Goal: Task Accomplishment & Management: Manage account settings

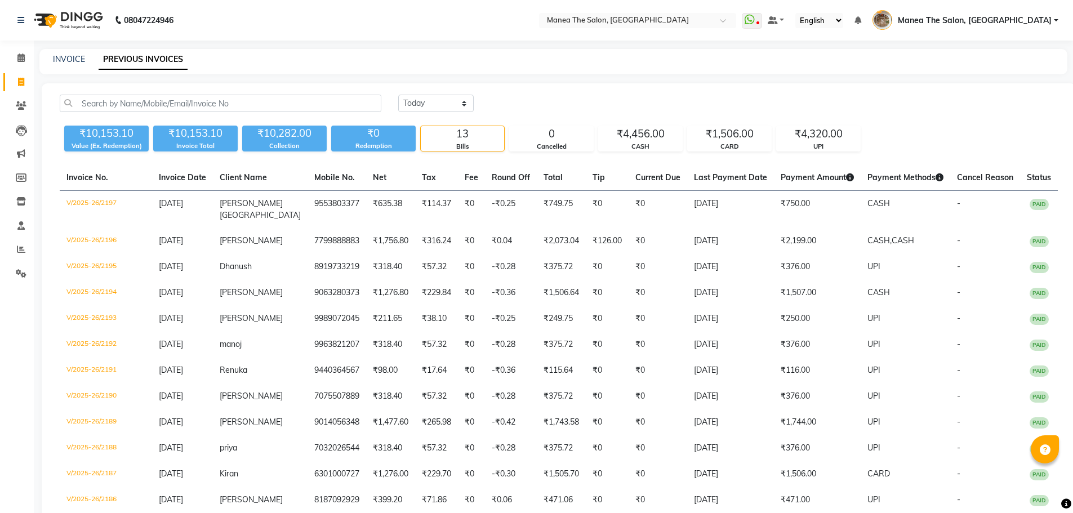
select select "[DATE]"
click at [21, 257] on link "Reports" at bounding box center [16, 249] width 27 height 19
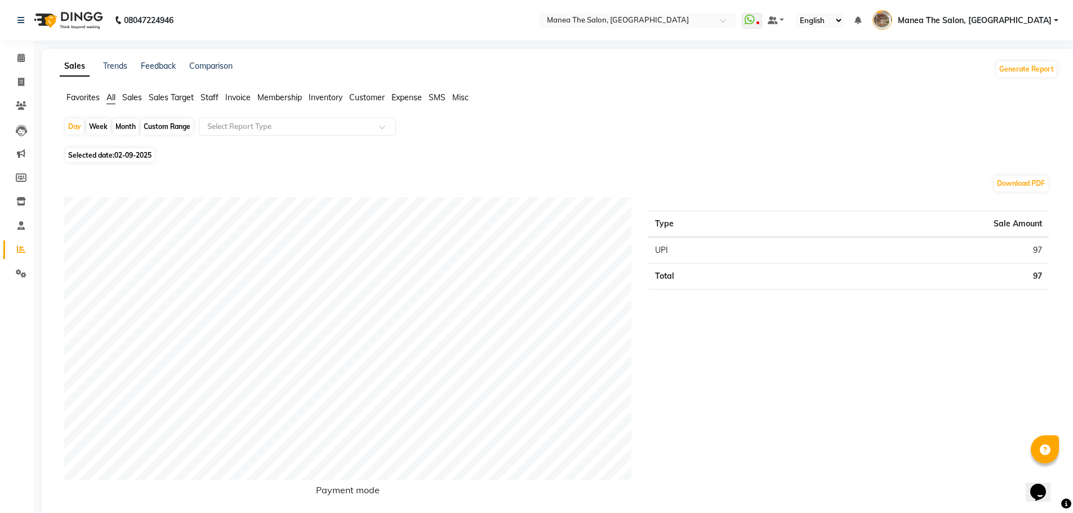
click at [175, 123] on div "Custom Range" at bounding box center [167, 127] width 52 height 16
select select "9"
select select "2025"
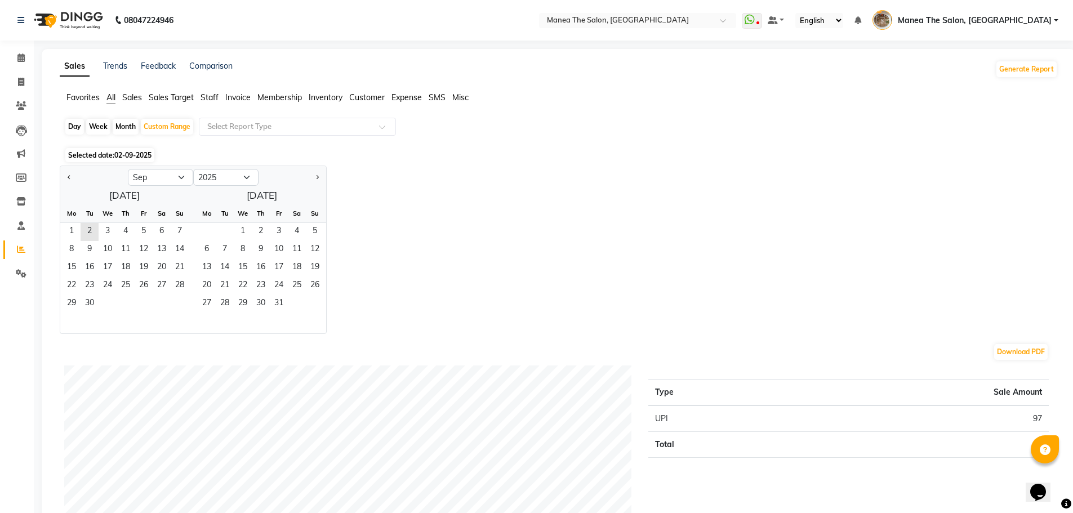
click at [209, 99] on span "Staff" at bounding box center [209, 97] width 18 height 10
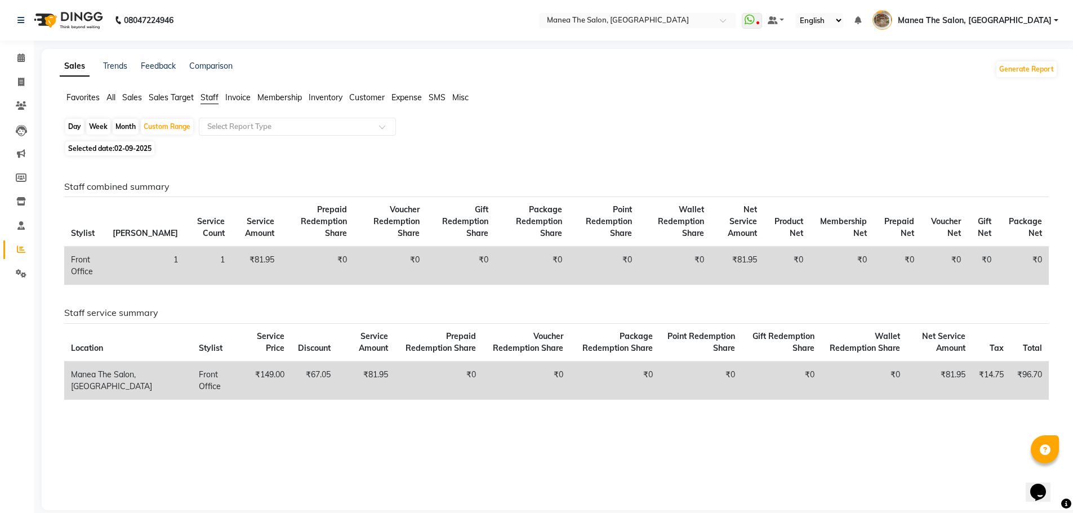
click at [136, 148] on span "02-09-2025" at bounding box center [132, 148] width 37 height 8
select select "9"
select select "2025"
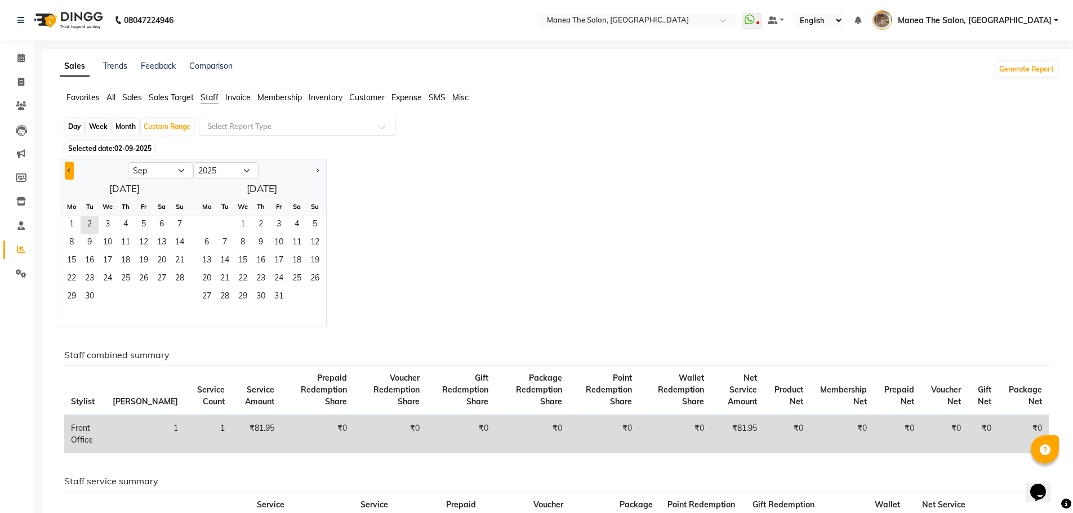
click at [73, 172] on button "Previous month" at bounding box center [69, 171] width 9 height 18
select select "8"
click at [140, 227] on span "1" at bounding box center [144, 225] width 18 height 18
click at [440, 278] on div "Jan Feb Mar Apr May Jun Jul Aug Sep Oct Nov Dec 2015 2016 2017 2018 2019 2020 2…" at bounding box center [559, 243] width 998 height 168
click at [168, 278] on span "23" at bounding box center [162, 279] width 18 height 18
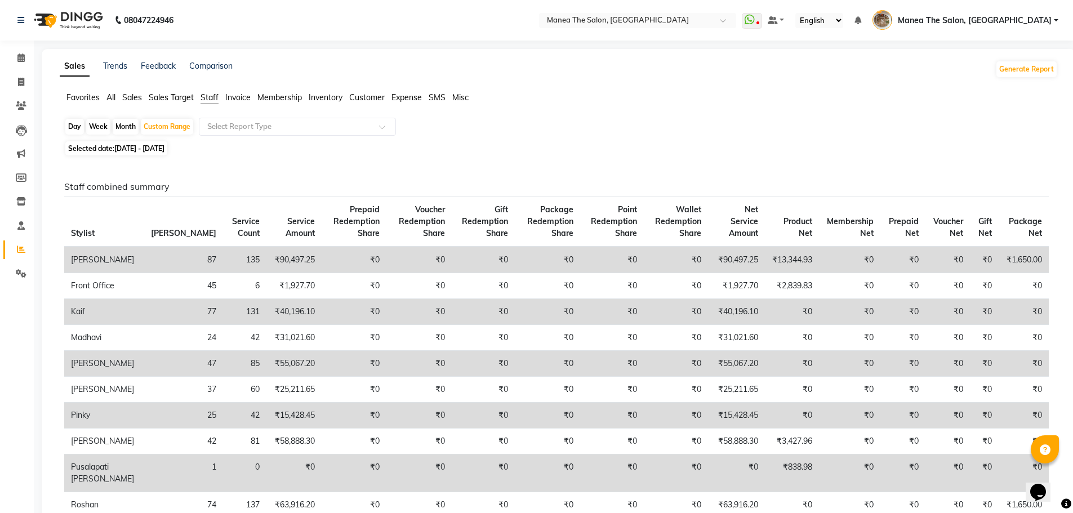
click at [155, 148] on span "01-08-2025 - 23-08-2025" at bounding box center [139, 148] width 50 height 8
select select "8"
select select "2025"
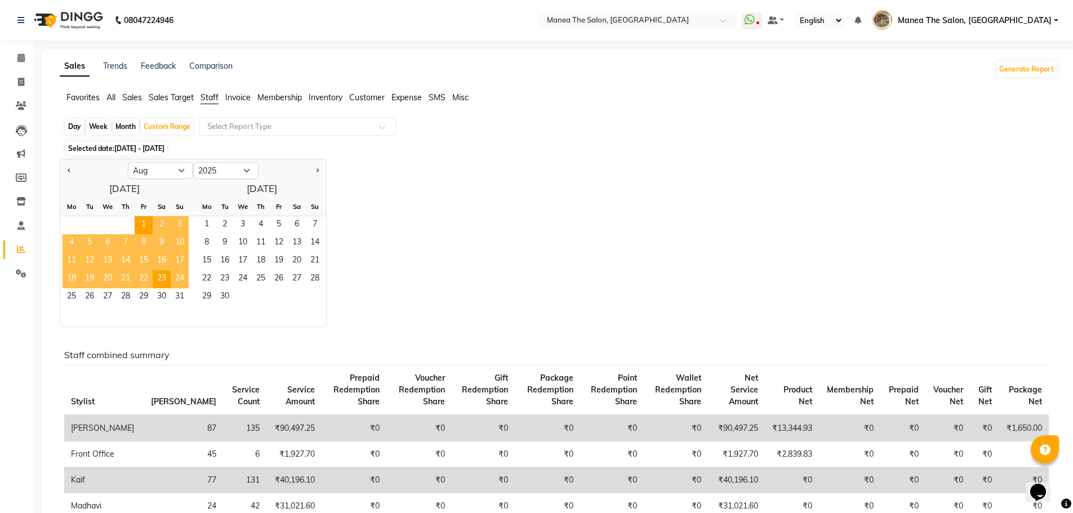
click at [175, 276] on span "24" at bounding box center [180, 279] width 18 height 18
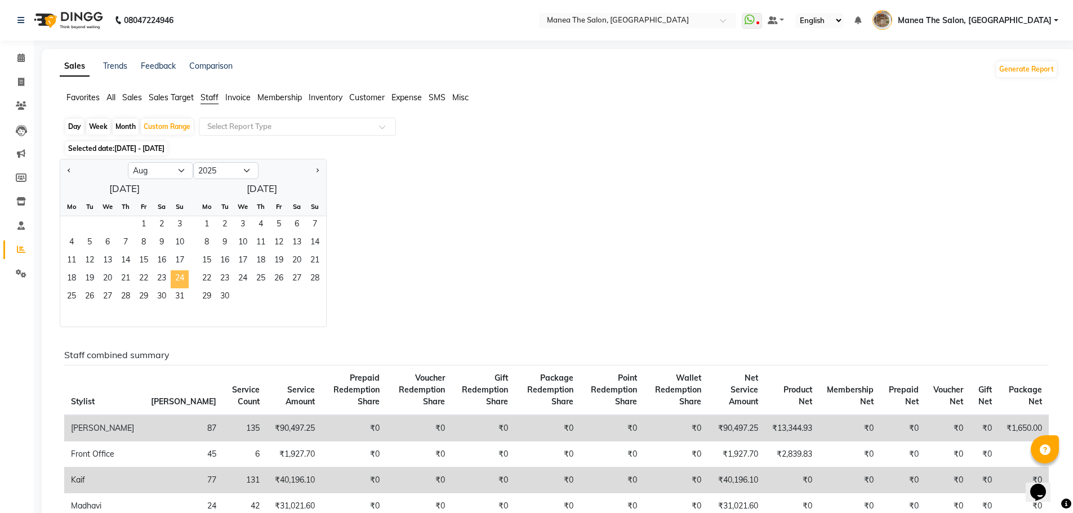
click at [179, 286] on span "24" at bounding box center [180, 279] width 18 height 18
click at [179, 292] on span "31" at bounding box center [180, 297] width 18 height 18
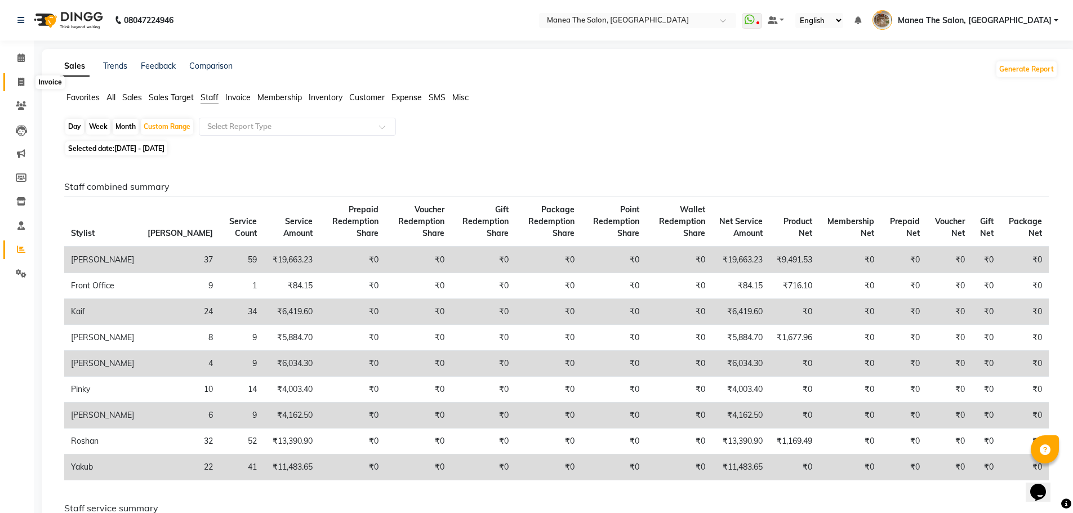
click at [21, 84] on icon at bounding box center [21, 82] width 6 height 8
select select "service"
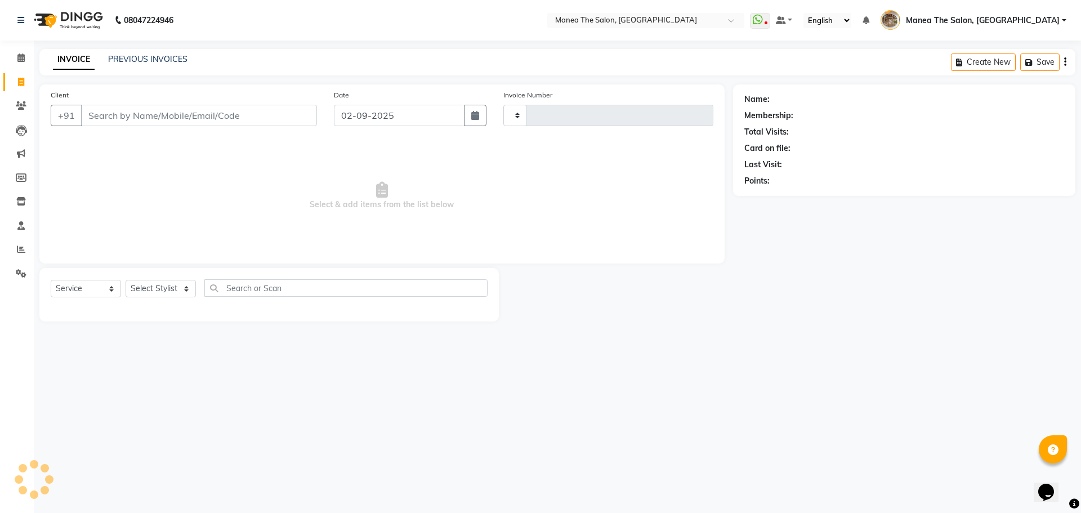
type input "2199"
select select "7287"
drag, startPoint x: 128, startPoint y: 53, endPoint x: 127, endPoint y: 61, distance: 8.0
click at [129, 53] on div "INVOICE PREVIOUS INVOICES Create New Save Open Invoices" at bounding box center [557, 62] width 1036 height 26
click at [160, 61] on link "PREVIOUS INVOICES" at bounding box center [147, 59] width 79 height 10
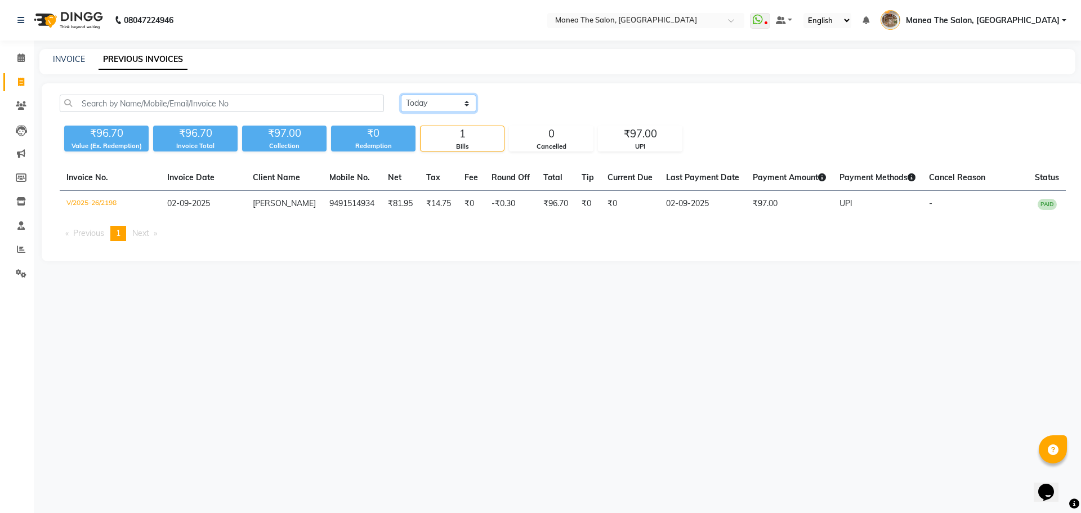
drag, startPoint x: 420, startPoint y: 102, endPoint x: 425, endPoint y: 111, distance: 10.1
click at [420, 102] on select "Today Yesterday Custom Range" at bounding box center [438, 103] width 75 height 17
click at [401, 95] on select "Today Yesterday Custom Range" at bounding box center [438, 103] width 75 height 17
click at [430, 114] on div "Today Yesterday Custom Range" at bounding box center [733, 108] width 682 height 26
click at [431, 105] on select "Today Yesterday Custom Range" at bounding box center [438, 103] width 75 height 17
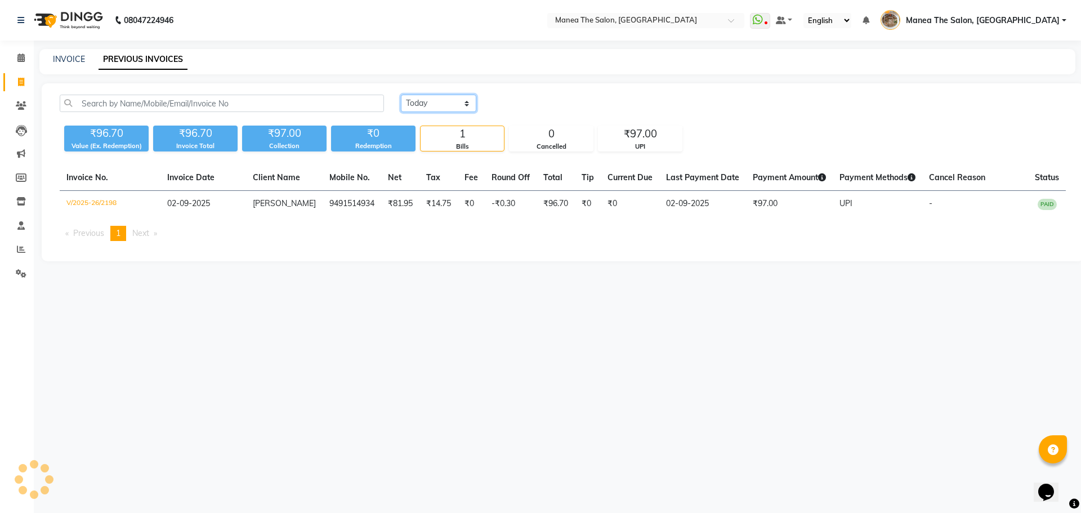
select select "yesterday"
click at [401, 95] on select "Today Yesterday Custom Range" at bounding box center [438, 103] width 75 height 17
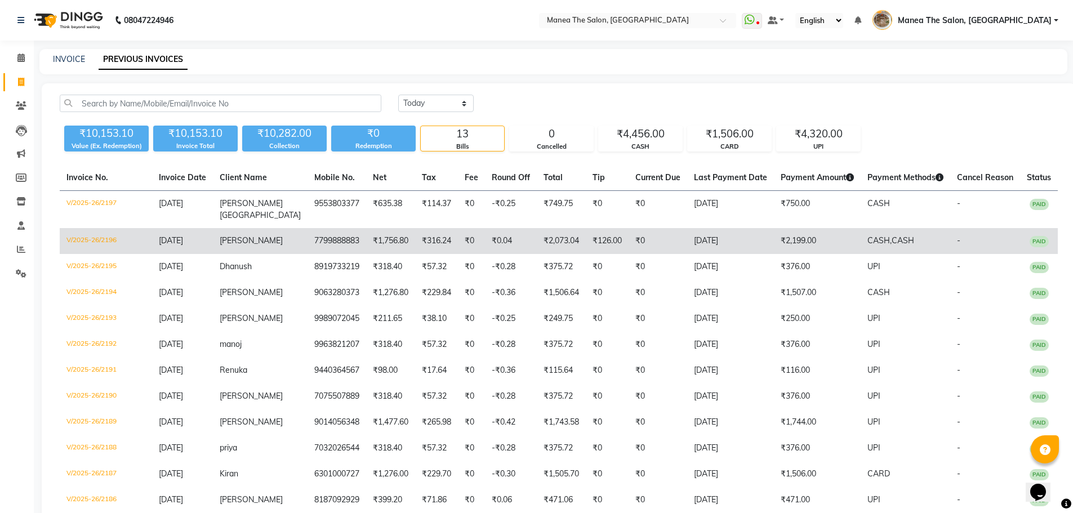
click at [199, 235] on td "01-09-2025" at bounding box center [182, 241] width 61 height 26
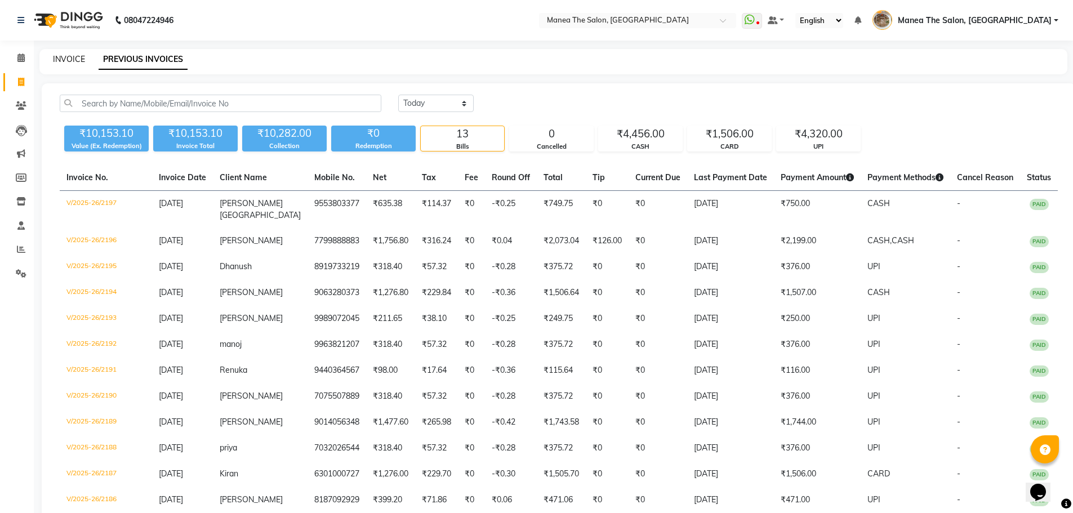
click at [66, 56] on link "INVOICE" at bounding box center [69, 59] width 32 height 10
select select "service"
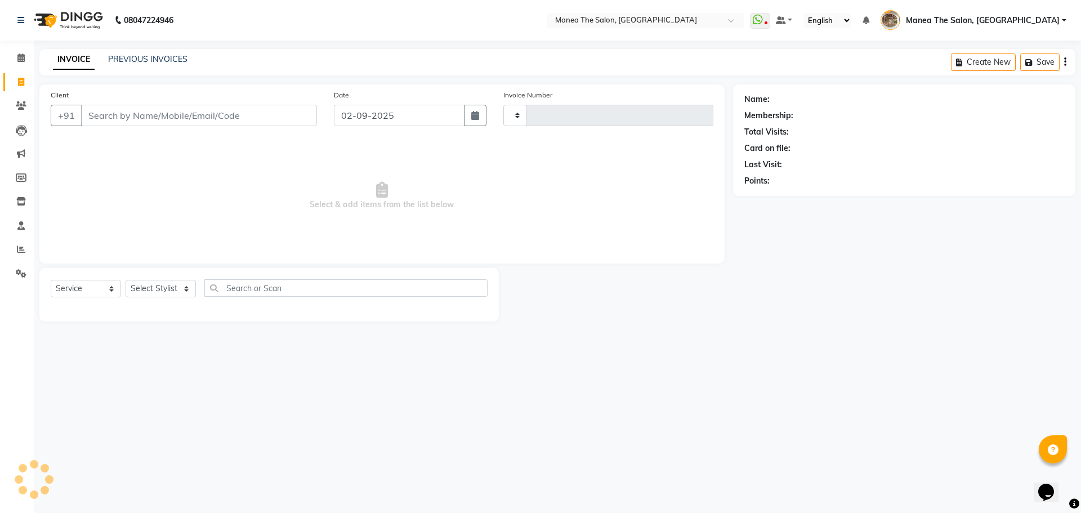
type input "2199"
select select "7287"
click at [17, 255] on span at bounding box center [21, 249] width 20 height 13
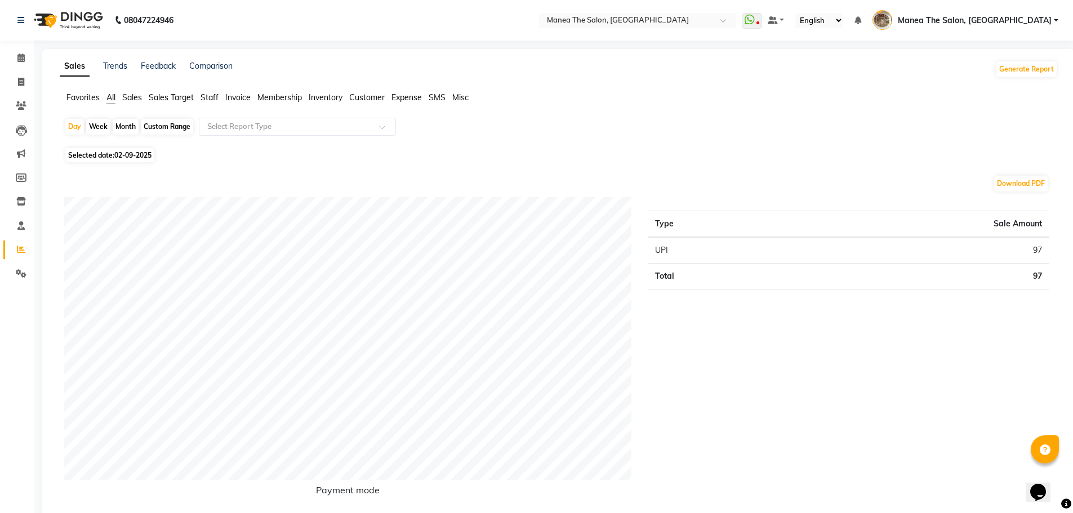
click at [209, 100] on span "Staff" at bounding box center [209, 97] width 18 height 10
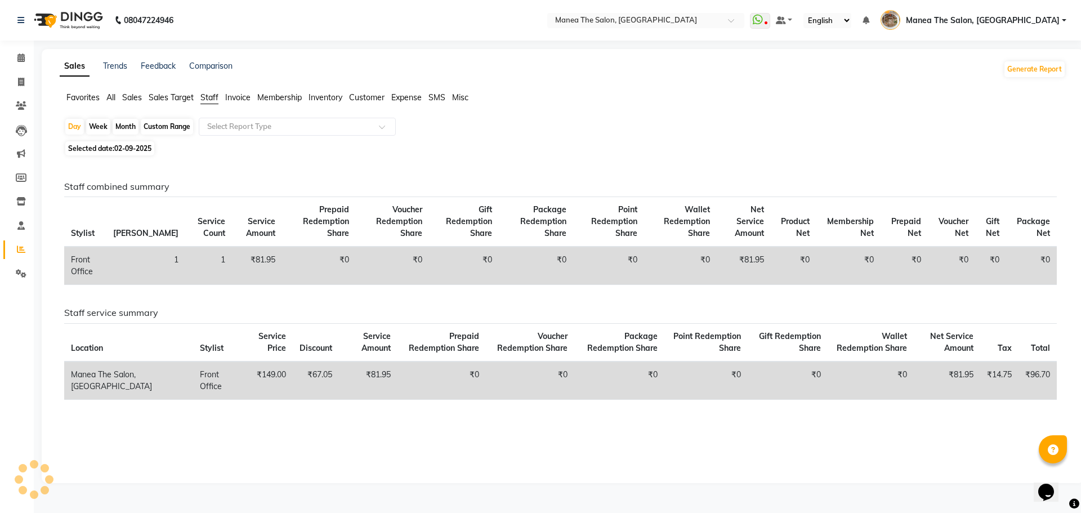
click at [133, 145] on span "02-09-2025" at bounding box center [132, 148] width 37 height 8
select select "9"
select select "2025"
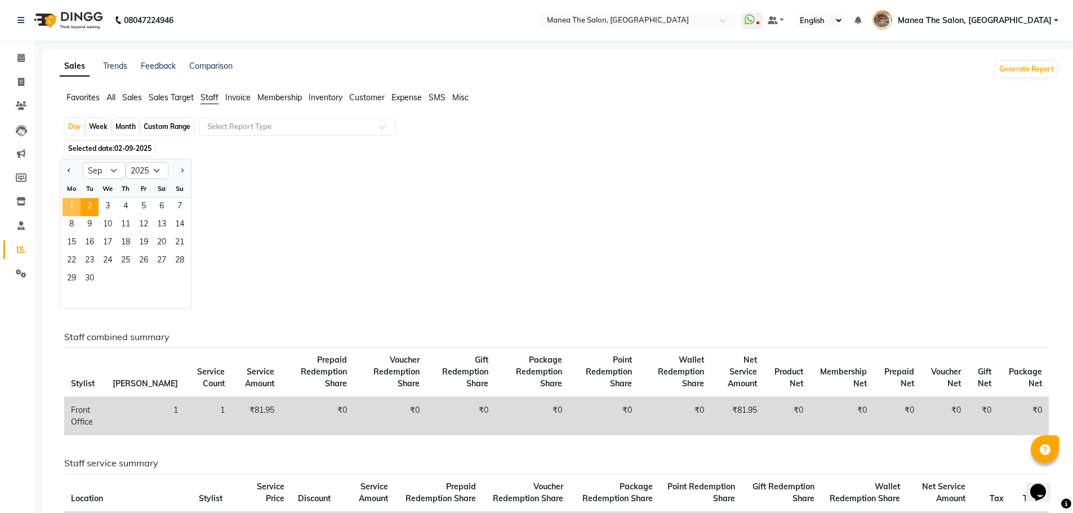
click at [70, 208] on span "1" at bounding box center [72, 207] width 18 height 18
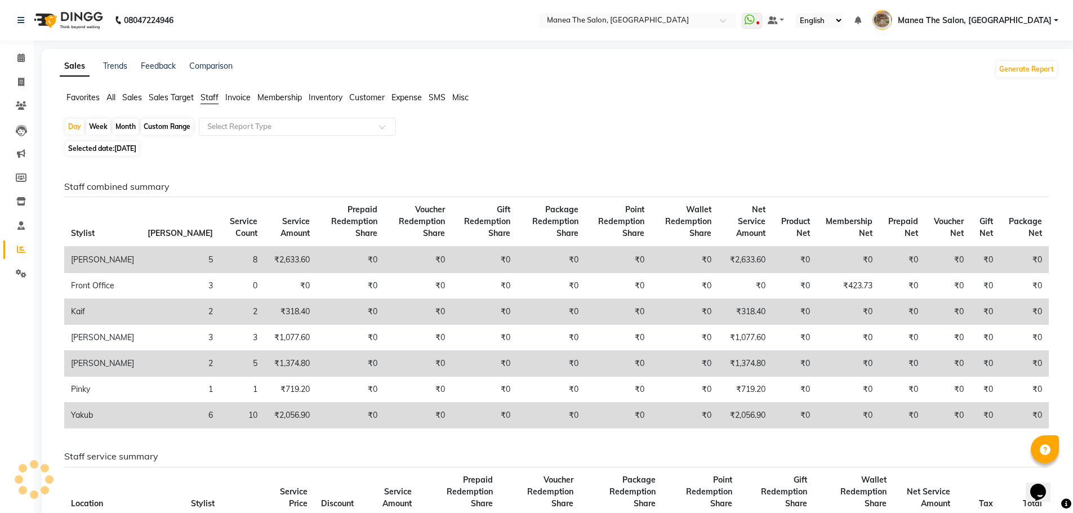
click at [158, 130] on div "Custom Range" at bounding box center [167, 127] width 52 height 16
click at [161, 121] on div "Custom Range" at bounding box center [167, 127] width 52 height 16
select select "9"
select select "2025"
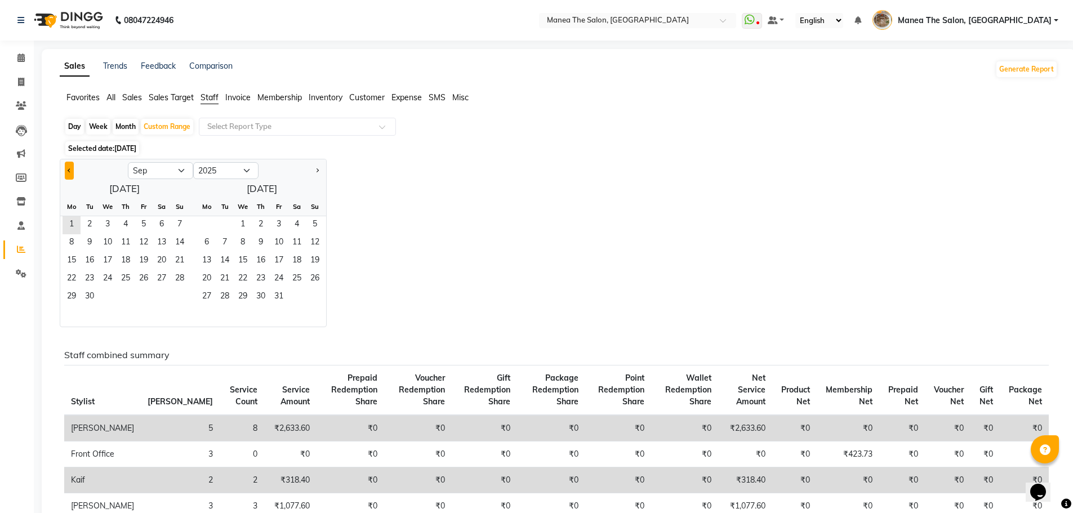
click at [70, 172] on button "Previous month" at bounding box center [69, 171] width 9 height 18
select select "8"
click at [146, 221] on span "1" at bounding box center [144, 225] width 18 height 18
click at [183, 294] on span "31" at bounding box center [180, 297] width 18 height 18
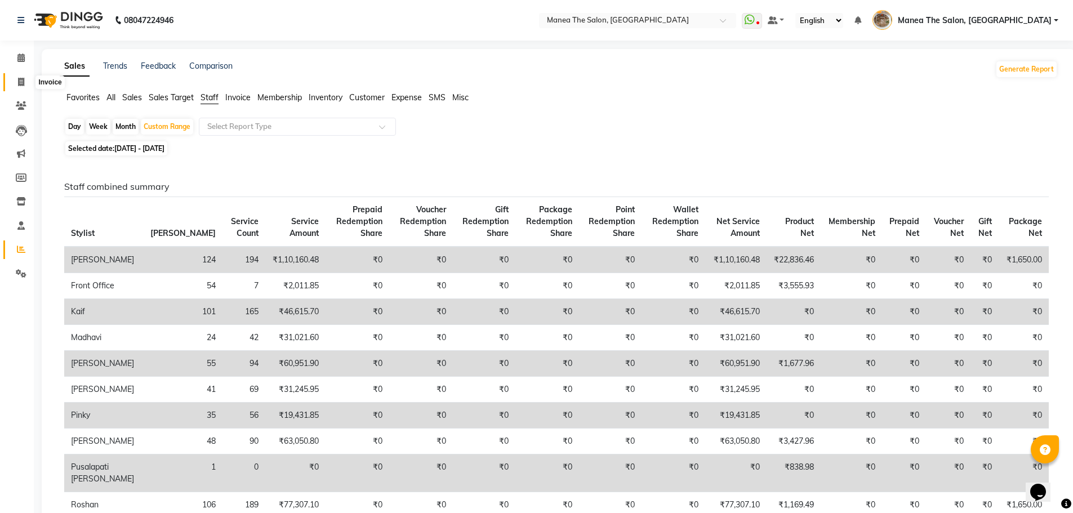
click at [20, 78] on icon at bounding box center [21, 82] width 6 height 8
select select "service"
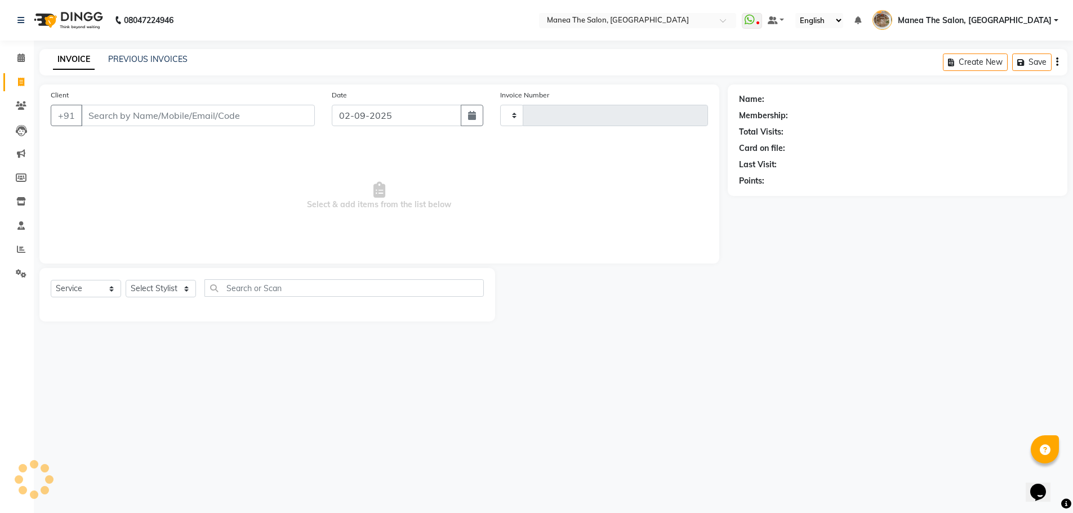
type input "2199"
select select "7287"
click at [149, 61] on link "PREVIOUS INVOICES" at bounding box center [147, 59] width 79 height 10
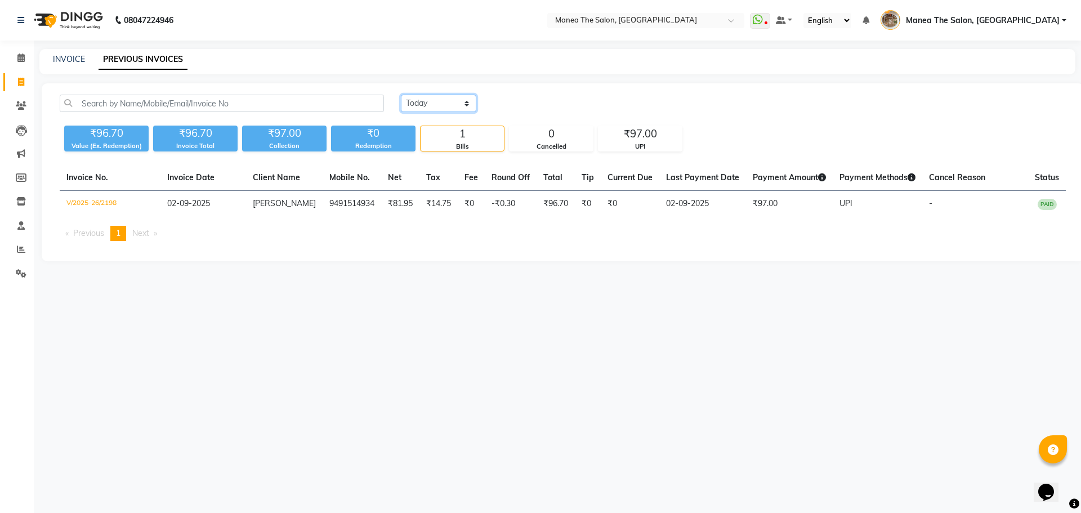
drag, startPoint x: 419, startPoint y: 105, endPoint x: 419, endPoint y: 111, distance: 6.2
click at [419, 105] on select "Today Yesterday Custom Range" at bounding box center [438, 103] width 75 height 17
select select "range"
click at [401, 95] on select "Today Yesterday Custom Range" at bounding box center [438, 103] width 75 height 17
click at [527, 102] on input "02-09-2025" at bounding box center [530, 104] width 79 height 16
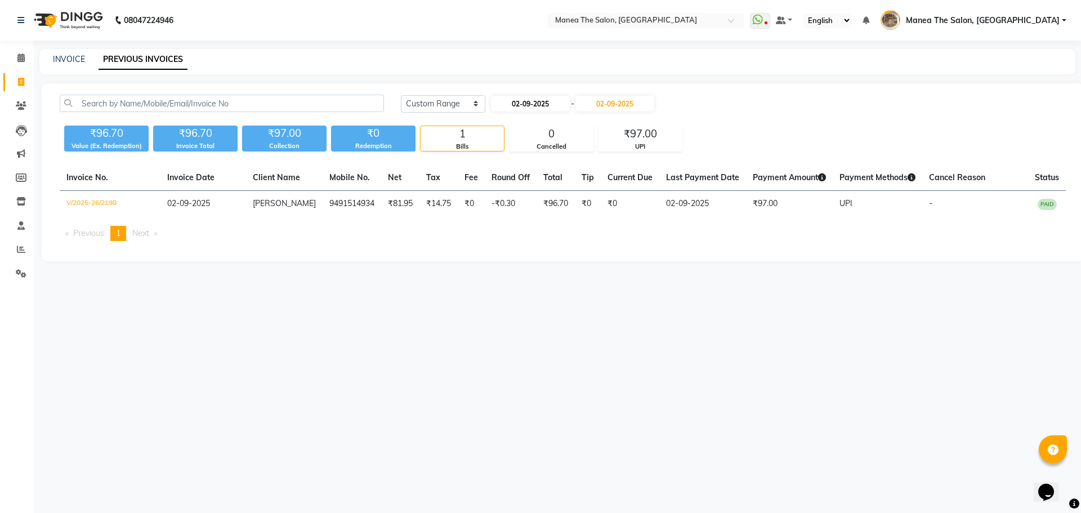
select select "9"
select select "2025"
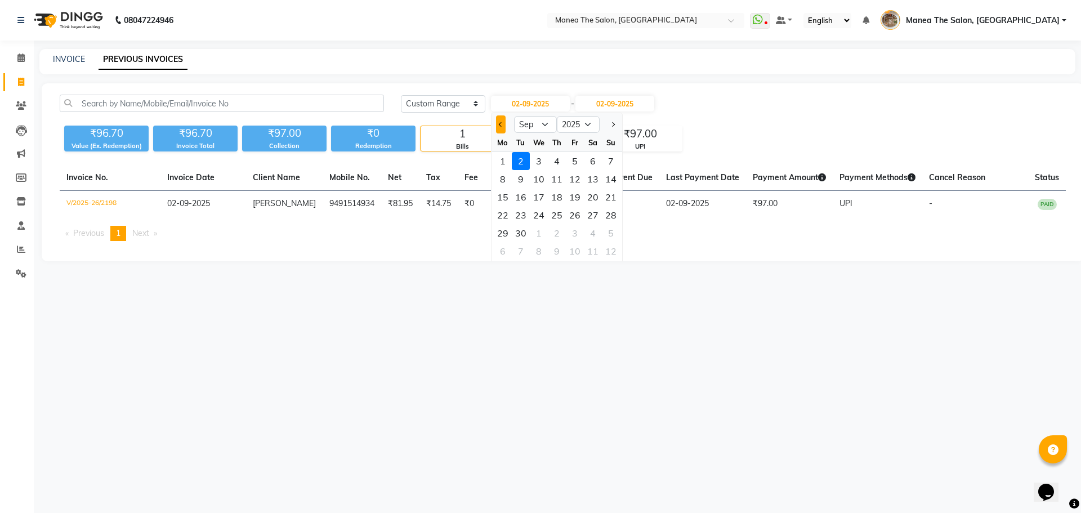
click at [502, 128] on button "Previous month" at bounding box center [501, 124] width 10 height 18
select select "8"
click at [597, 237] on div "30" at bounding box center [593, 233] width 18 height 18
type input "30-08-2025"
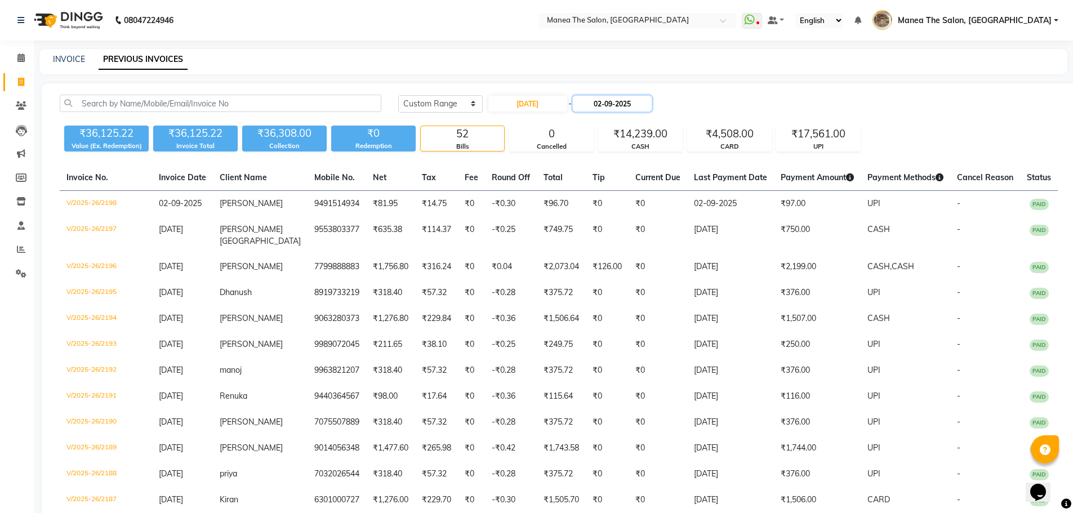
click at [645, 102] on input "02-09-2025" at bounding box center [612, 104] width 79 height 16
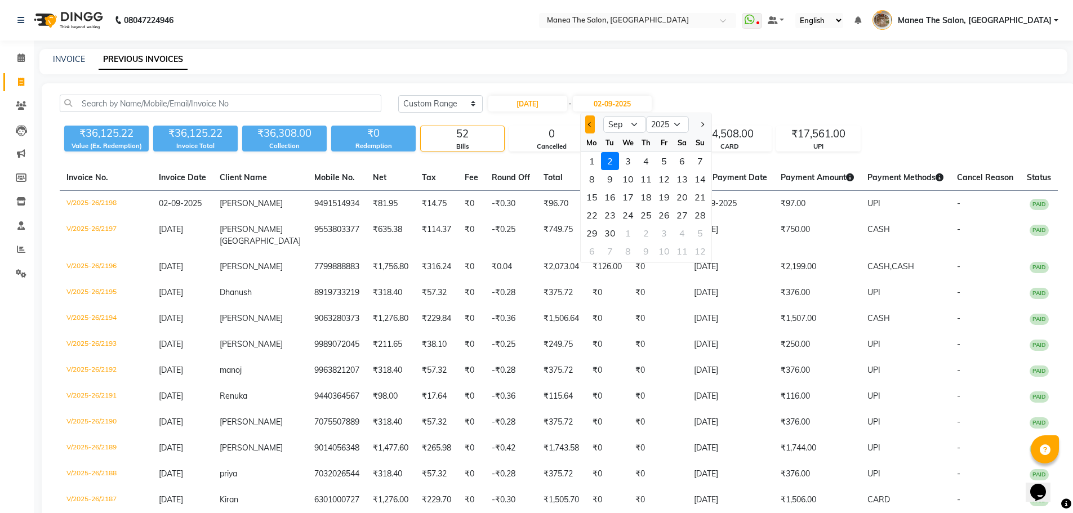
click at [592, 117] on button "Previous month" at bounding box center [590, 124] width 10 height 18
select select "8"
click at [684, 235] on div "30" at bounding box center [682, 233] width 18 height 18
type input "30-08-2025"
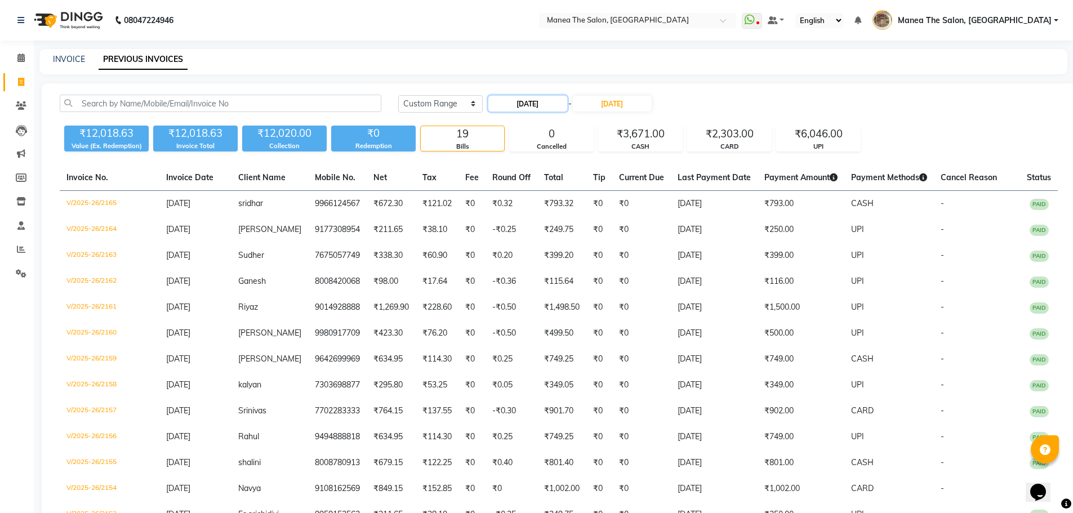
click at [510, 103] on input "[DATE]" at bounding box center [527, 104] width 79 height 16
select select "8"
select select "2025"
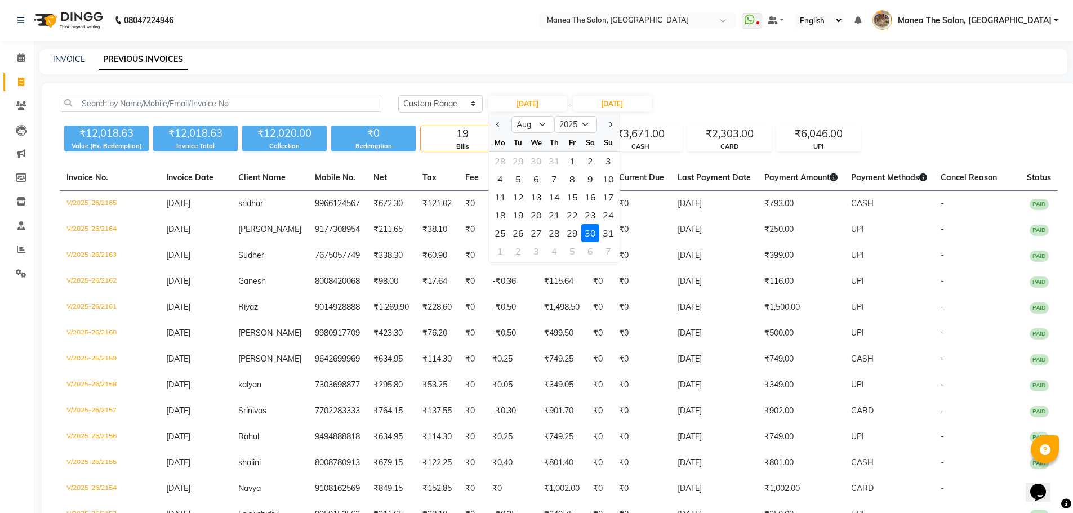
drag, startPoint x: 612, startPoint y: 216, endPoint x: 650, endPoint y: 176, distance: 55.8
click at [613, 213] on div "24" at bounding box center [608, 215] width 18 height 18
type input "24-08-2025"
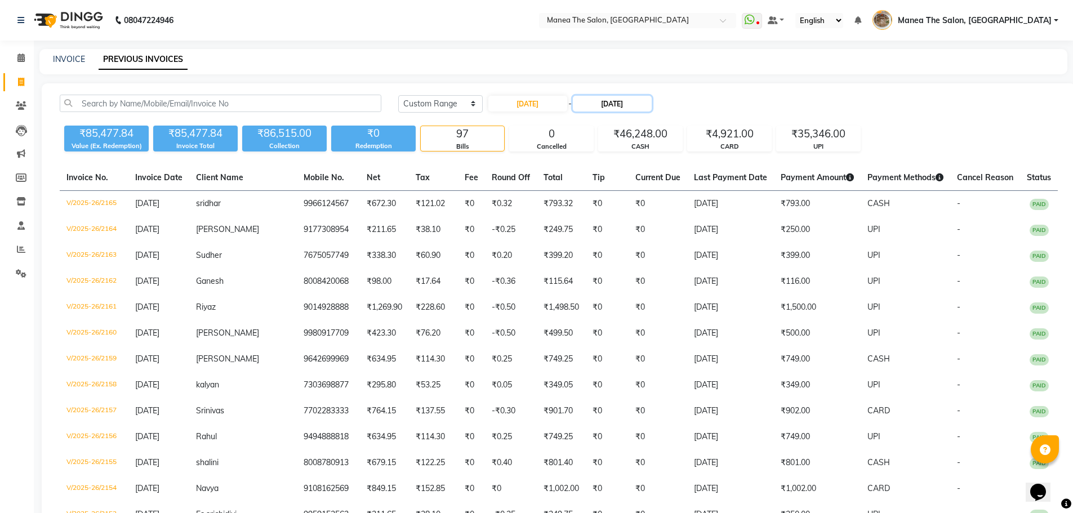
click at [632, 104] on input "30-08-2025" at bounding box center [612, 104] width 79 height 16
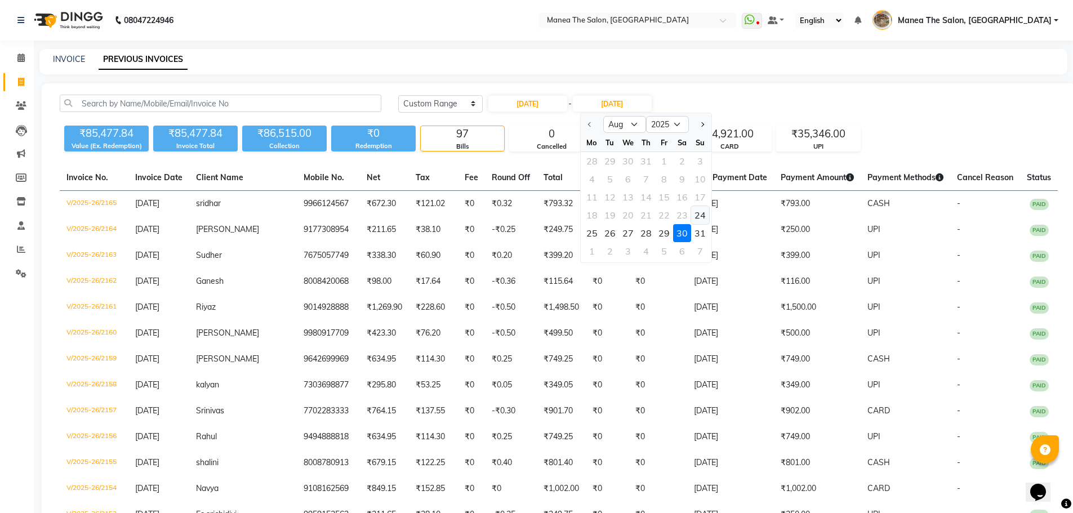
click at [700, 221] on div "24" at bounding box center [700, 215] width 18 height 18
type input "24-08-2025"
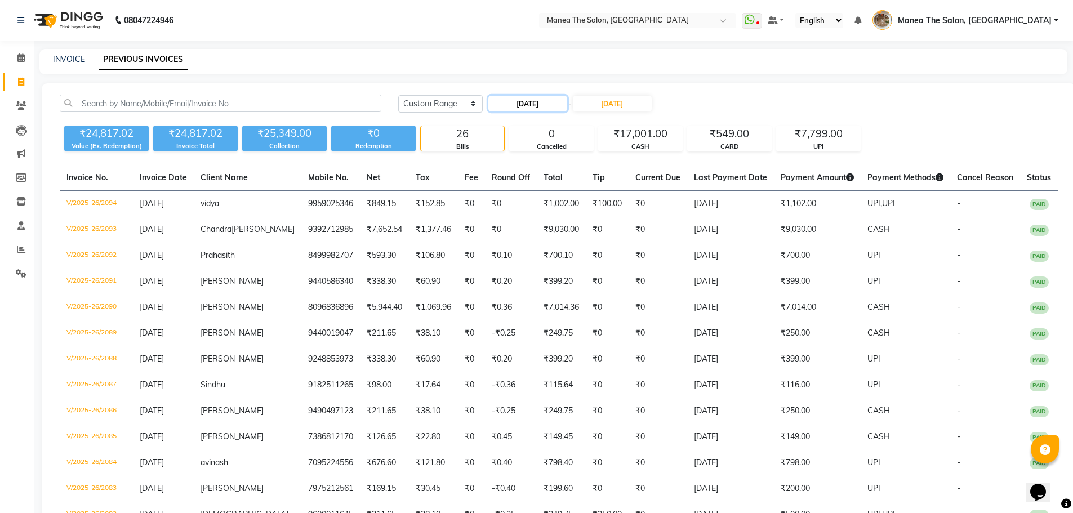
click at [542, 100] on input "24-08-2025" at bounding box center [527, 104] width 79 height 16
select select "8"
select select "2025"
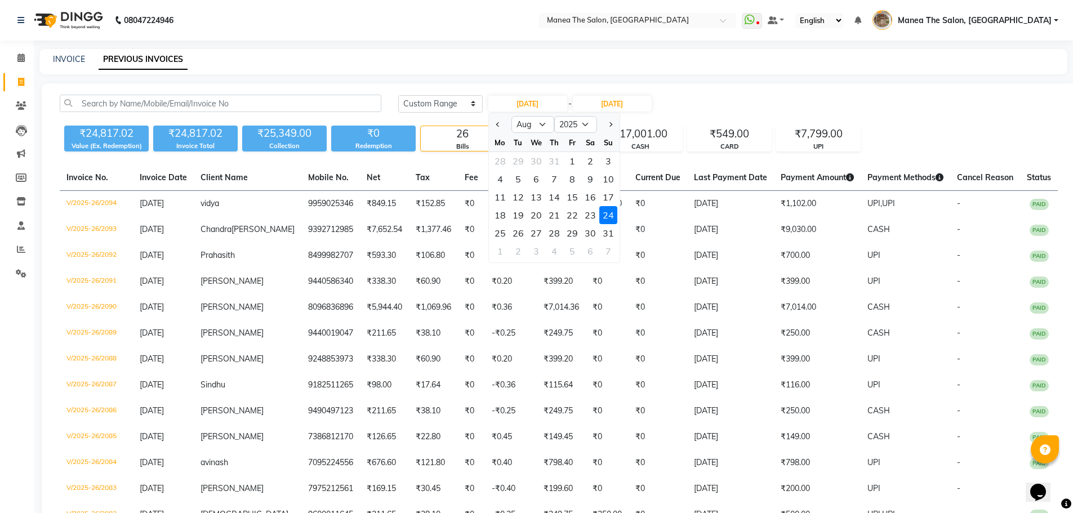
drag, startPoint x: 499, startPoint y: 231, endPoint x: 591, endPoint y: 160, distance: 116.5
click at [499, 230] on div "25" at bounding box center [500, 233] width 18 height 18
type input "25-08-2025"
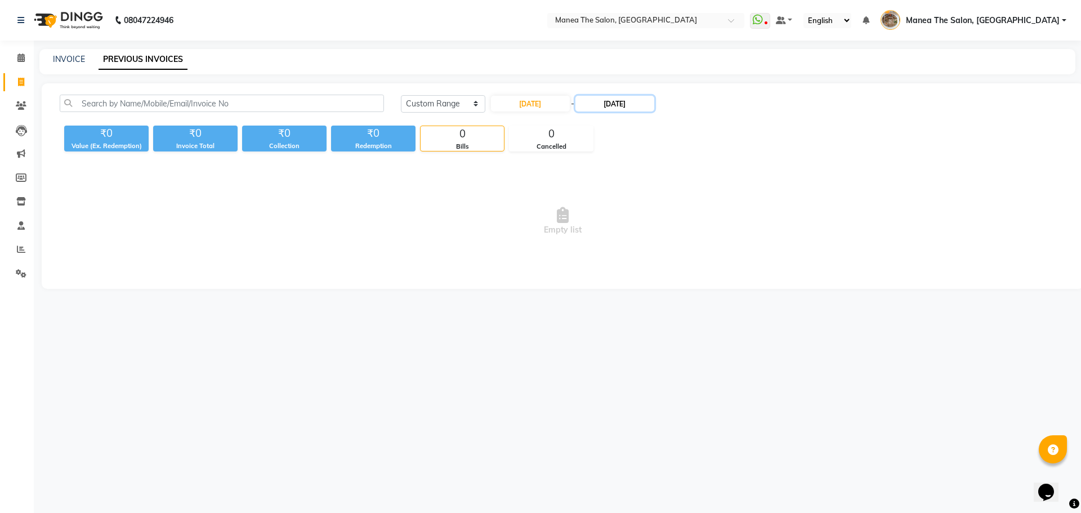
click at [643, 107] on input "24-08-2025" at bounding box center [614, 104] width 79 height 16
click at [600, 234] on div "25" at bounding box center [595, 233] width 18 height 18
type input "25-08-2025"
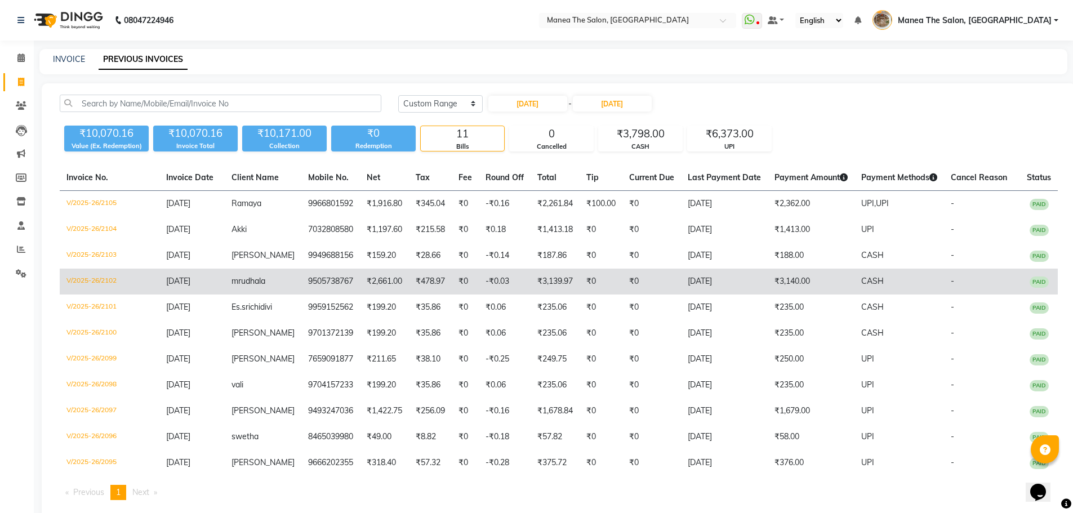
click at [622, 292] on td "₹0" at bounding box center [651, 282] width 59 height 26
click at [487, 280] on td "-₹0.03" at bounding box center [505, 282] width 52 height 26
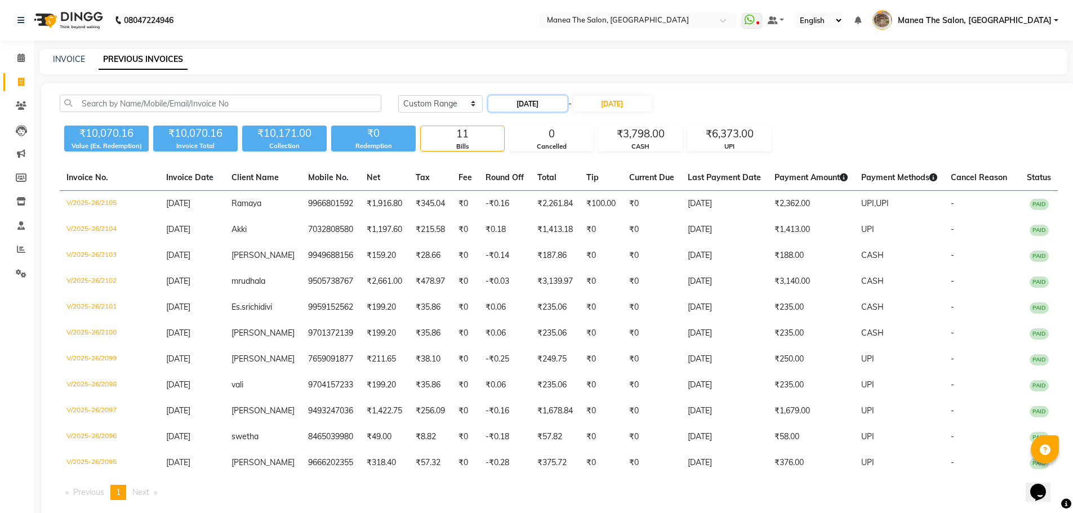
click at [536, 103] on input "25-08-2025" at bounding box center [527, 104] width 79 height 16
select select "8"
select select "2025"
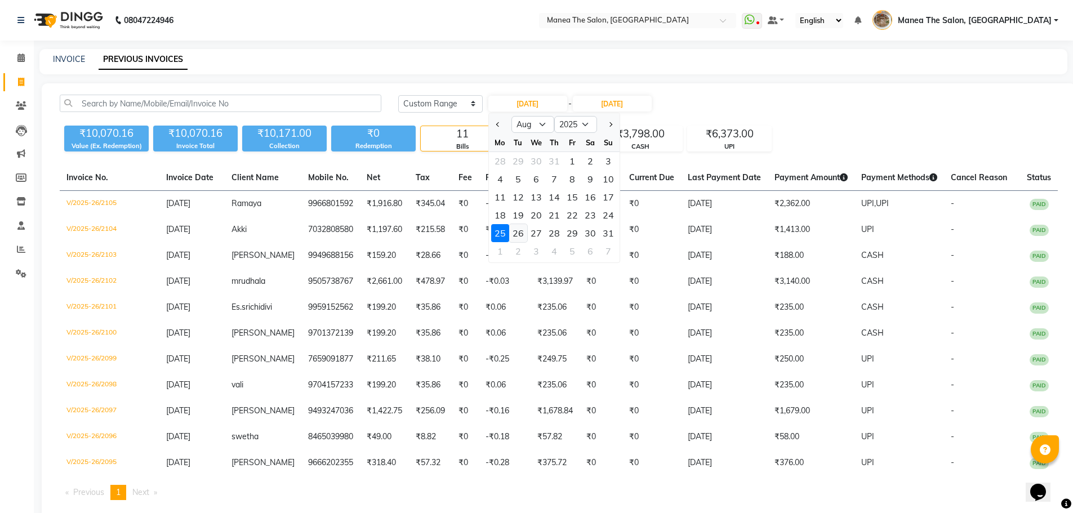
drag, startPoint x: 516, startPoint y: 236, endPoint x: 524, endPoint y: 202, distance: 34.8
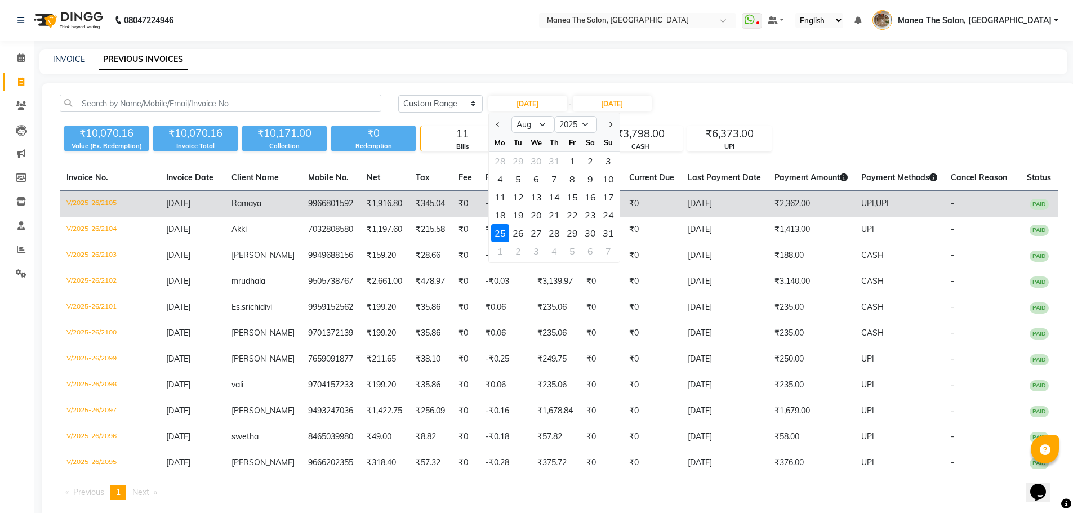
click at [516, 233] on div "26" at bounding box center [518, 233] width 18 height 18
type input "26-08-2025"
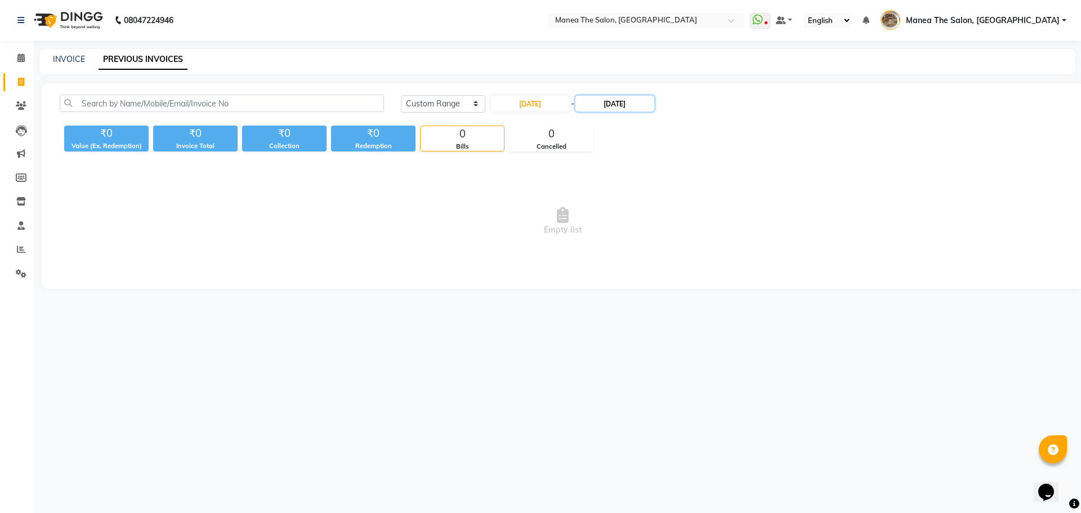
click at [614, 101] on input "25-08-2025" at bounding box center [614, 104] width 79 height 16
click at [611, 230] on div "26" at bounding box center [613, 233] width 18 height 18
type input "26-08-2025"
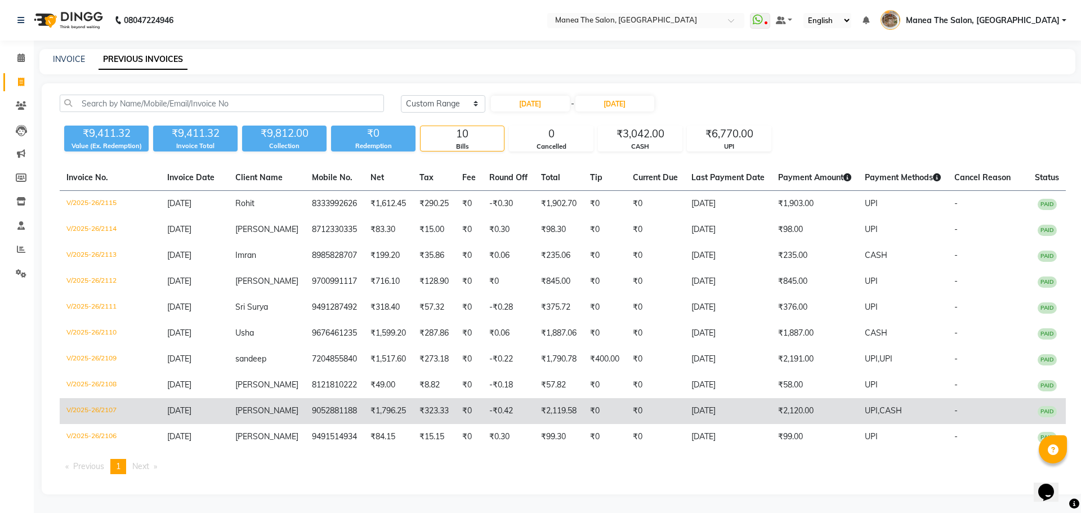
click at [341, 405] on td "9052881188" at bounding box center [334, 411] width 59 height 26
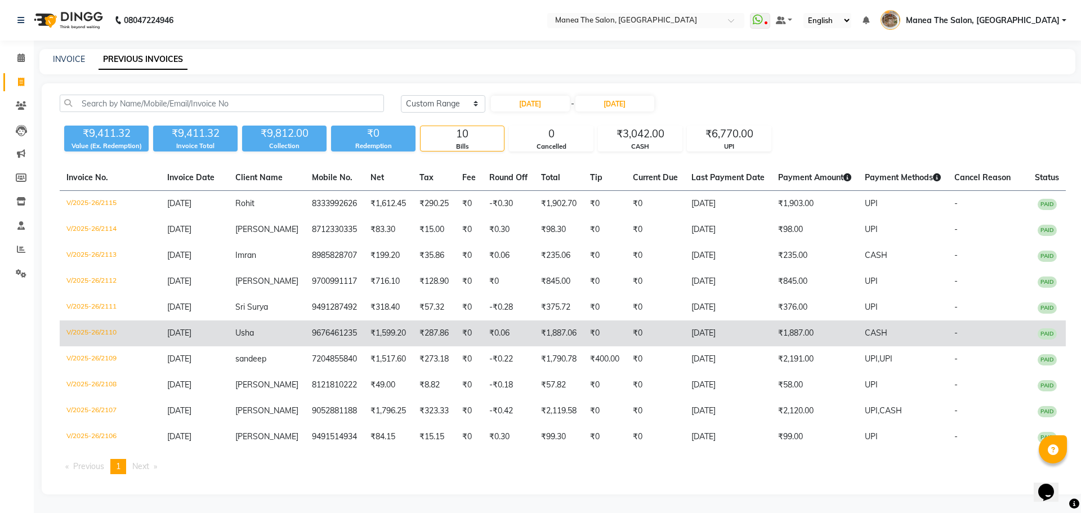
click at [212, 338] on td "26-08-2025" at bounding box center [194, 333] width 68 height 26
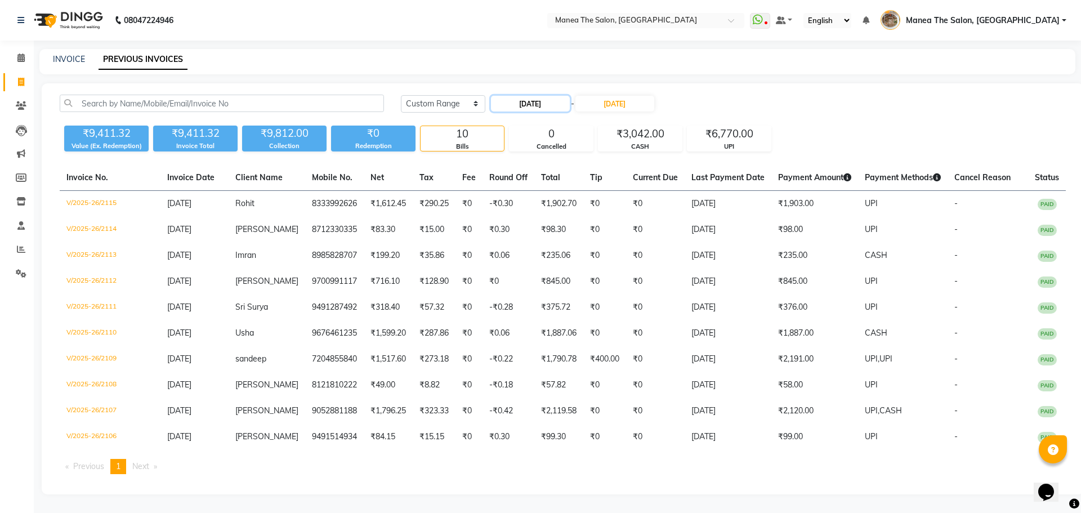
click at [551, 103] on input "26-08-2025" at bounding box center [530, 104] width 79 height 16
select select "8"
select select "2025"
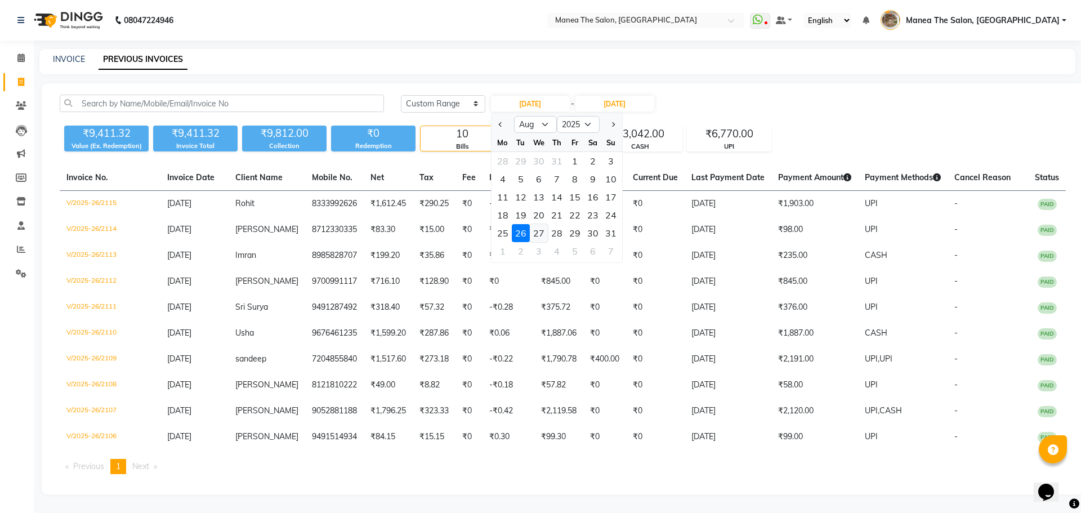
click at [541, 235] on div "27" at bounding box center [539, 233] width 18 height 18
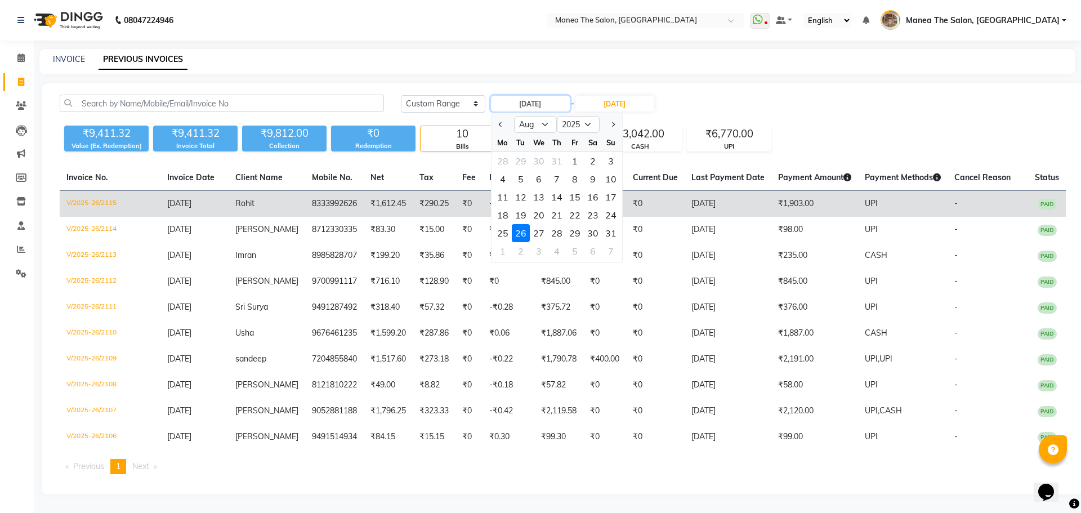
type input "27-08-2025"
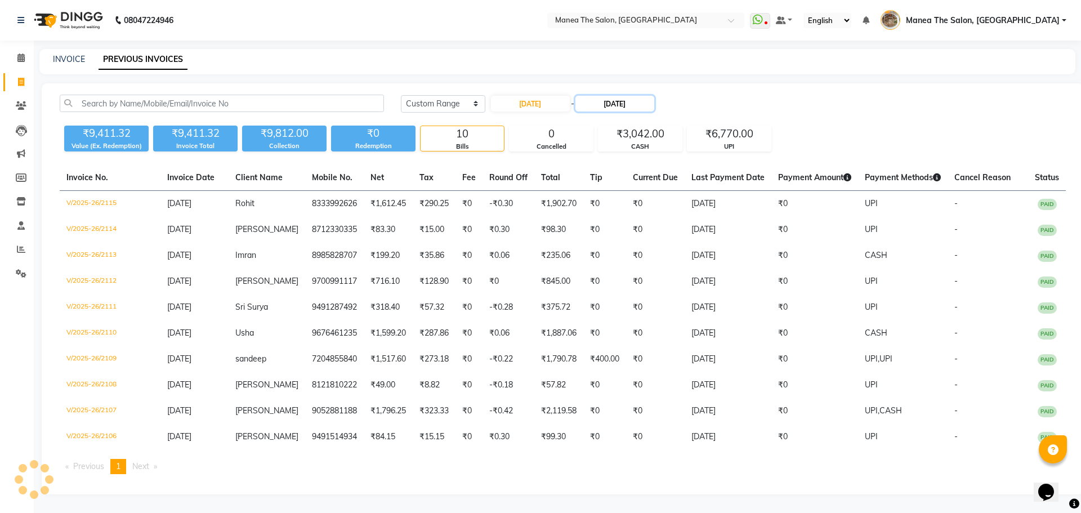
click at [611, 102] on input "26-08-2025" at bounding box center [614, 104] width 79 height 16
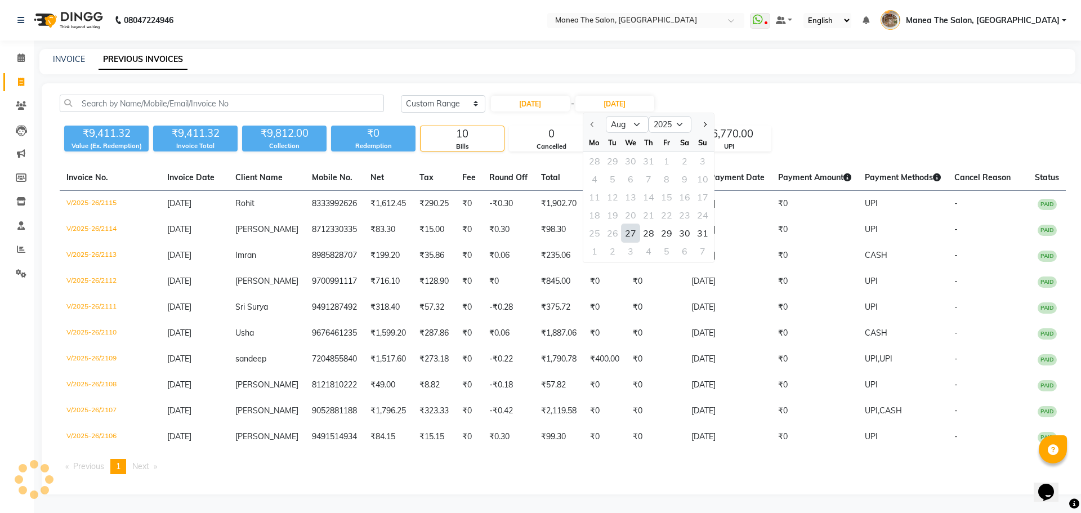
click at [630, 231] on div "27" at bounding box center [631, 233] width 18 height 18
type input "27-08-2025"
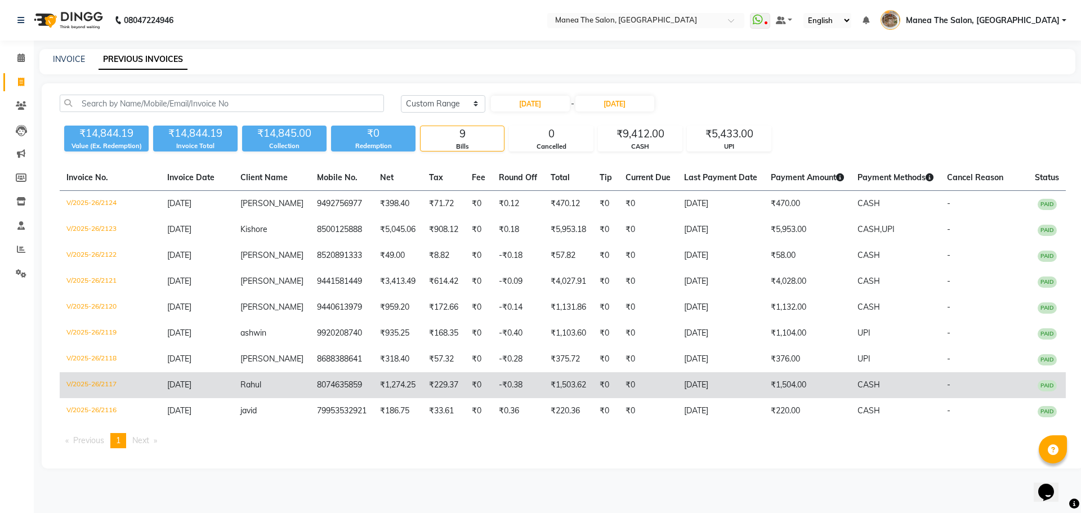
click at [677, 392] on td "27-08-2025" at bounding box center [720, 385] width 87 height 26
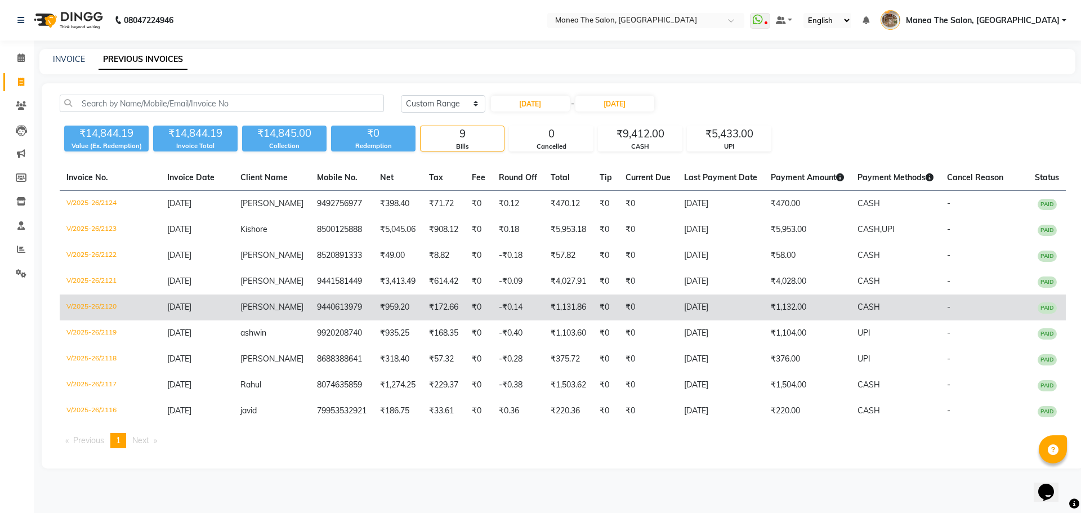
click at [814, 307] on td "₹1,132.00" at bounding box center [807, 308] width 87 height 26
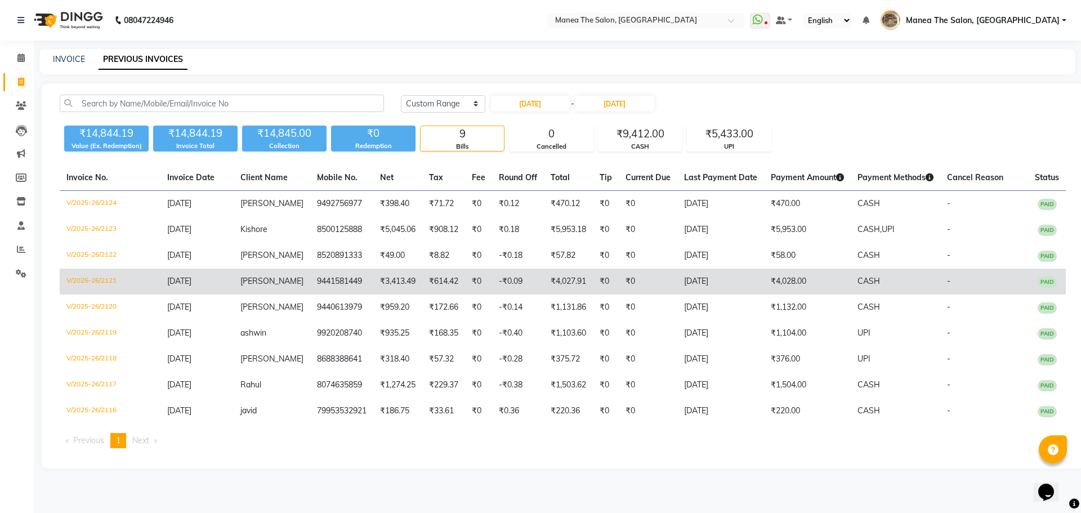
click at [547, 279] on td "₹4,027.91" at bounding box center [568, 282] width 49 height 26
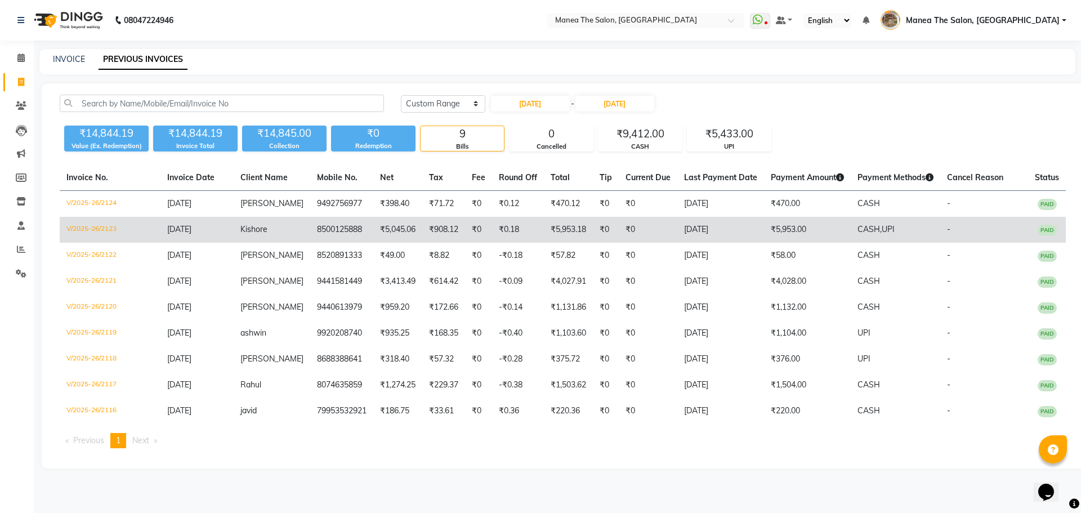
click at [423, 231] on td "₹908.12" at bounding box center [443, 230] width 43 height 26
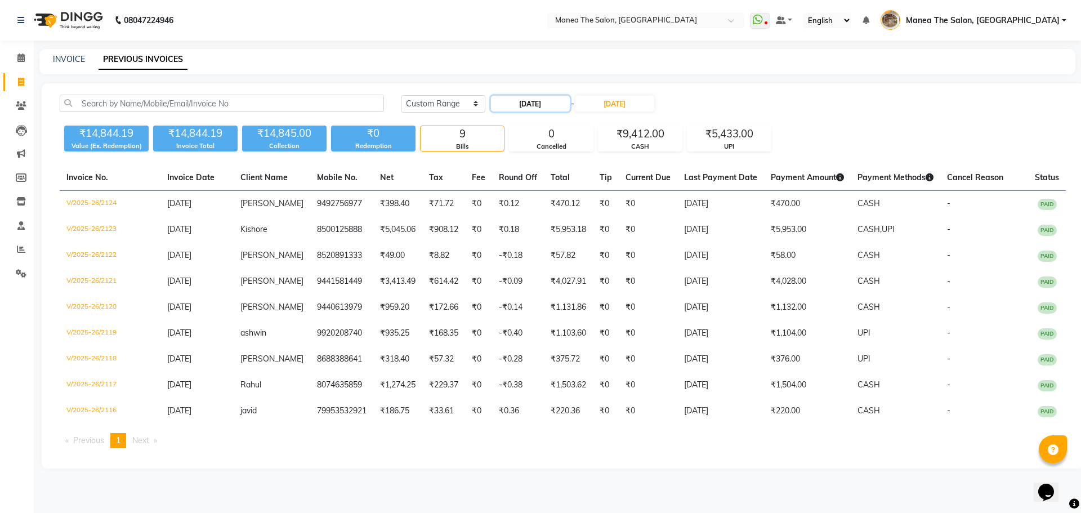
click at [557, 100] on input "27-08-2025" at bounding box center [530, 104] width 79 height 16
select select "8"
select select "2025"
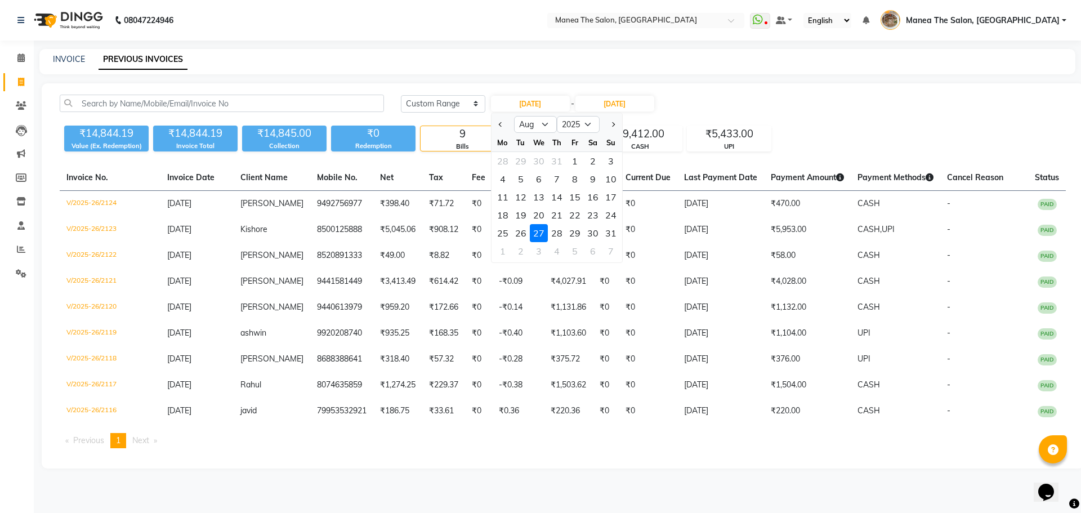
drag, startPoint x: 560, startPoint y: 233, endPoint x: 643, endPoint y: 173, distance: 102.5
click at [560, 233] on div "28" at bounding box center [557, 233] width 18 height 18
type input "28-08-2025"
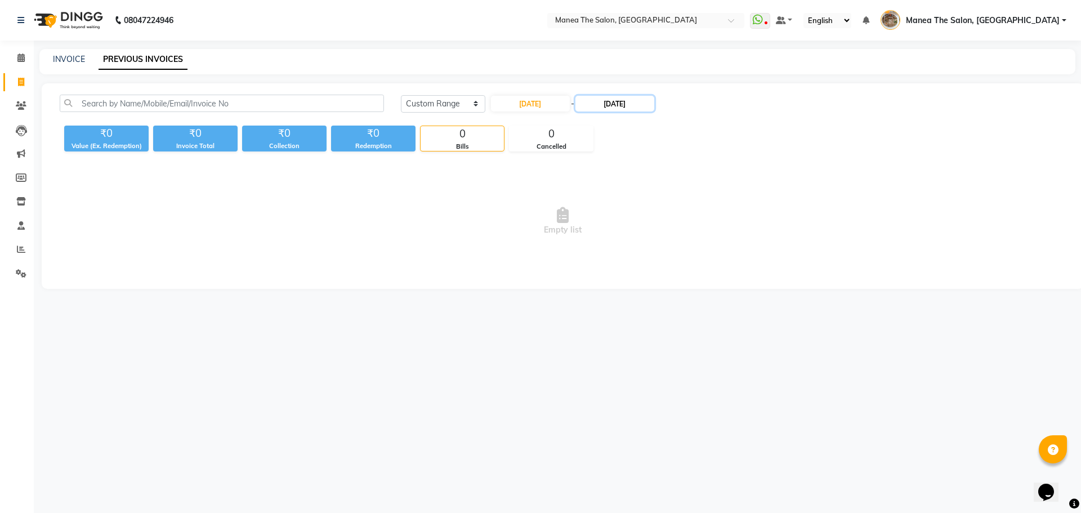
click at [627, 109] on input "27-08-2025" at bounding box center [614, 104] width 79 height 16
click at [644, 234] on div "28" at bounding box center [649, 233] width 18 height 18
type input "28-08-2025"
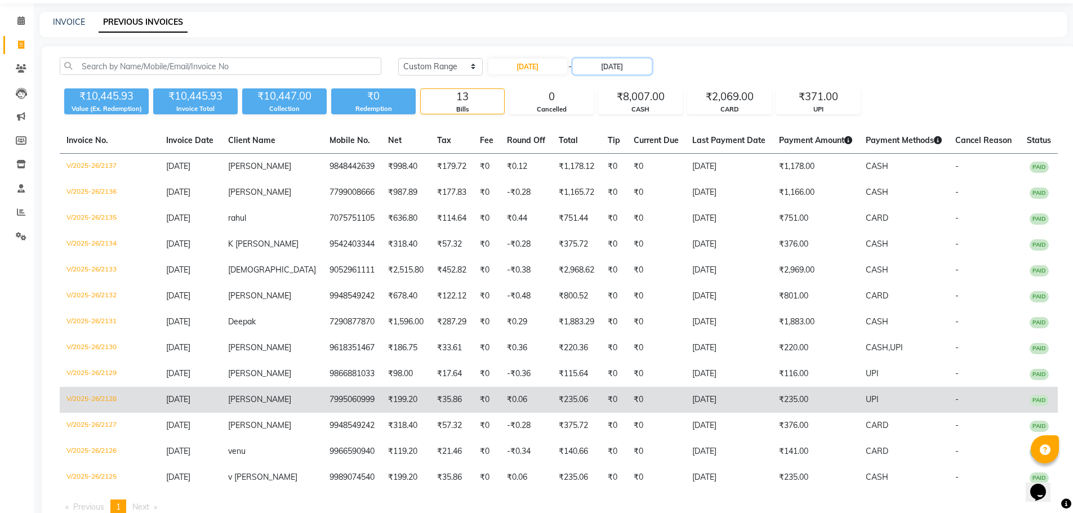
scroll to position [76, 0]
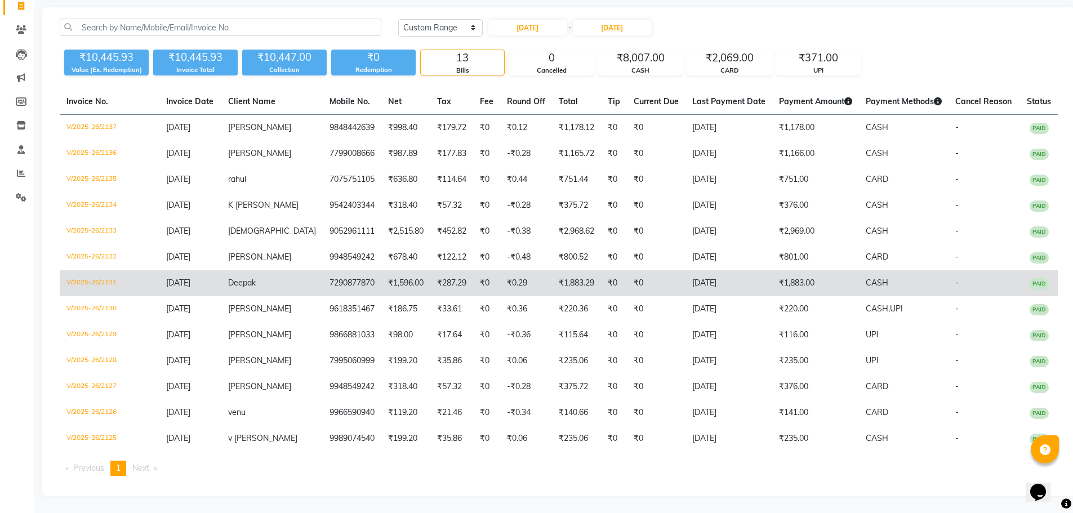
click at [552, 291] on td "₹1,883.29" at bounding box center [576, 283] width 49 height 26
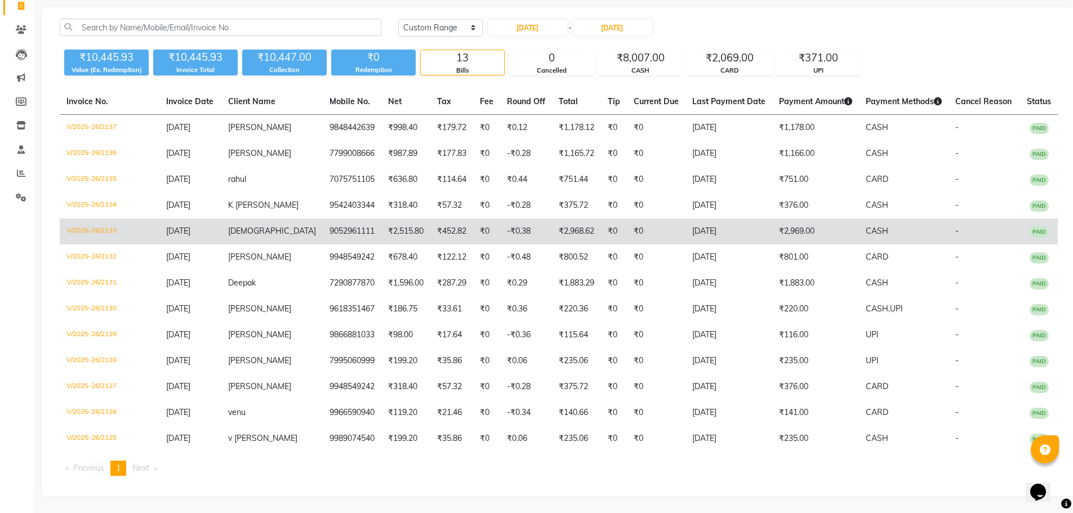
click at [352, 231] on td "9052961111" at bounding box center [352, 231] width 59 height 26
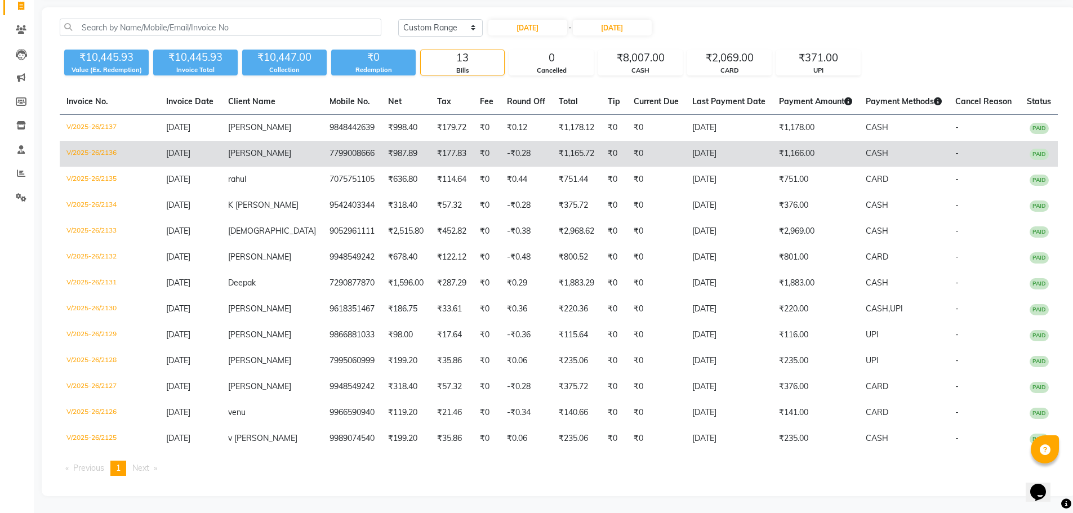
click at [712, 161] on td "28-08-2025" at bounding box center [728, 154] width 87 height 26
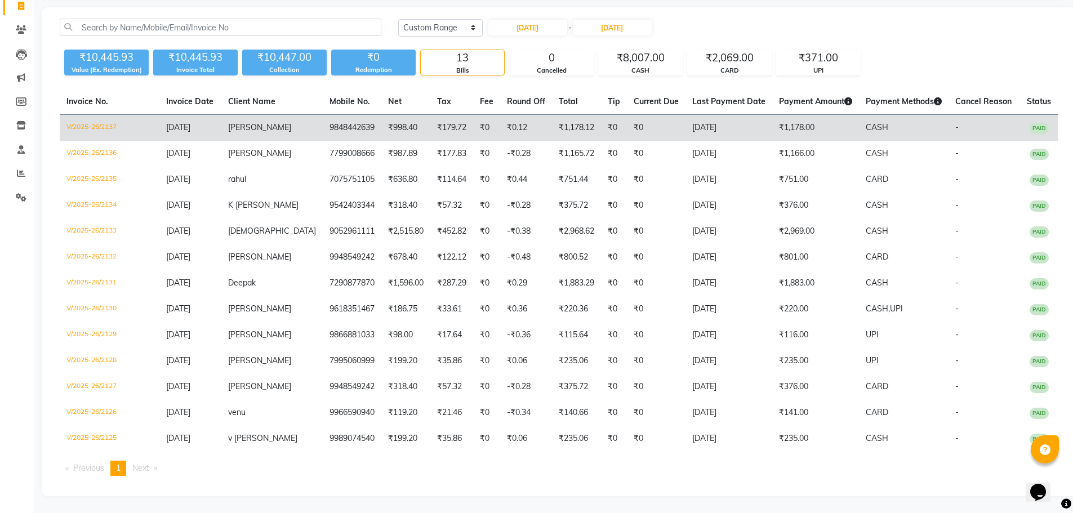
click at [323, 125] on td "9848442639" at bounding box center [352, 128] width 59 height 26
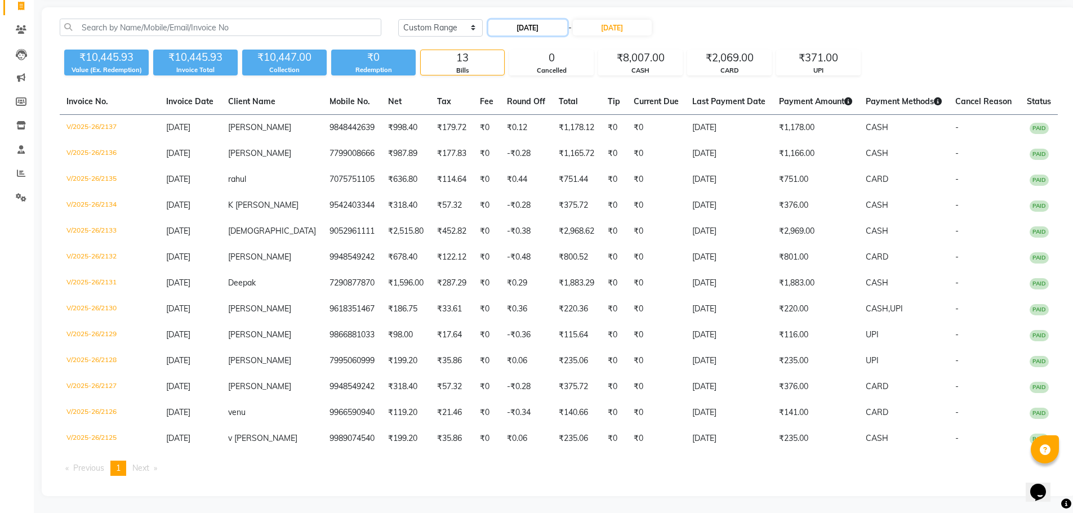
click at [530, 29] on input "28-08-2025" at bounding box center [527, 28] width 79 height 16
select select "8"
select select "2025"
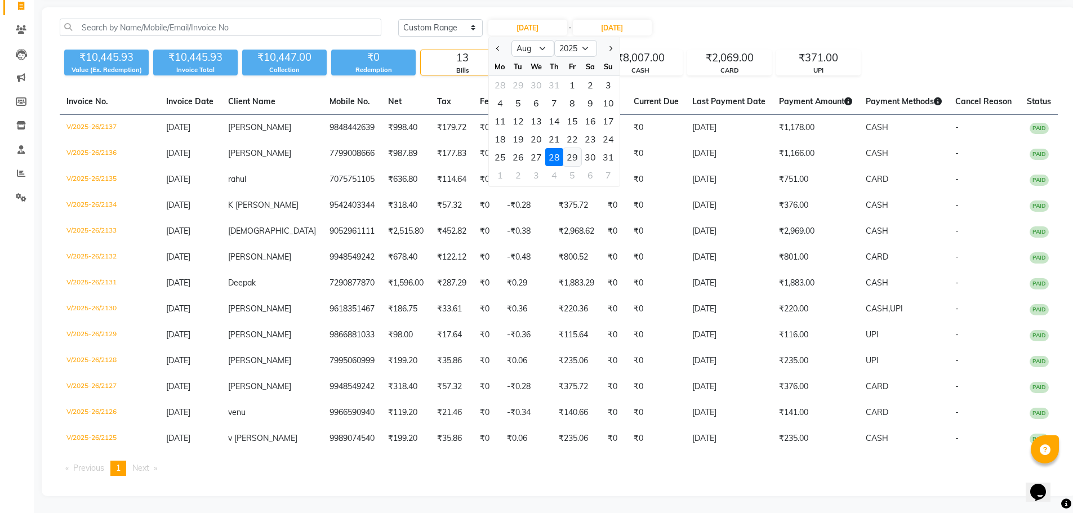
click at [574, 162] on div "29" at bounding box center [572, 157] width 18 height 18
type input "29-08-2025"
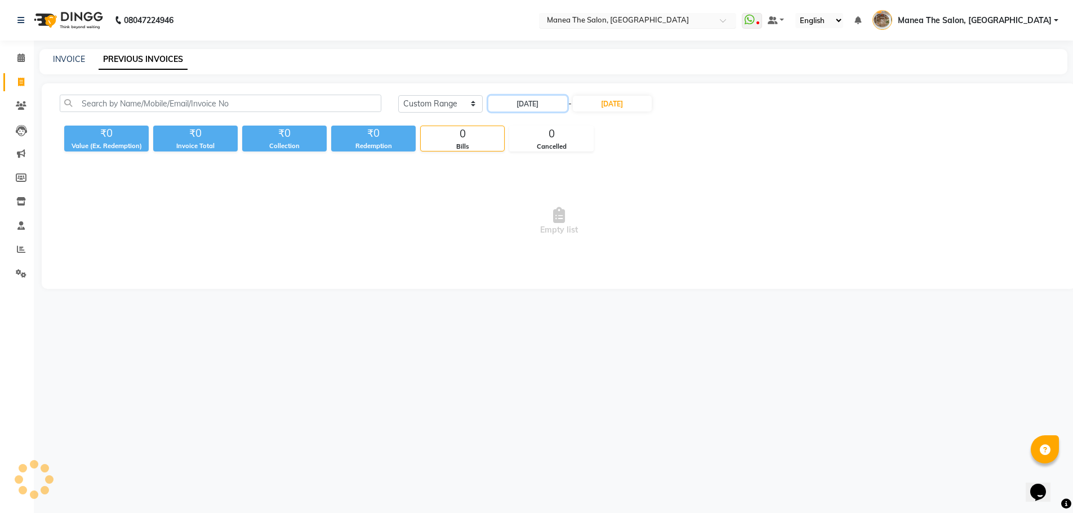
scroll to position [0, 0]
click at [621, 103] on input "28-08-2025" at bounding box center [614, 104] width 79 height 16
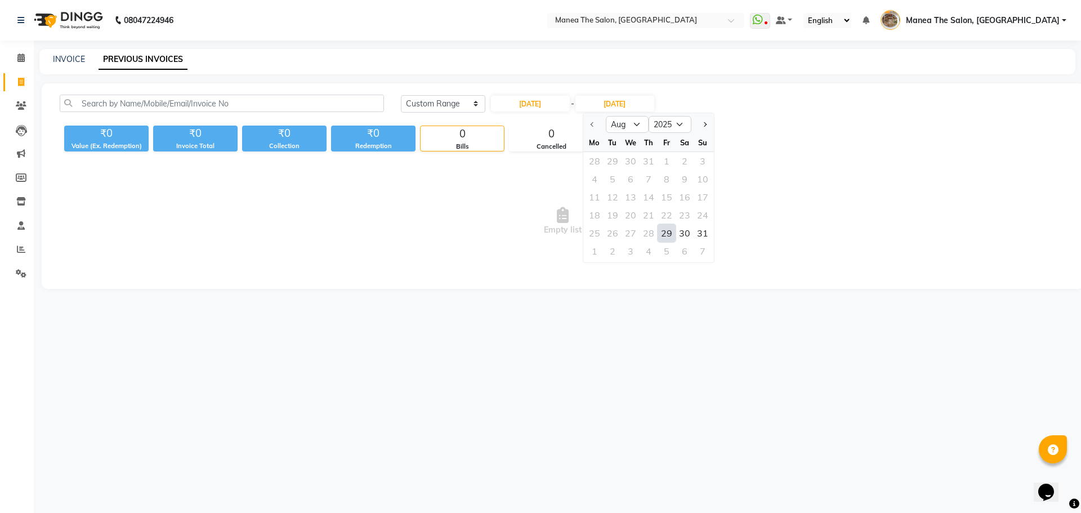
click at [668, 239] on div "29" at bounding box center [667, 233] width 18 height 18
type input "29-08-2025"
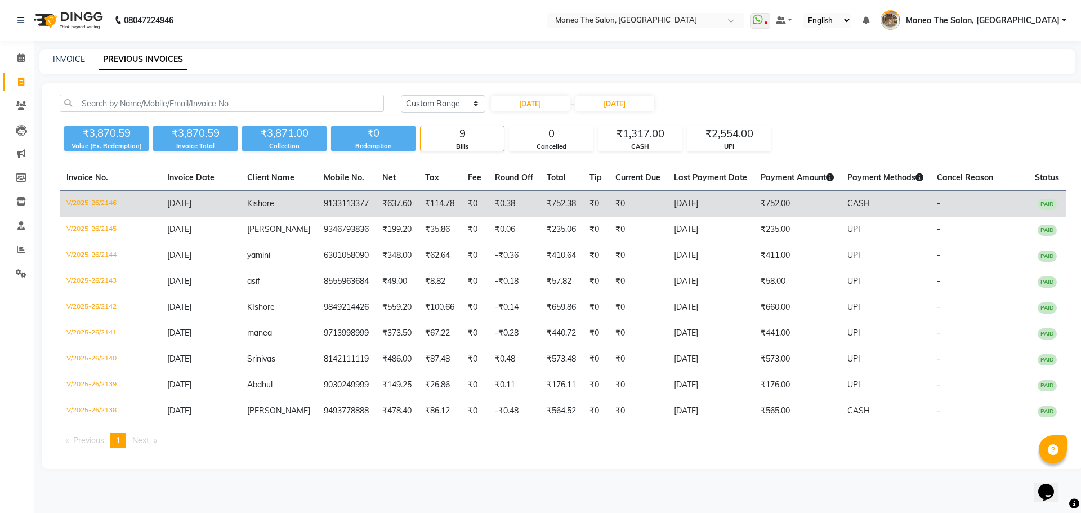
click at [609, 202] on td "₹0" at bounding box center [638, 204] width 59 height 26
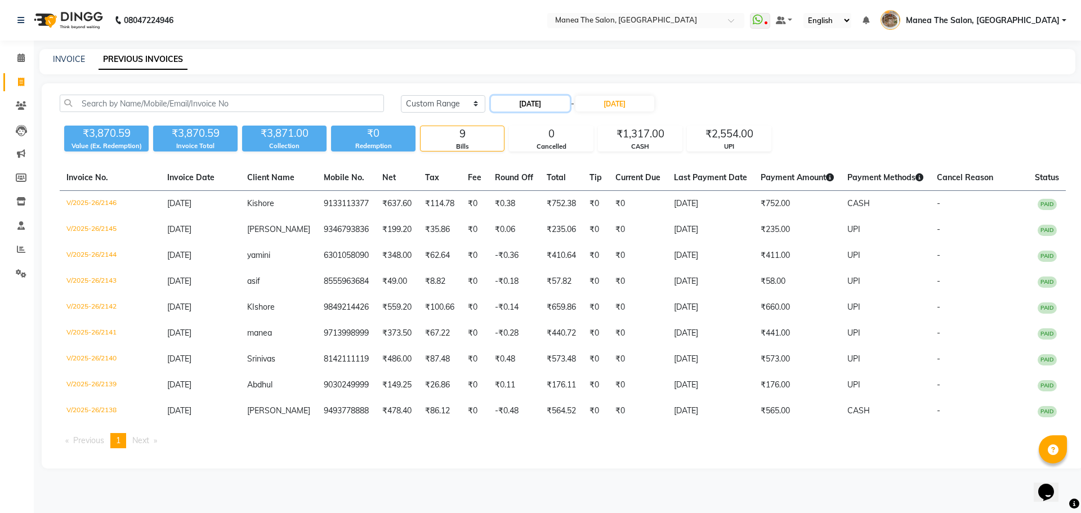
click at [534, 102] on input "29-08-2025" at bounding box center [530, 104] width 79 height 16
select select "8"
select select "2025"
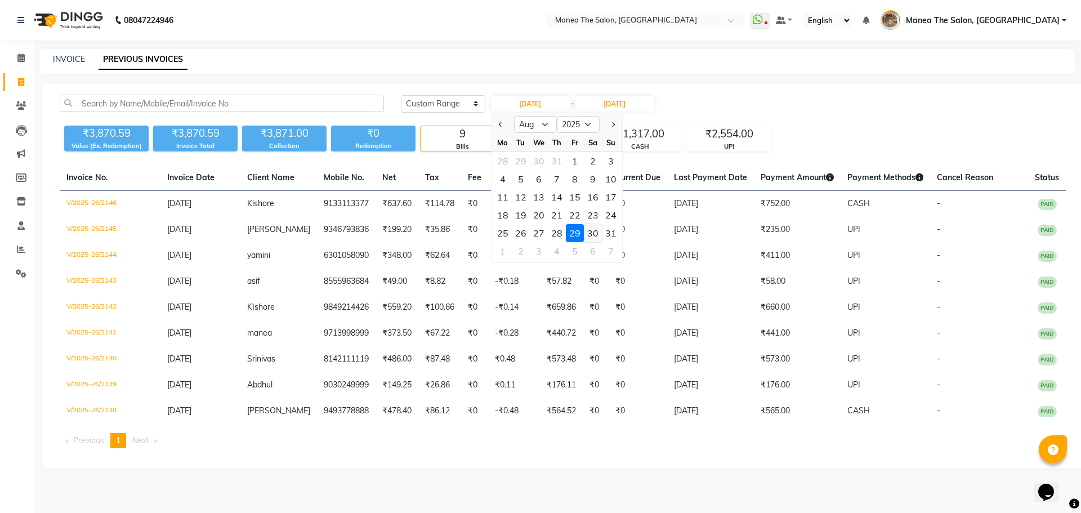
click at [588, 227] on div "30" at bounding box center [593, 233] width 18 height 18
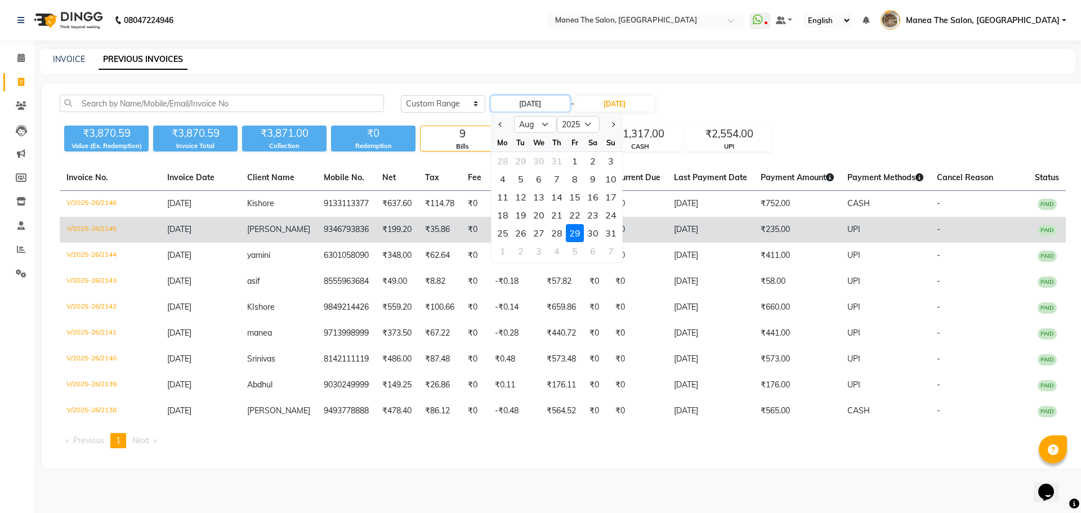
type input "30-08-2025"
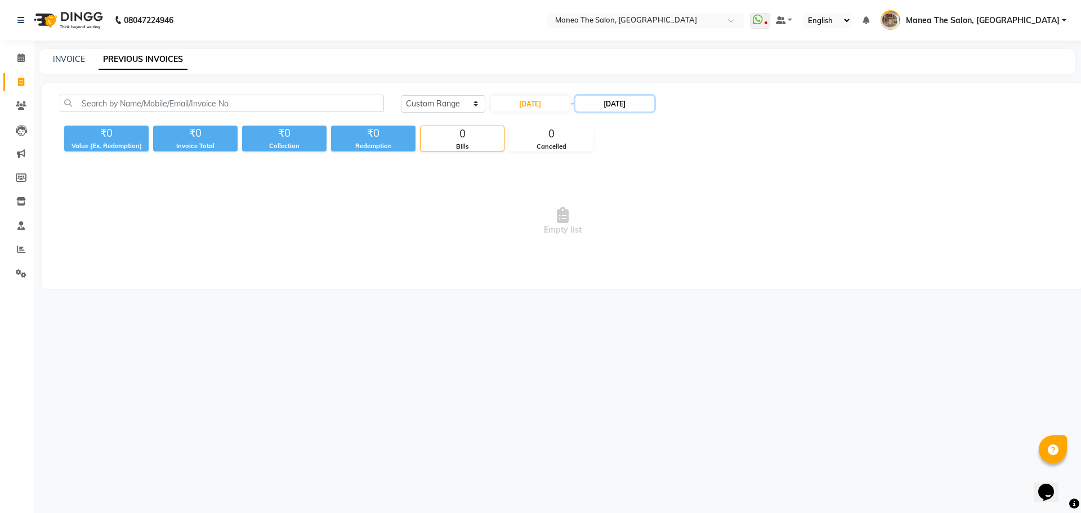
click at [634, 104] on input "29-08-2025" at bounding box center [614, 104] width 79 height 16
click at [680, 233] on div "30" at bounding box center [685, 233] width 18 height 18
type input "30-08-2025"
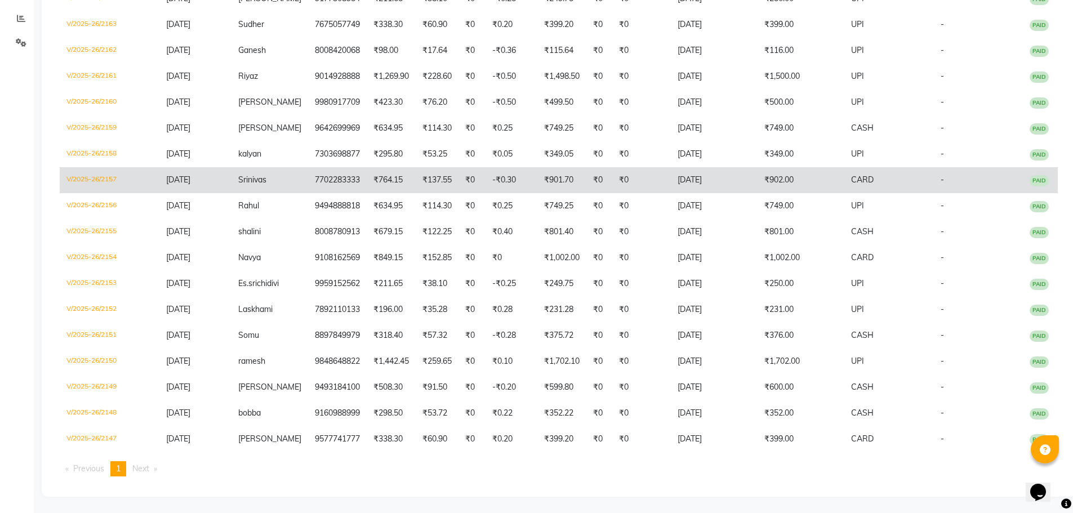
scroll to position [231, 0]
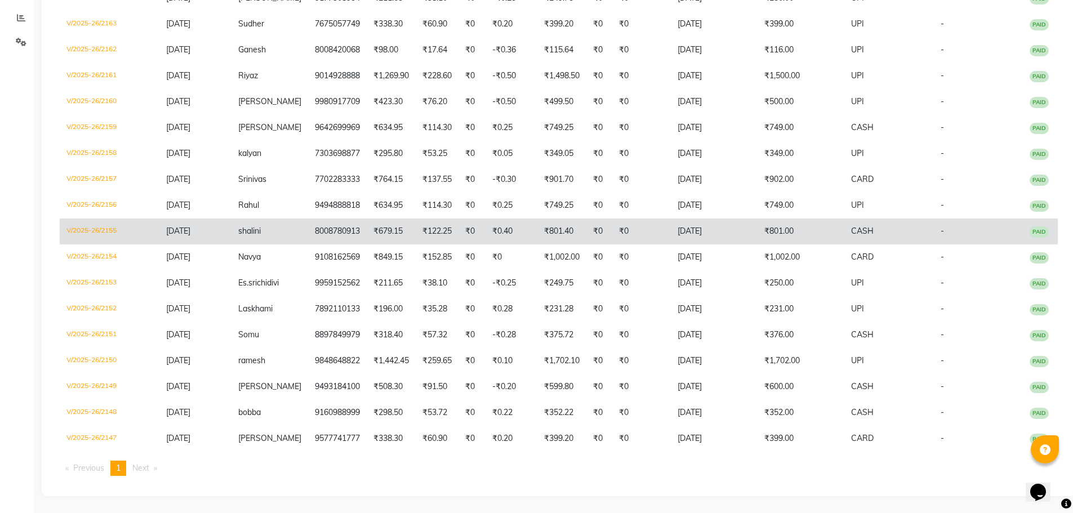
click at [619, 238] on td "₹0" at bounding box center [641, 231] width 59 height 26
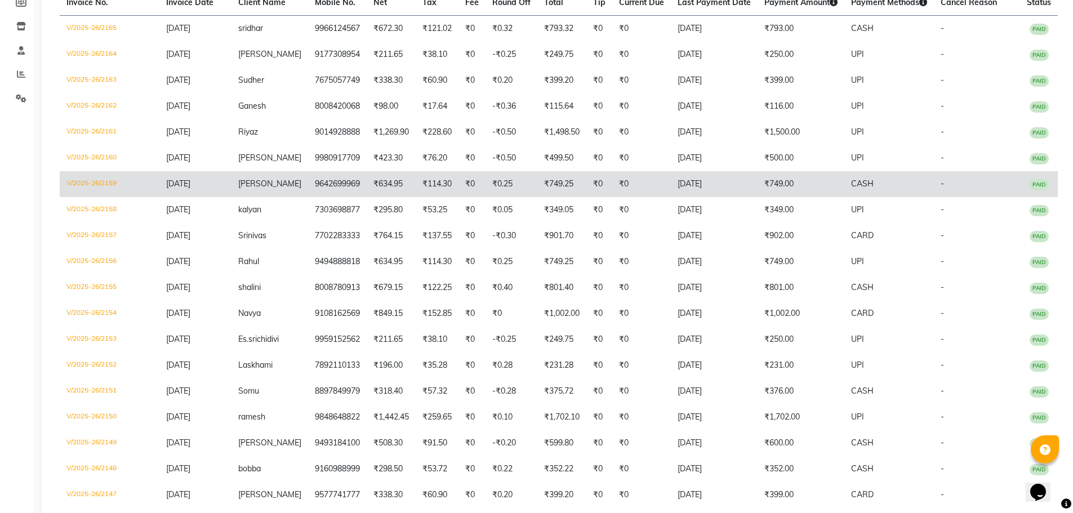
click at [671, 193] on td "30-08-2025" at bounding box center [714, 184] width 87 height 26
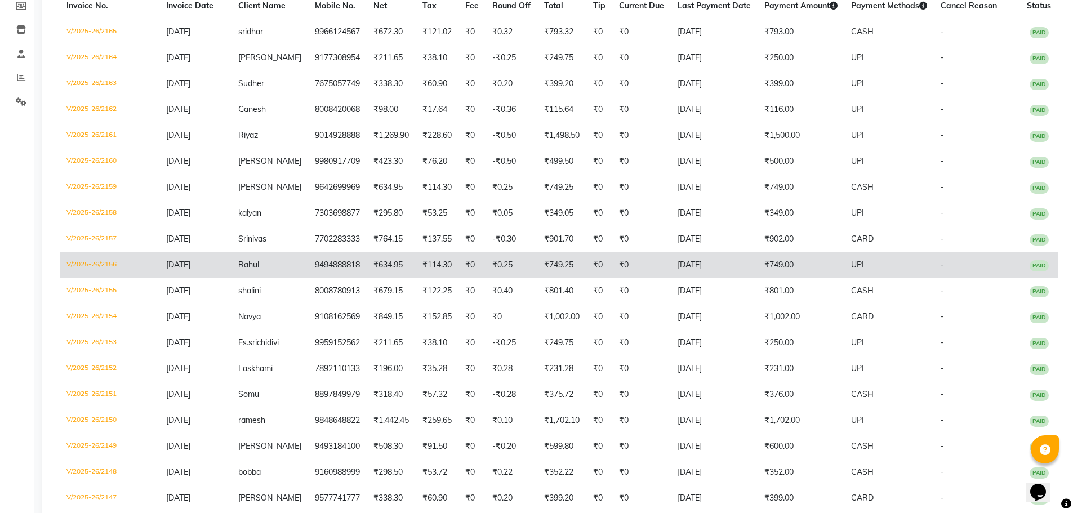
scroll to position [63, 0]
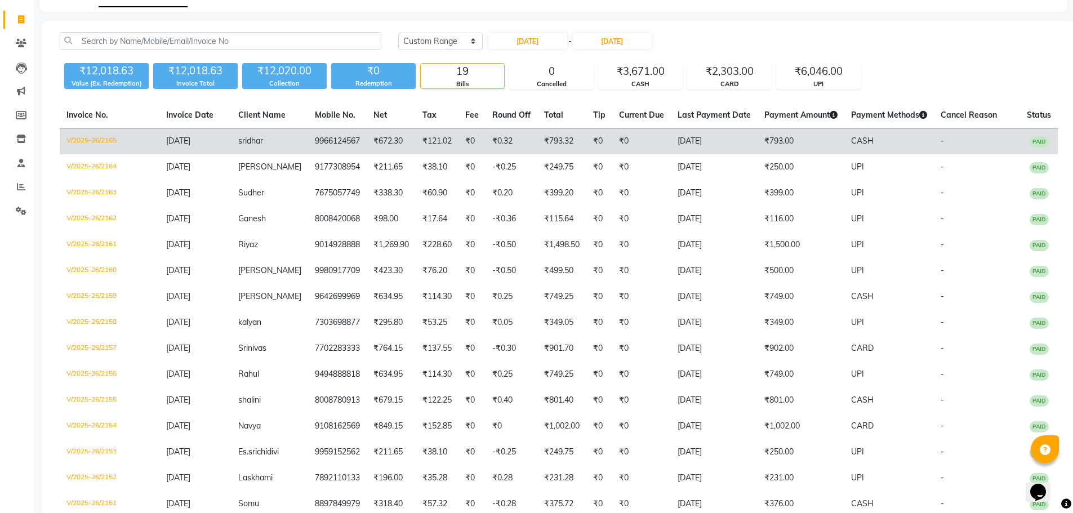
click at [416, 143] on td "₹121.02" at bounding box center [437, 141] width 43 height 26
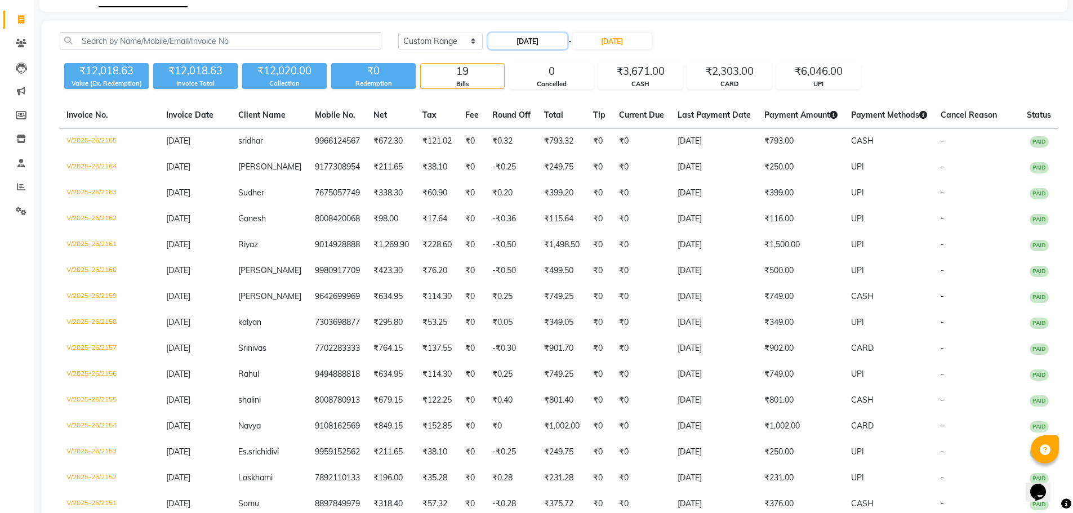
drag, startPoint x: 519, startPoint y: 39, endPoint x: 520, endPoint y: 47, distance: 8.0
click at [520, 47] on input "30-08-2025" at bounding box center [527, 41] width 79 height 16
select select "8"
select select "2025"
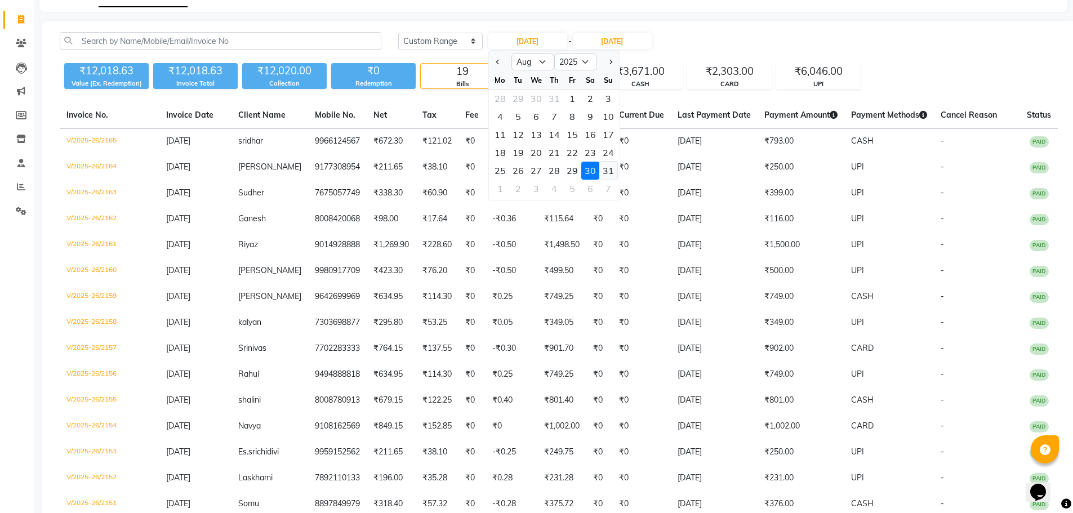
click at [605, 178] on div "31" at bounding box center [608, 171] width 18 height 18
type input "31-08-2025"
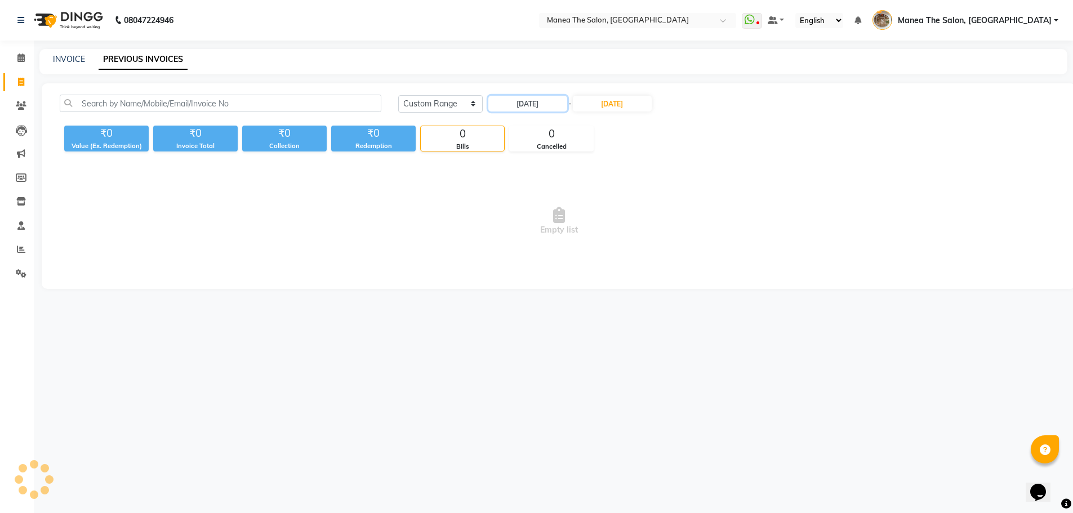
scroll to position [0, 0]
click at [636, 106] on input "30-08-2025" at bounding box center [614, 104] width 79 height 16
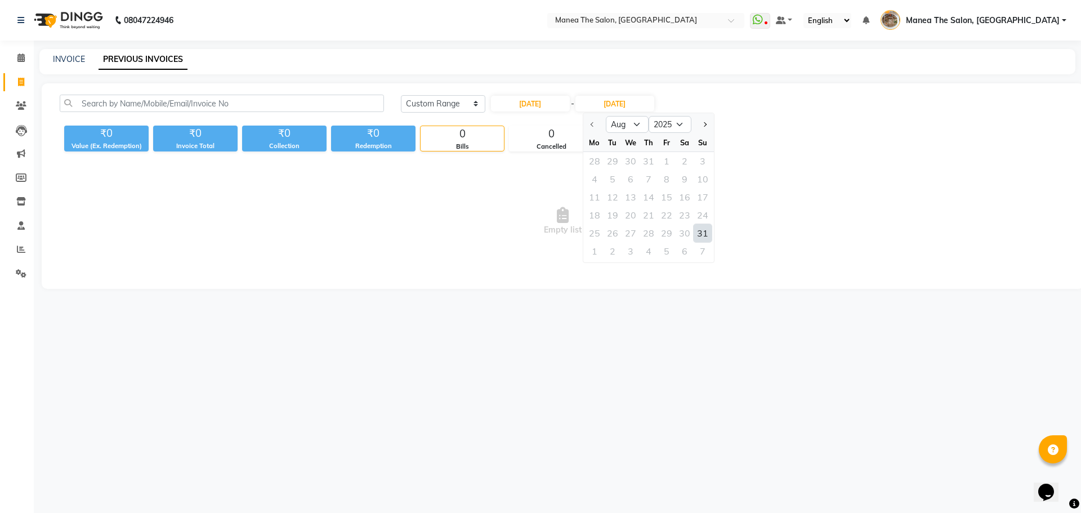
click at [702, 229] on div "31" at bounding box center [703, 233] width 18 height 18
type input "31-08-2025"
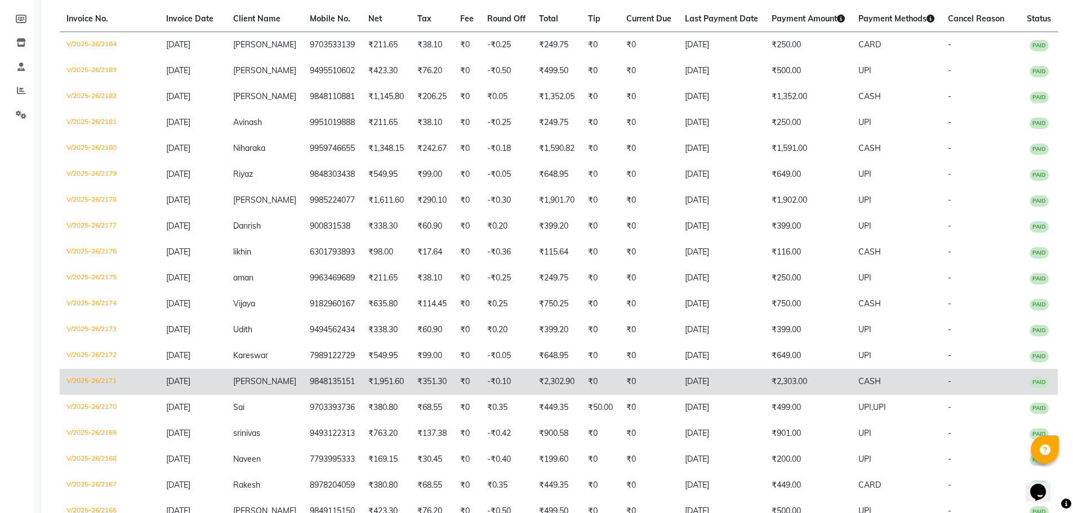
scroll to position [231, 0]
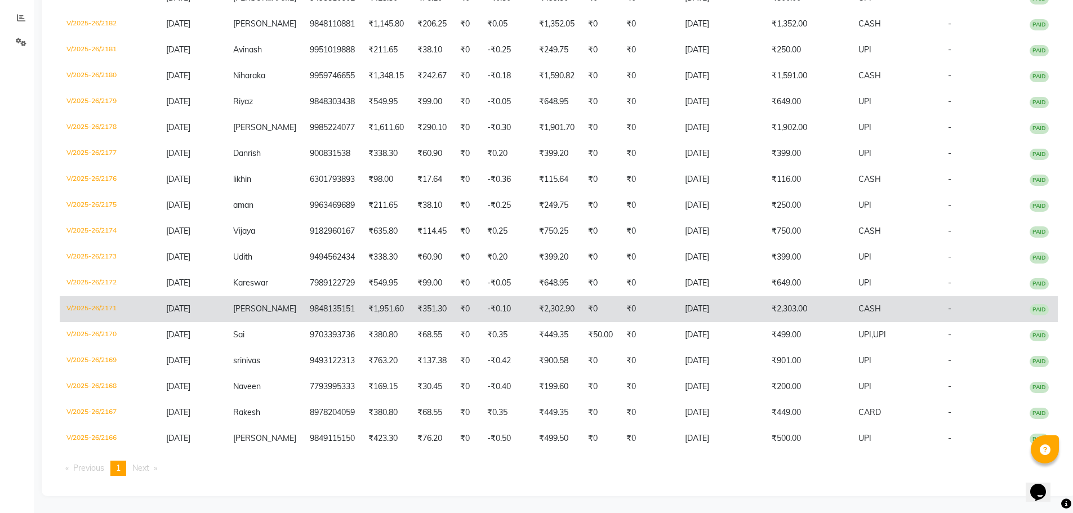
click at [639, 309] on td "₹0" at bounding box center [648, 309] width 59 height 26
click at [421, 311] on td "₹351.30" at bounding box center [432, 309] width 43 height 26
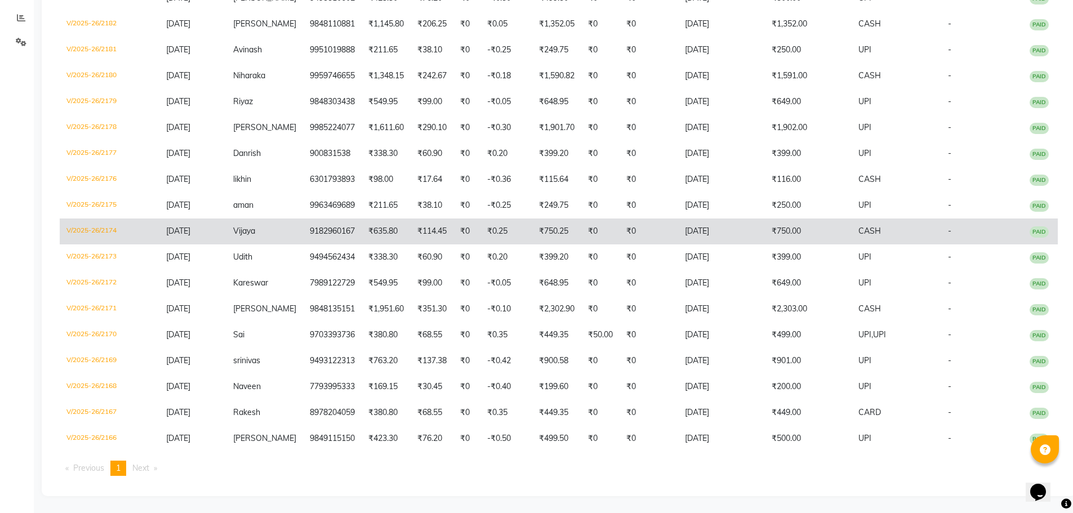
click at [521, 225] on td "₹0.25" at bounding box center [506, 231] width 52 height 26
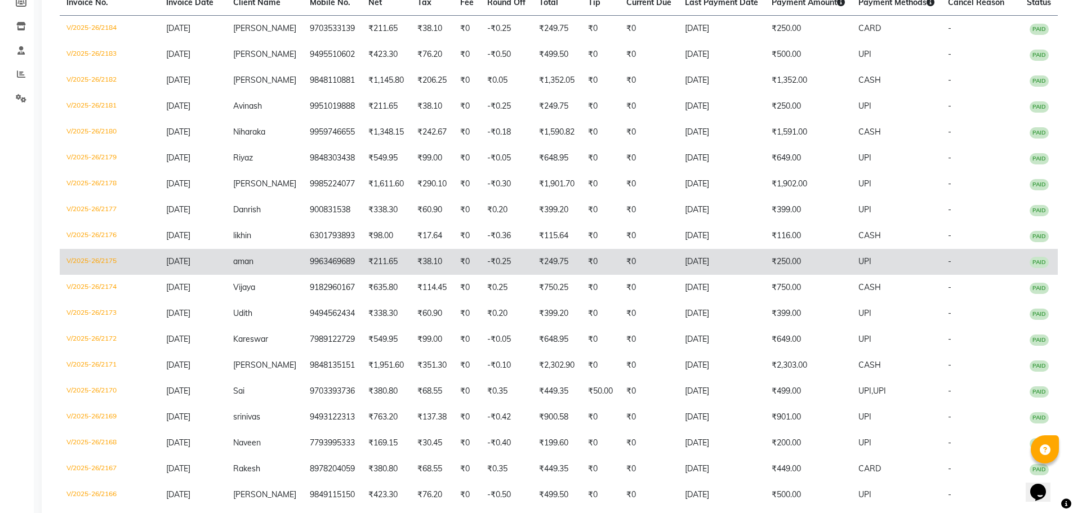
scroll to position [119, 0]
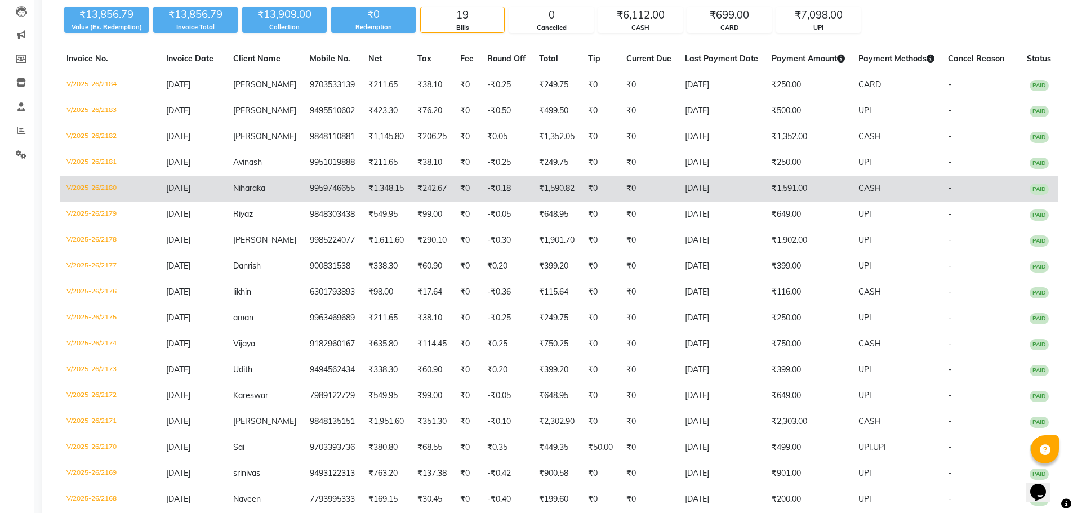
click at [417, 177] on td "₹242.67" at bounding box center [432, 189] width 43 height 26
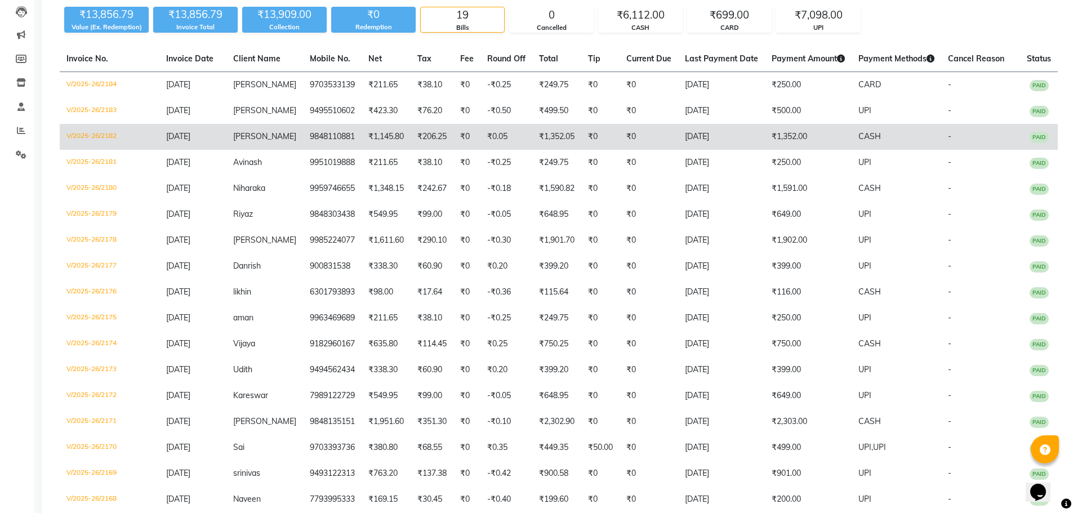
click at [544, 137] on td "₹1,352.05" at bounding box center [556, 137] width 49 height 26
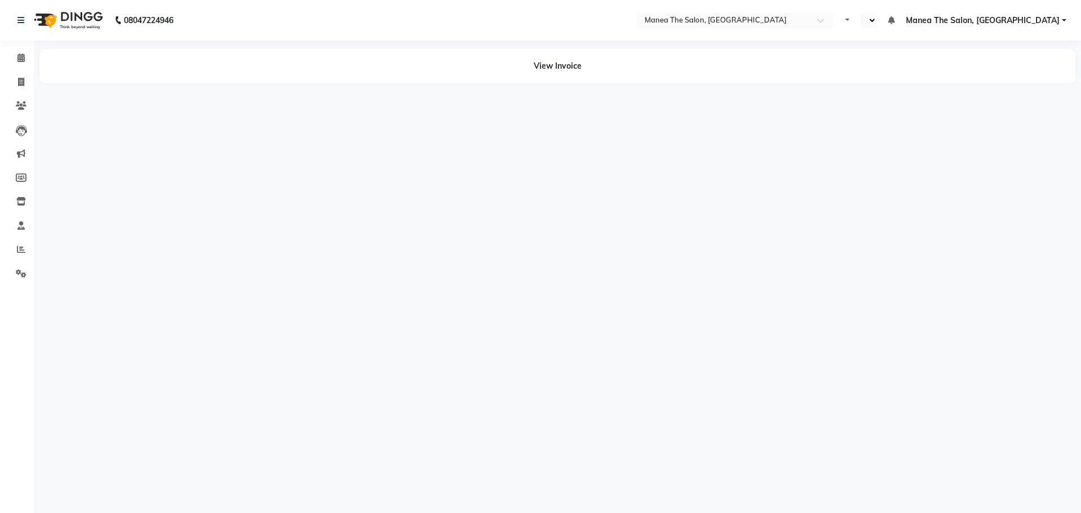
select select "en"
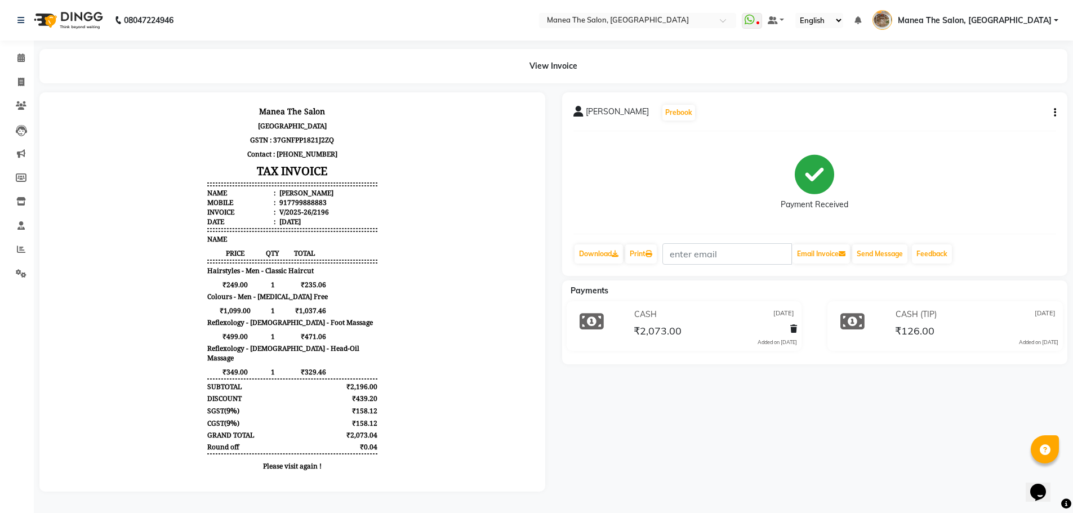
scroll to position [4, 0]
drag, startPoint x: 20, startPoint y: 74, endPoint x: 194, endPoint y: 4, distance: 188.0
click at [20, 78] on icon at bounding box center [21, 82] width 6 height 8
select select "service"
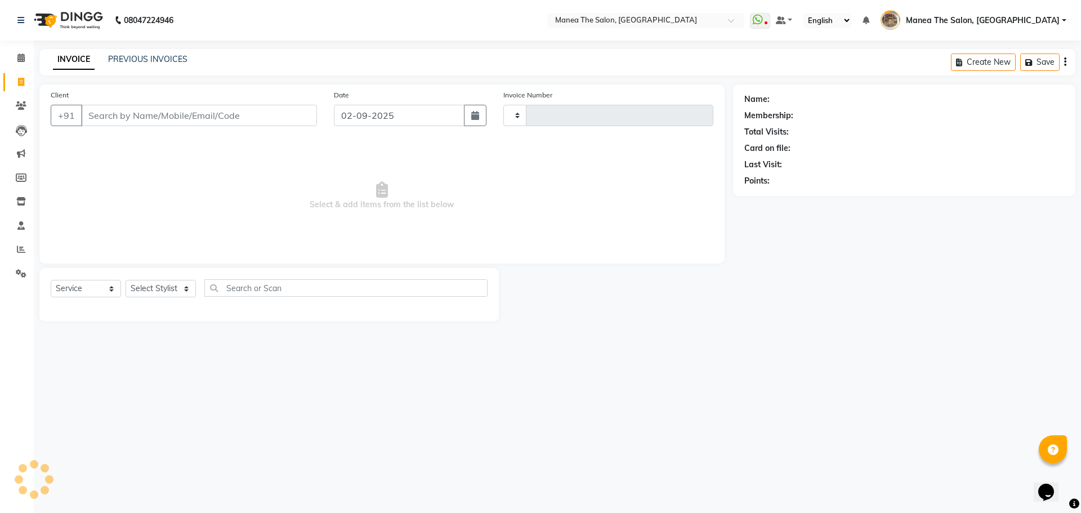
type input "2199"
select select "7287"
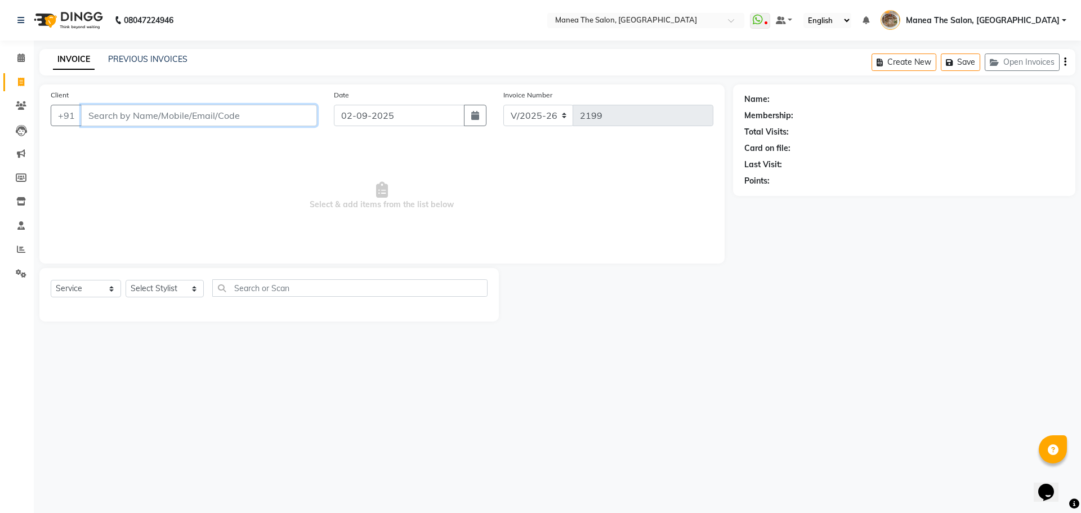
click at [191, 114] on input "Client" at bounding box center [199, 115] width 236 height 21
paste input "9676461235"
type input "9676461235"
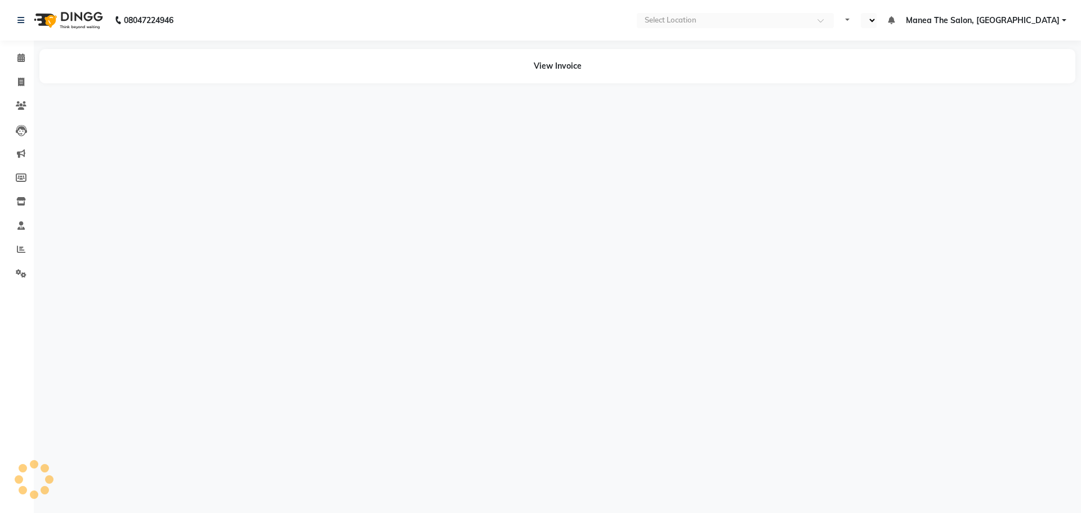
select select "en"
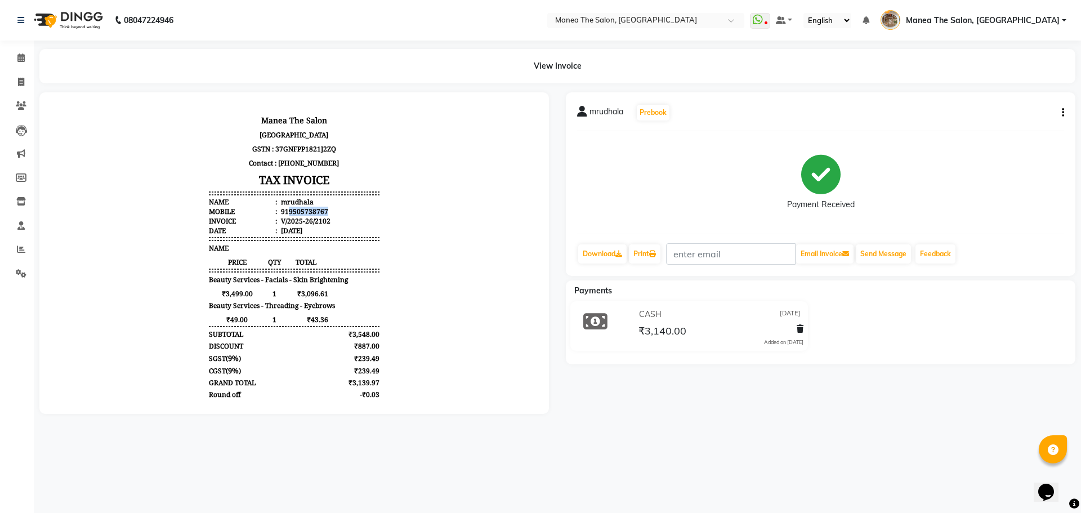
drag, startPoint x: 280, startPoint y: 212, endPoint x: 320, endPoint y: 212, distance: 40.0
click at [320, 212] on li "Mobile : 919505738767" at bounding box center [294, 212] width 170 height 10
copy div "9505738767"
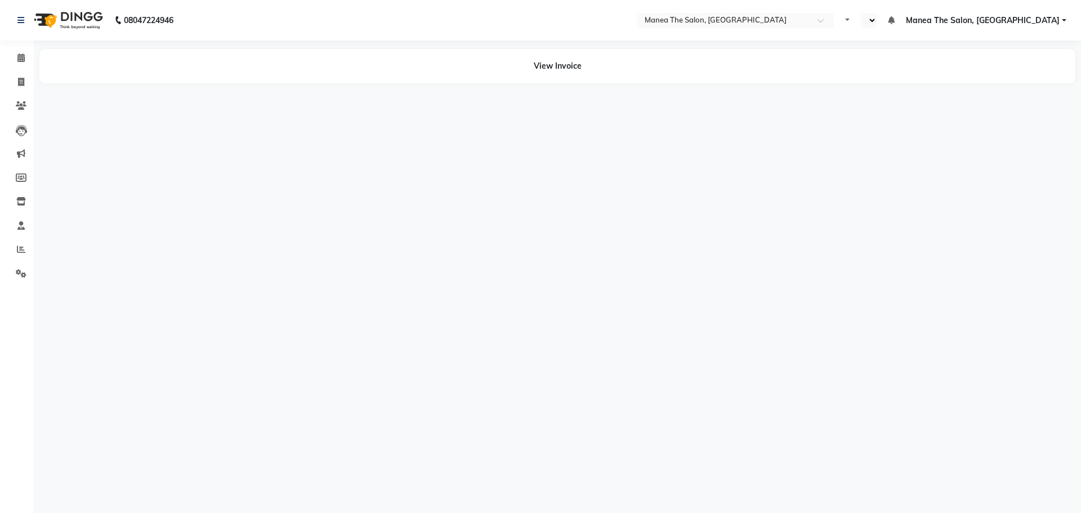
select select "en"
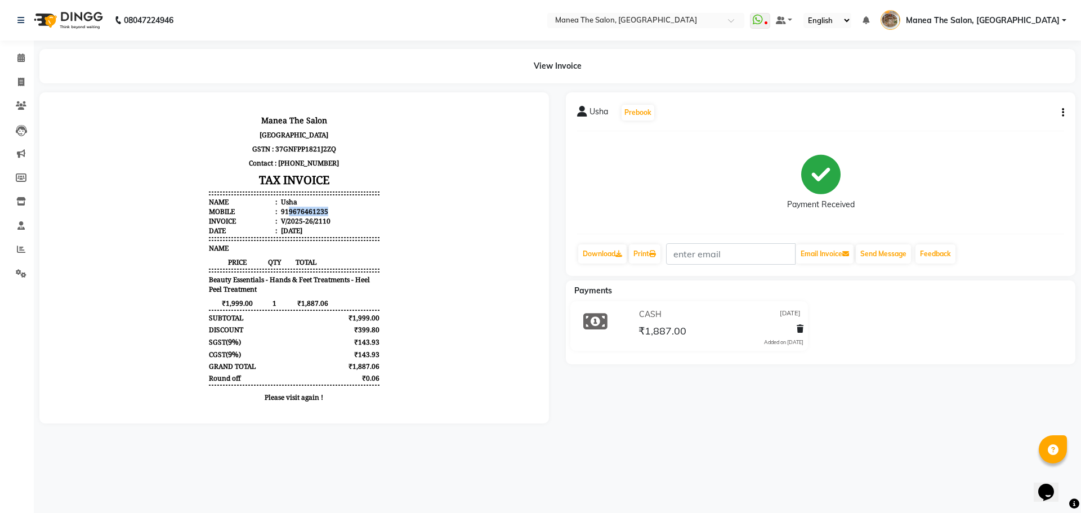
drag, startPoint x: 279, startPoint y: 210, endPoint x: 326, endPoint y: 210, distance: 46.7
click at [326, 210] on li "Mobile : 919676461235" at bounding box center [294, 212] width 170 height 10
copy div "9676461235"
click at [1061, 110] on button "button" at bounding box center [1061, 113] width 7 height 12
click at [999, 111] on div "Edit Item Staff" at bounding box center [1007, 113] width 77 height 14
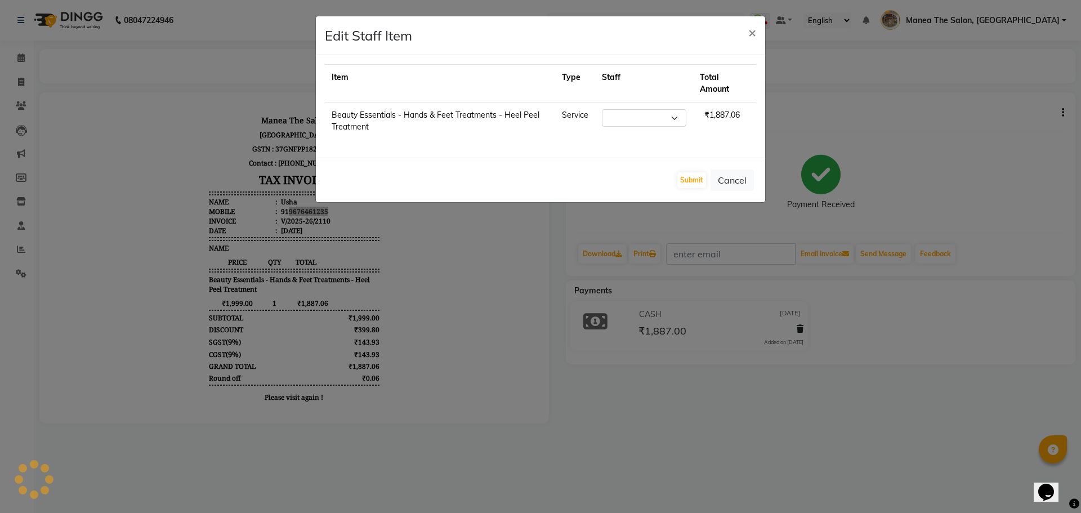
select select "62386"
click at [754, 34] on span "×" at bounding box center [752, 32] width 8 height 17
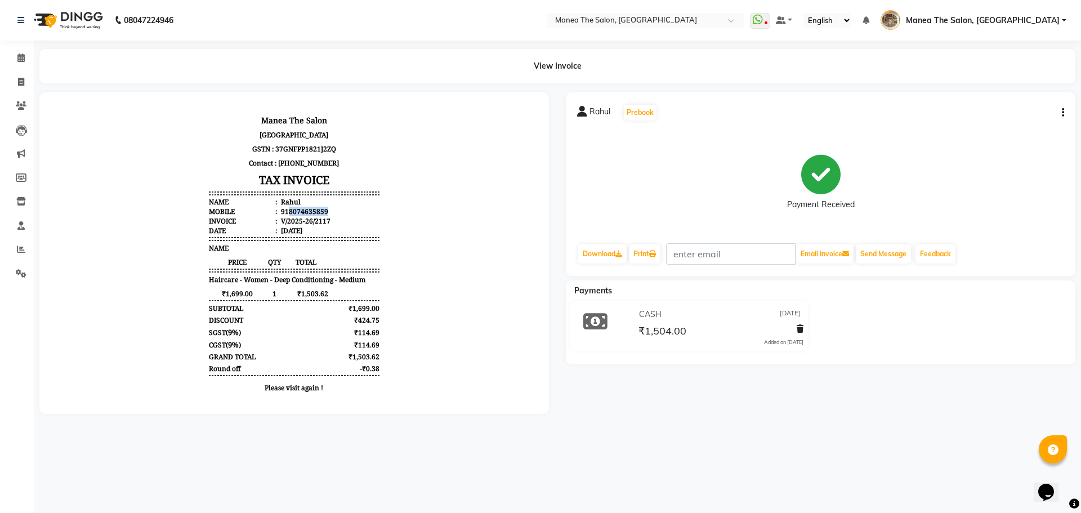
drag, startPoint x: 282, startPoint y: 212, endPoint x: 318, endPoint y: 212, distance: 36.6
click at [318, 212] on li "Mobile : 918074635859" at bounding box center [294, 212] width 170 height 10
copy div "8074635859"
click at [1060, 113] on button "button" at bounding box center [1061, 113] width 7 height 12
click at [1009, 114] on div "Edit Item Staff" at bounding box center [1007, 113] width 77 height 14
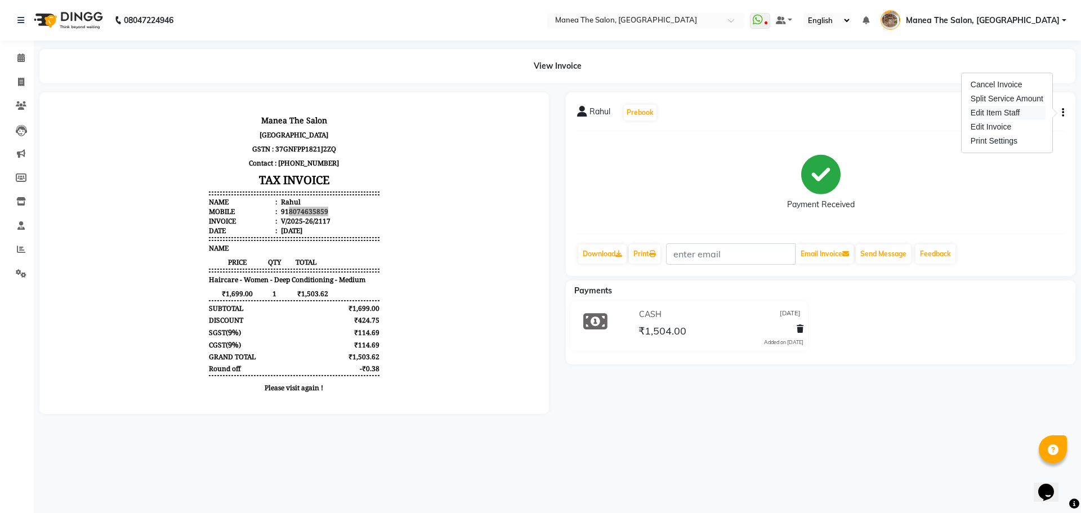
select select "70149"
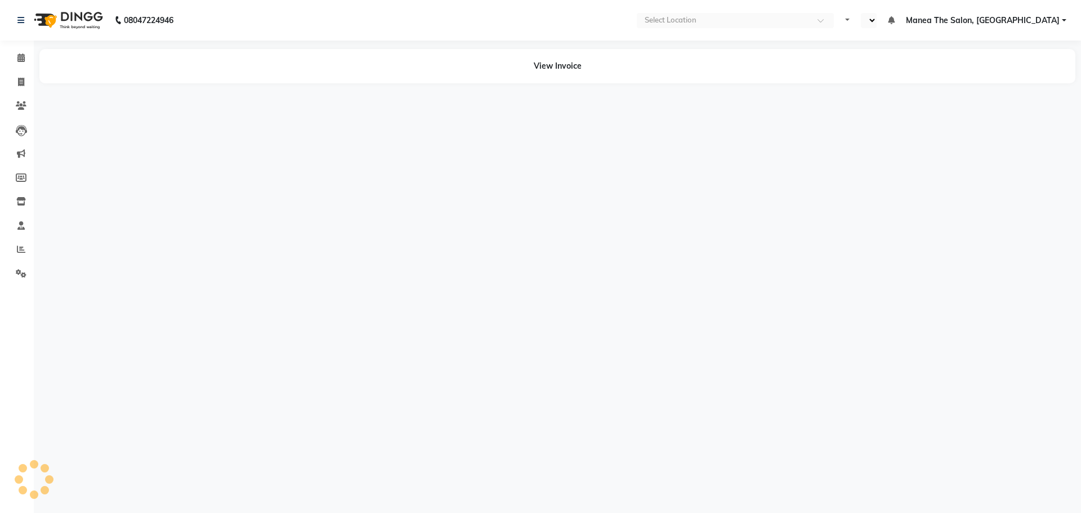
select select "en"
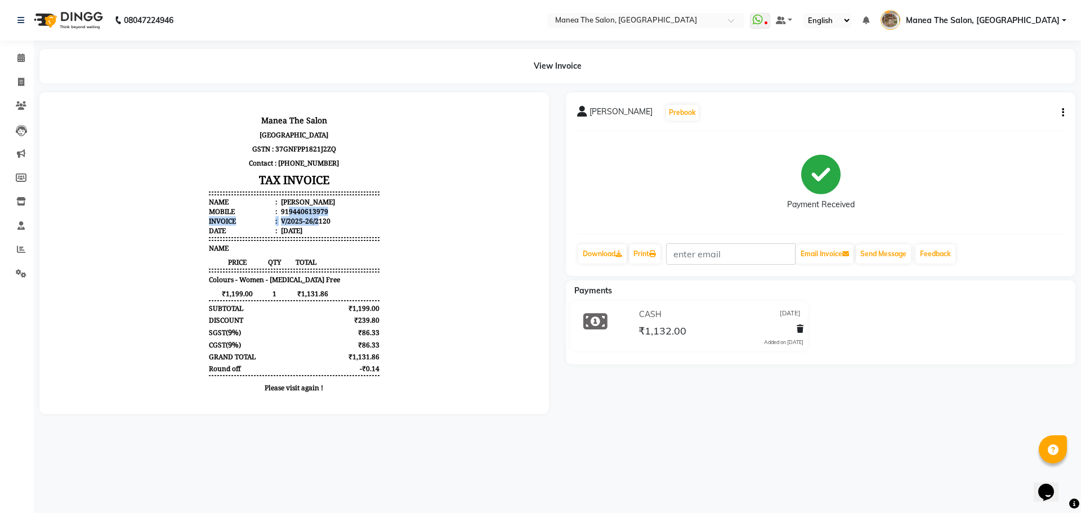
drag, startPoint x: 282, startPoint y: 211, endPoint x: 308, endPoint y: 216, distance: 26.5
click at [308, 216] on ul "Name : [PERSON_NAME] Mobile : 919440613979 Invoice : V/2025-26/2120 Date : [DAT…" at bounding box center [294, 216] width 170 height 38
click at [365, 216] on li "Invoice : V/2025-26/2120" at bounding box center [294, 221] width 170 height 10
drag, startPoint x: 281, startPoint y: 211, endPoint x: 324, endPoint y: 211, distance: 43.4
click at [324, 211] on li "Mobile : 919440613979" at bounding box center [294, 212] width 170 height 10
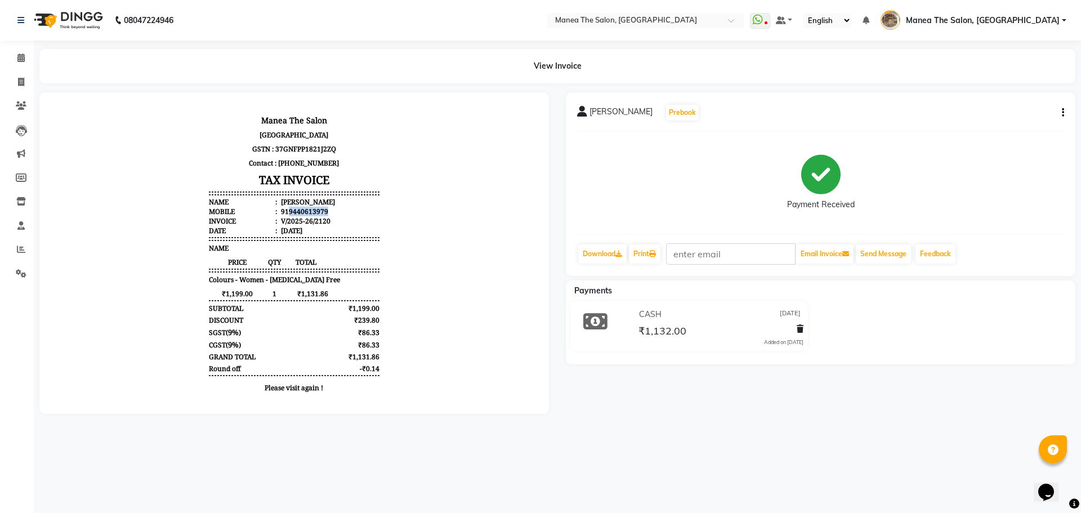
copy div "9440613979"
click at [1063, 113] on icon "button" at bounding box center [1063, 113] width 2 height 1
click at [1027, 115] on div "Edit Item Staff" at bounding box center [1007, 113] width 77 height 14
select select "82652"
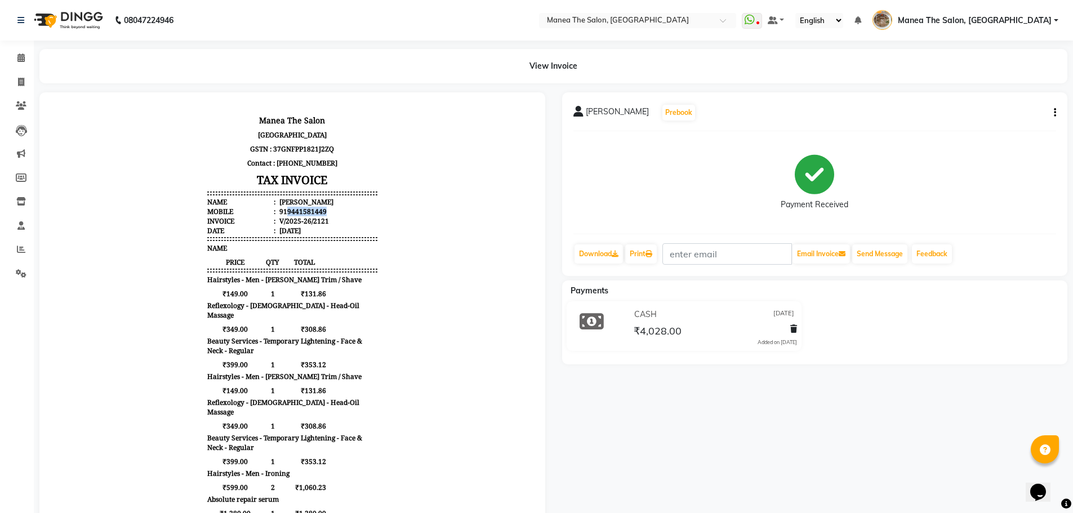
drag, startPoint x: 279, startPoint y: 209, endPoint x: 342, endPoint y: 212, distance: 63.1
click at [342, 212] on li "Mobile : 919441581449" at bounding box center [292, 212] width 170 height 10
copy div "9441581449"
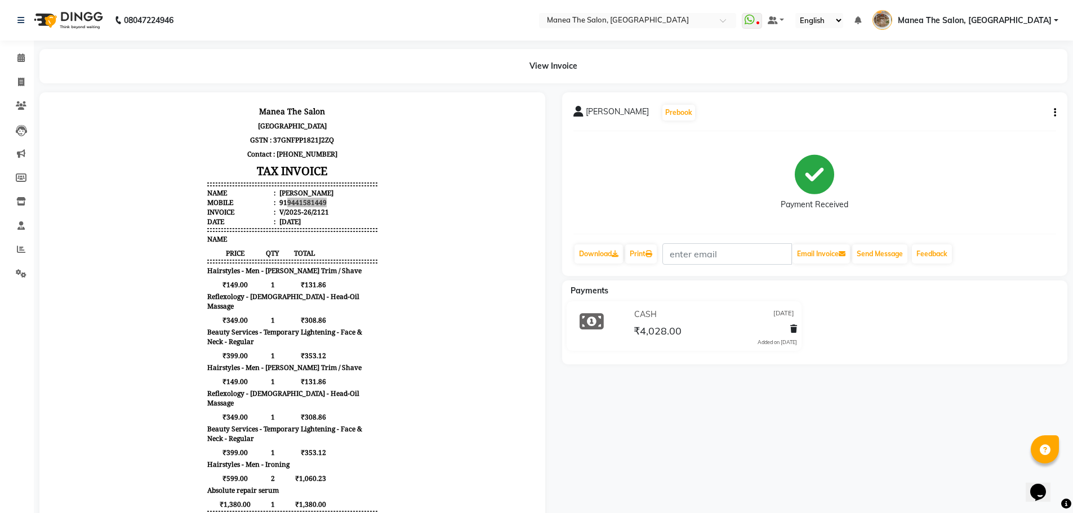
click at [1056, 115] on div "Lohith Prebook Payment Received Download Print Email Invoice Send Message Feedb…" at bounding box center [815, 184] width 506 height 184
click at [1055, 113] on icon "button" at bounding box center [1055, 113] width 2 height 1
click at [1003, 114] on div "Edit Item Staff" at bounding box center [998, 113] width 77 height 14
select select
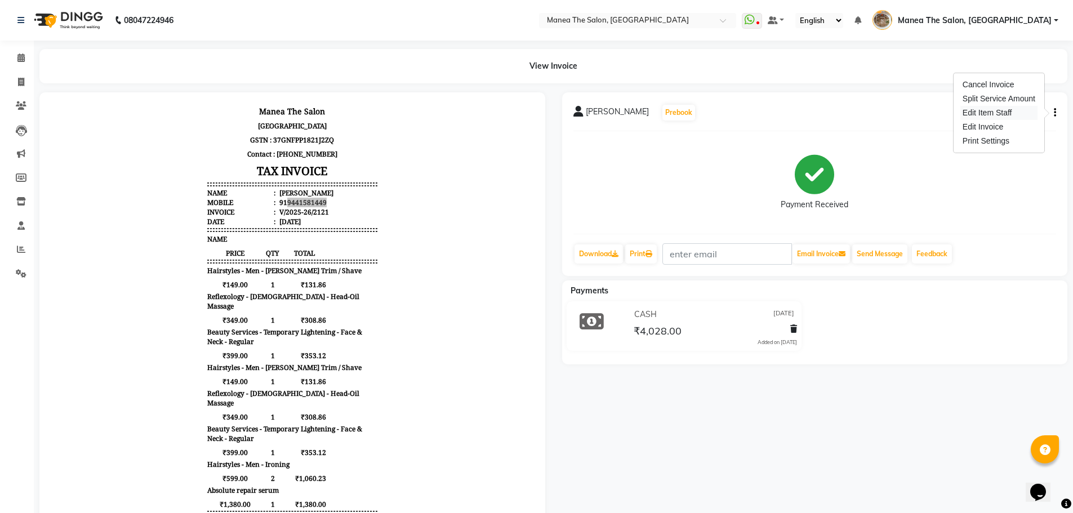
select select
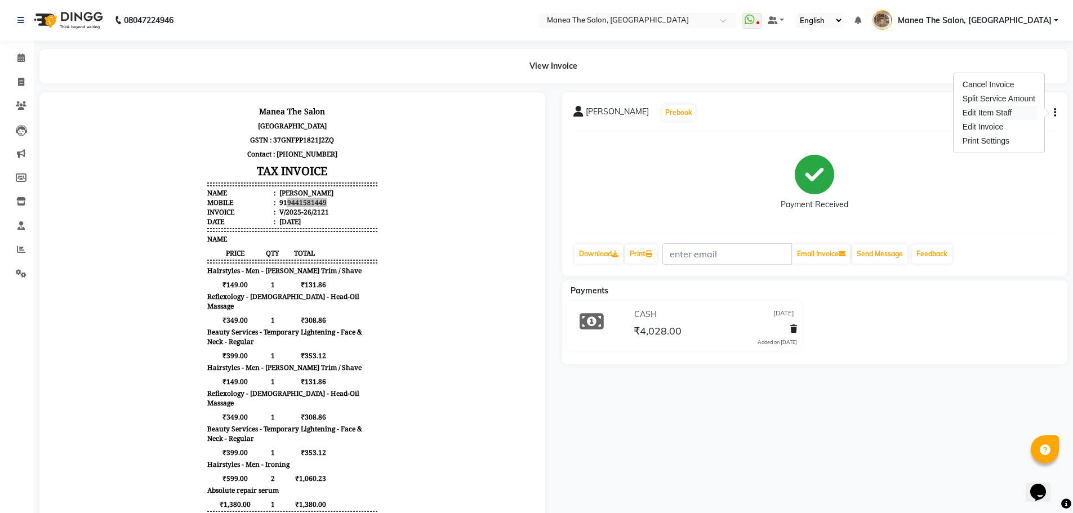
select select
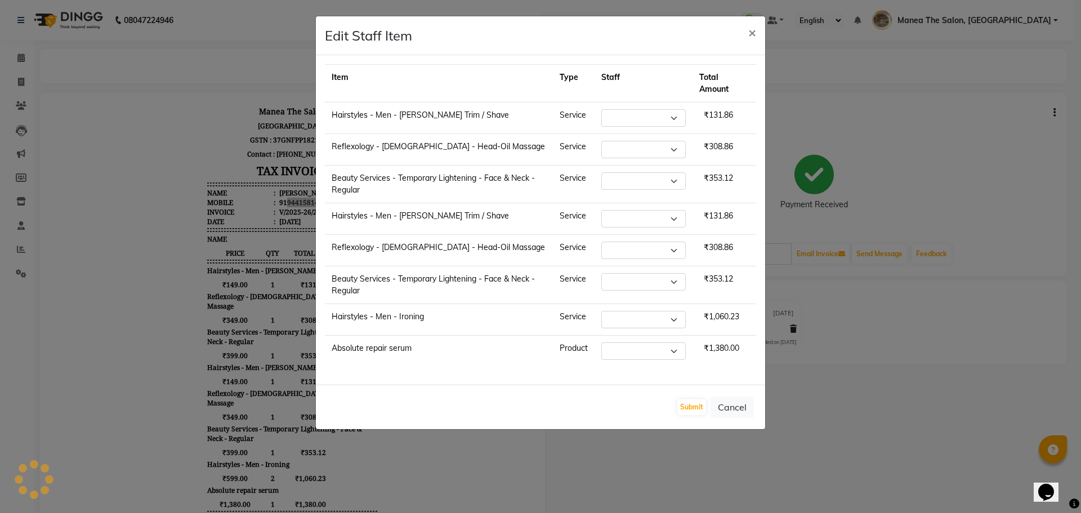
select select "70149"
select select "63195"
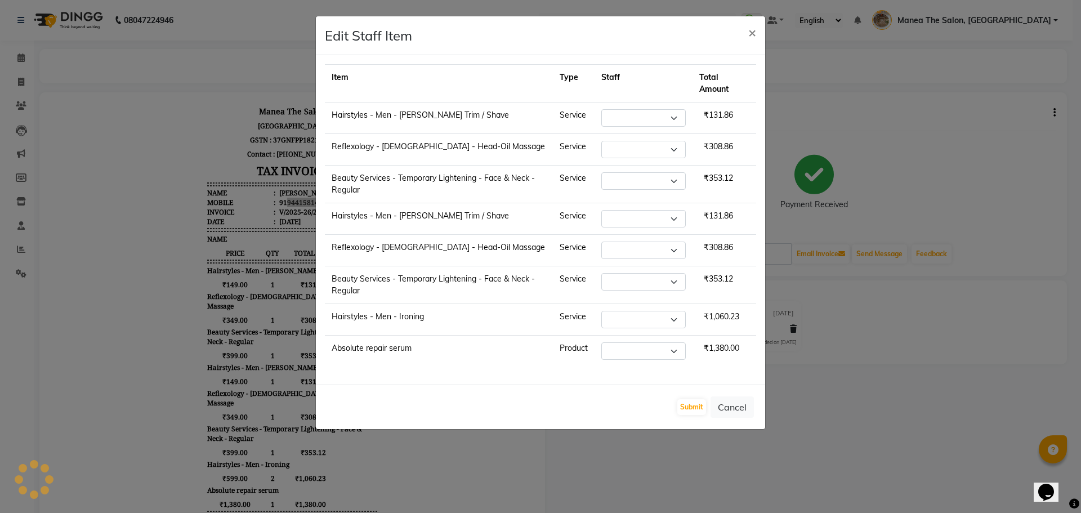
select select "63195"
select select "70149"
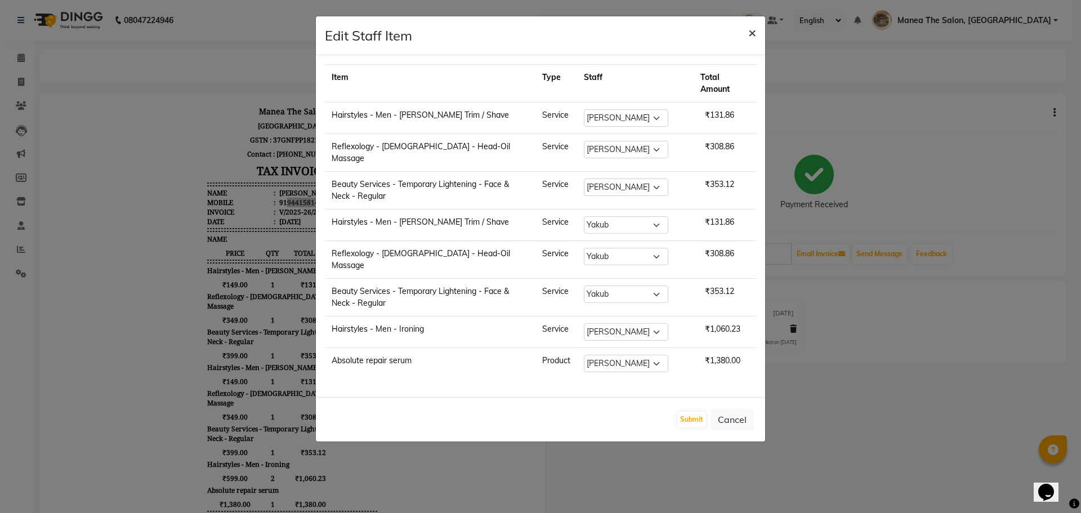
click at [756, 35] on button "×" at bounding box center [752, 32] width 26 height 32
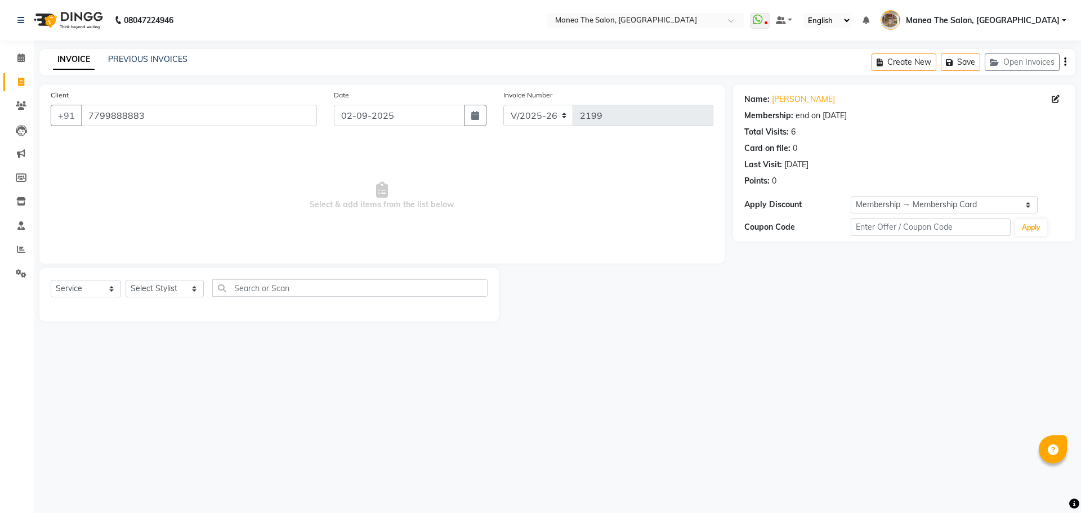
select select "7287"
select select "service"
select select "1: Object"
click at [902, 58] on button "Create New" at bounding box center [904, 61] width 65 height 17
select select "service"
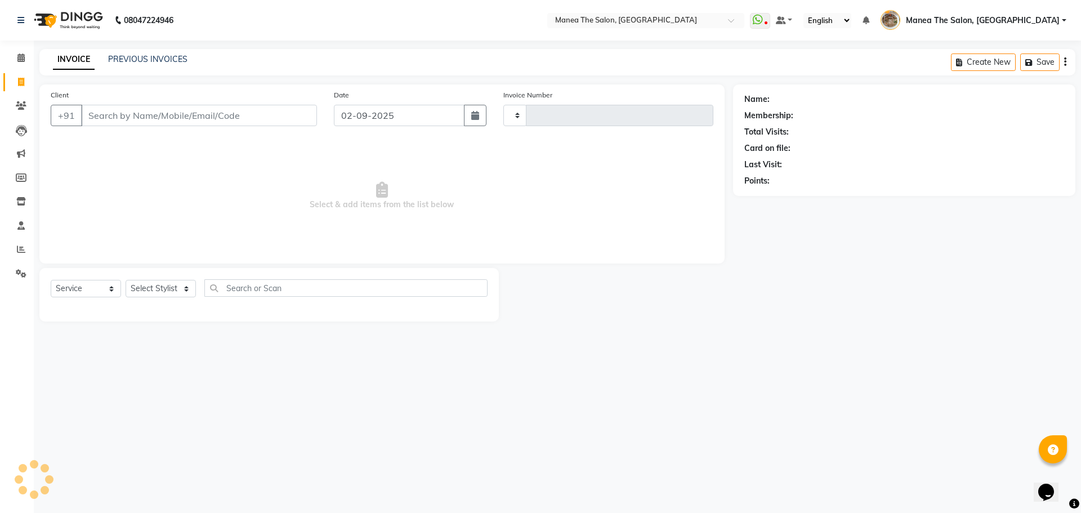
type input "2199"
select select "7287"
click at [162, 296] on select "Select Stylist Faizan shaik Front Office Kaif Madhavi Mocharla Ramalakshmi Pelu…" at bounding box center [165, 288] width 78 height 17
select select "63309"
click at [126, 280] on select "Select Stylist Faizan shaik Front Office Kaif Madhavi Mocharla Ramalakshmi Pelu…" at bounding box center [165, 288] width 78 height 17
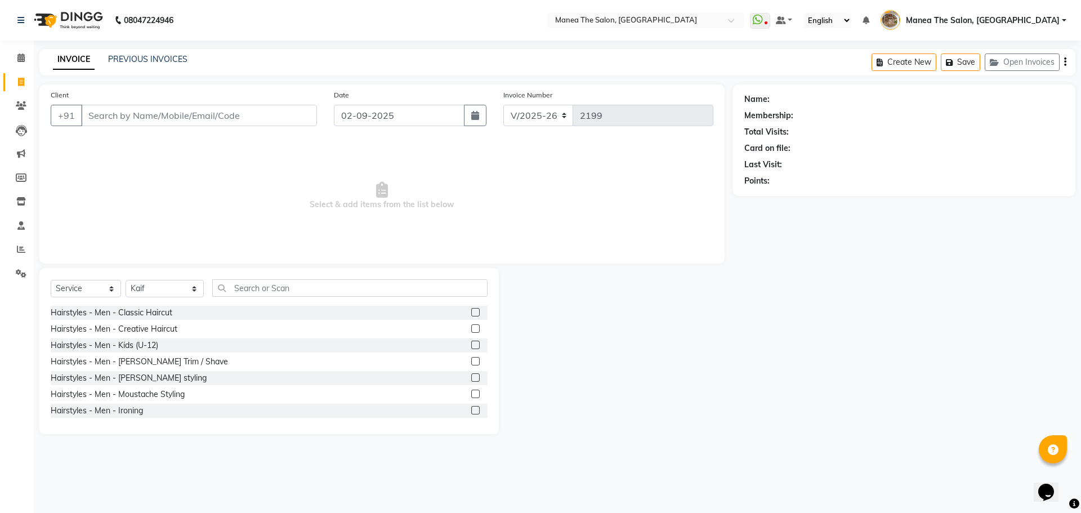
click at [462, 359] on div "Hairstyles - Men - [PERSON_NAME] Trim / Shave" at bounding box center [269, 362] width 437 height 14
click at [471, 361] on label at bounding box center [475, 361] width 8 height 8
click at [471, 361] on input "checkbox" at bounding box center [474, 361] width 7 height 7
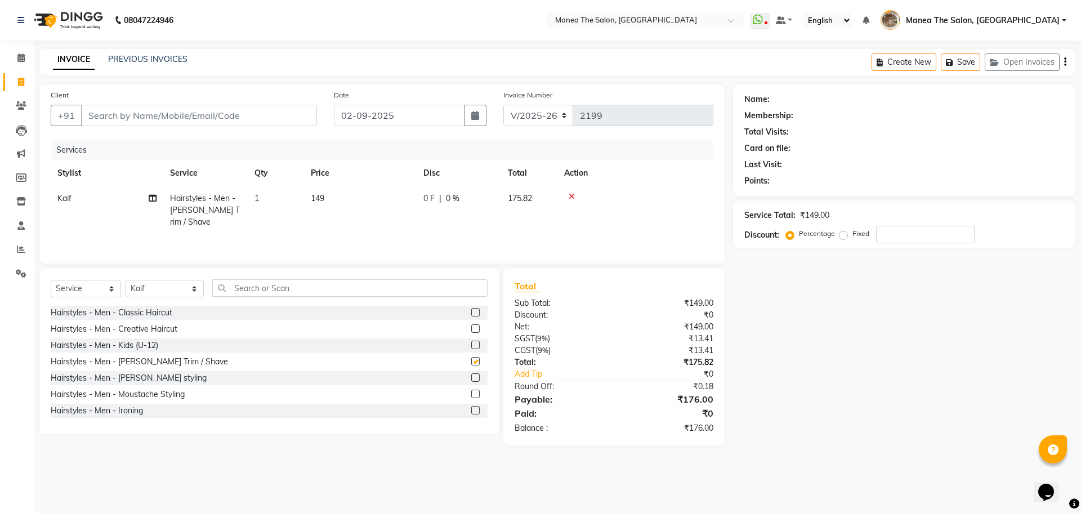
checkbox input "false"
click at [222, 119] on input "Client" at bounding box center [199, 115] width 236 height 21
type input "9"
type input "0"
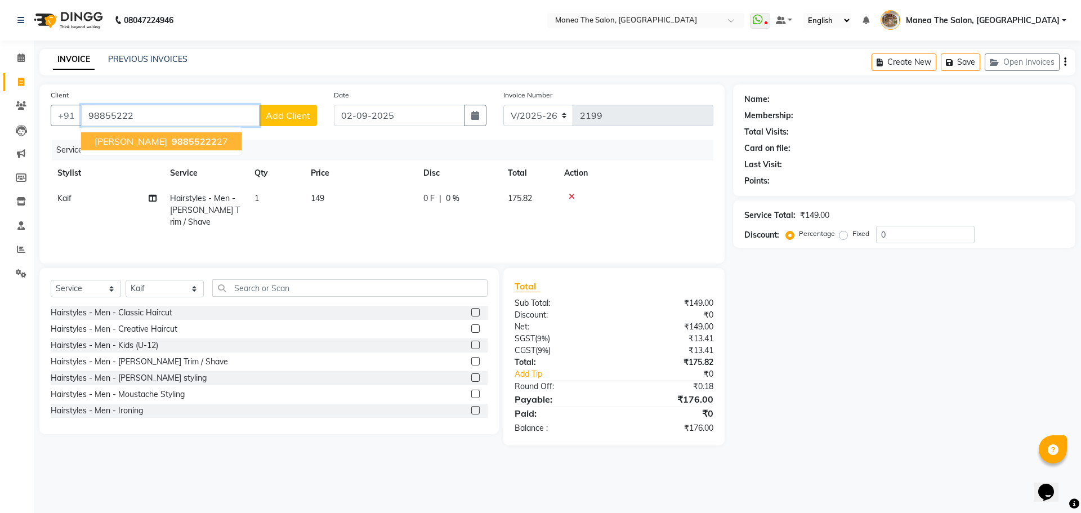
click at [172, 141] on ngb-highlight "98855222 27" at bounding box center [198, 141] width 59 height 11
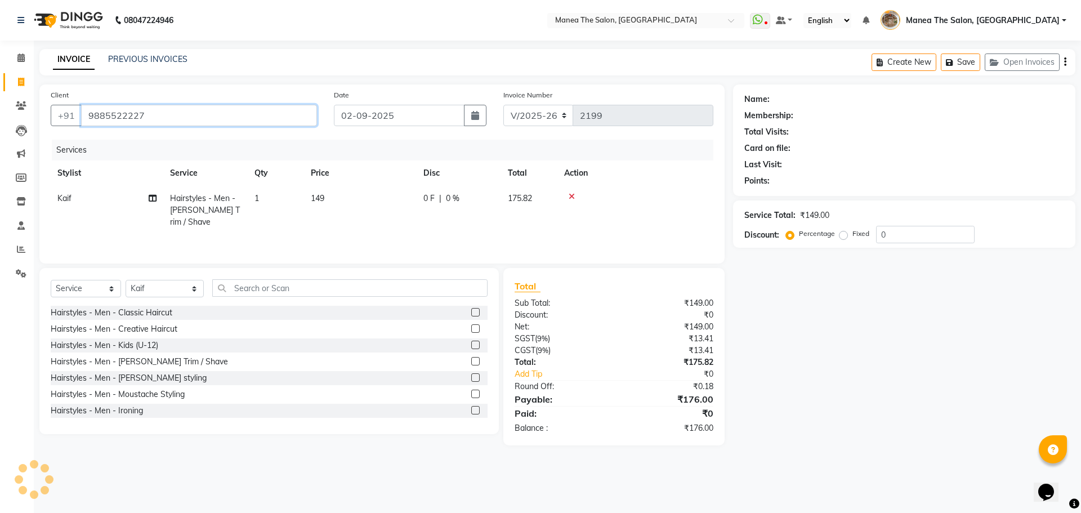
type input "9885522227"
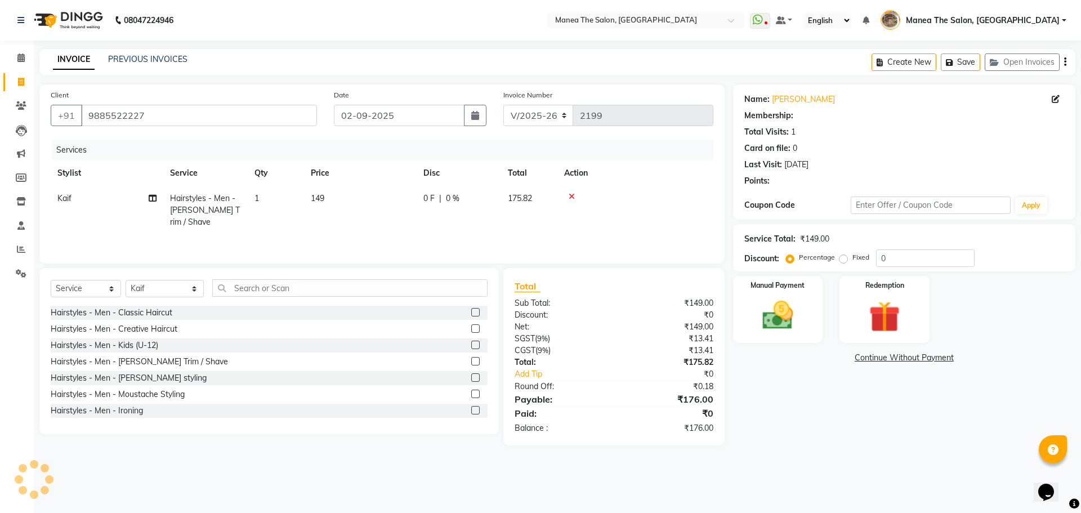
select select "1: Object"
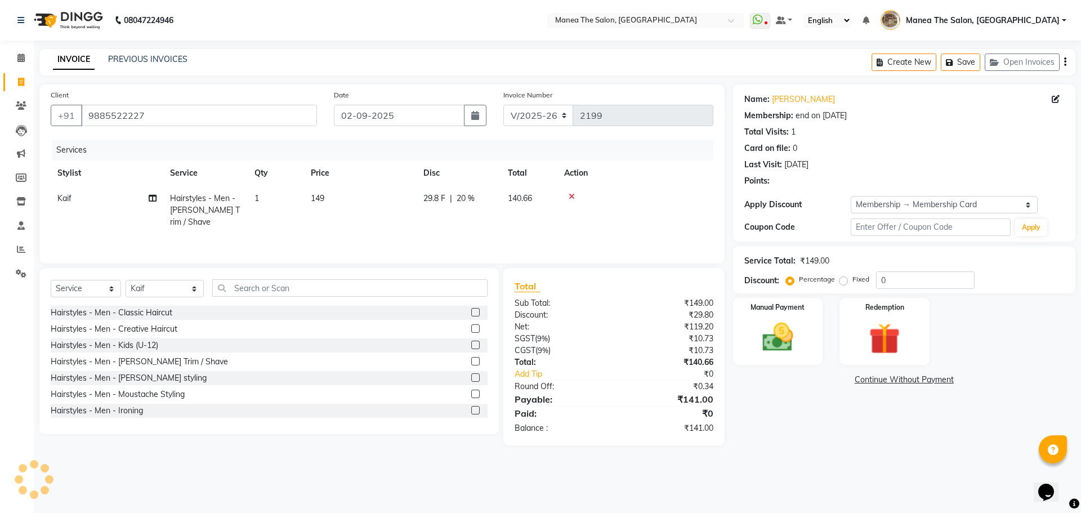
type input "20"
drag, startPoint x: 845, startPoint y: 482, endPoint x: 852, endPoint y: 445, distance: 37.9
click at [846, 478] on div "08047224946 Select Location × Manea The Salon, Kanuru WhatsApp Status ✕ Status:…" at bounding box center [540, 256] width 1081 height 513
click at [791, 342] on img at bounding box center [778, 337] width 52 height 37
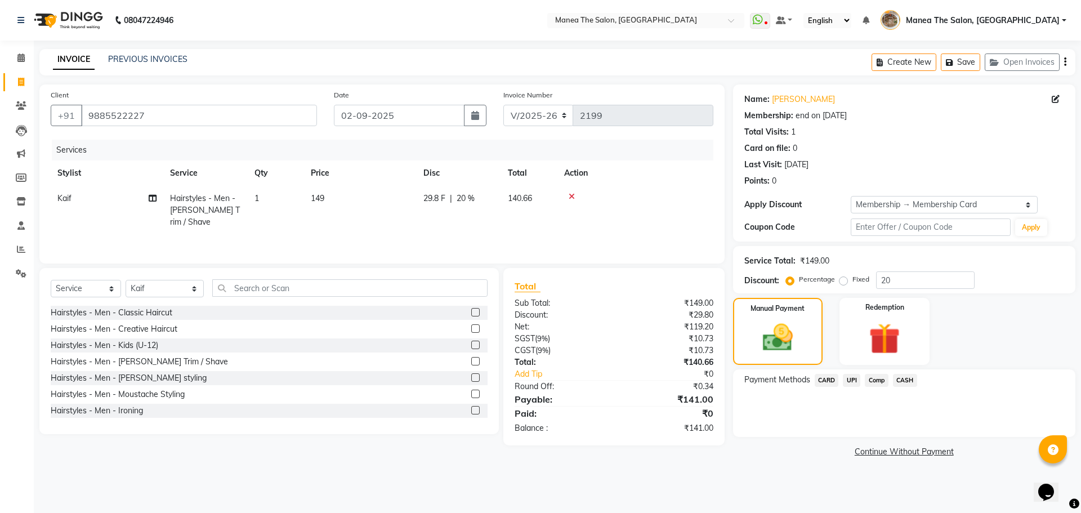
click at [903, 380] on span "CASH" at bounding box center [905, 380] width 24 height 13
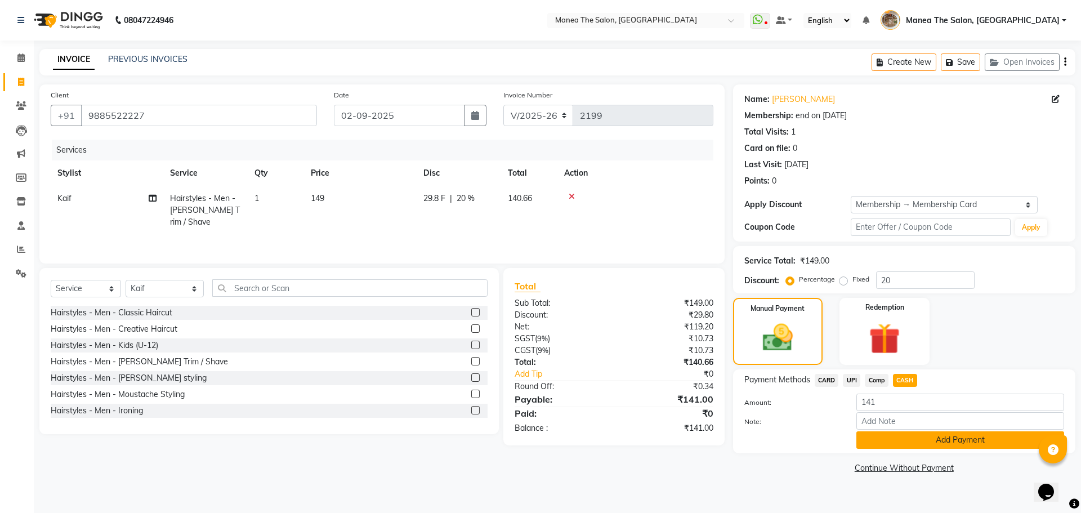
click at [915, 441] on button "Add Payment" at bounding box center [960, 439] width 208 height 17
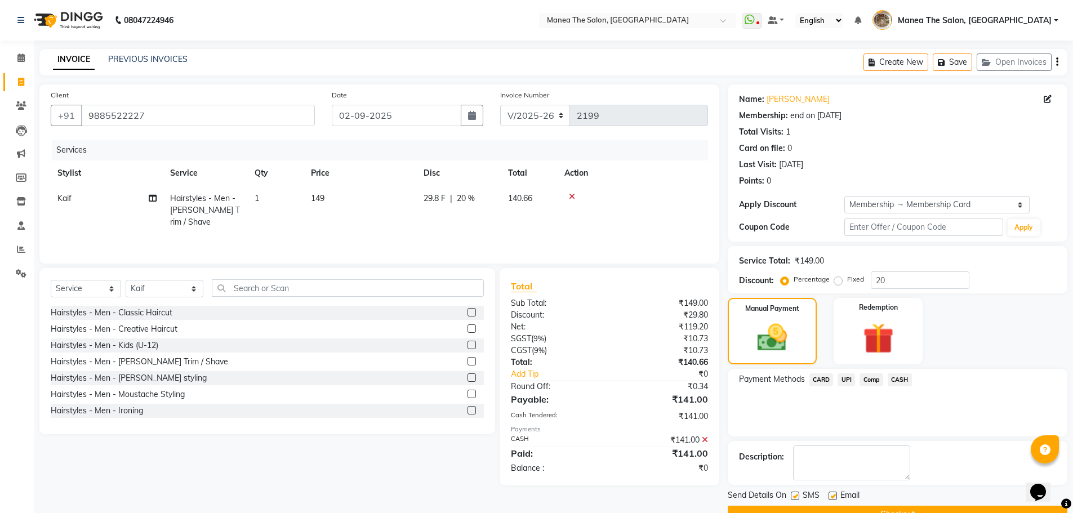
scroll to position [27, 0]
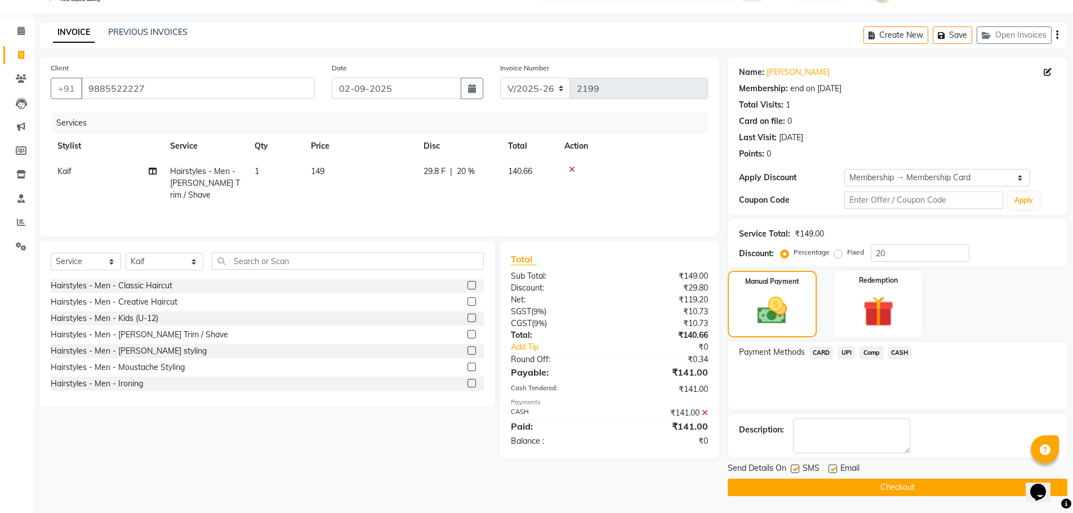
click at [896, 485] on button "Checkout" at bounding box center [898, 487] width 340 height 17
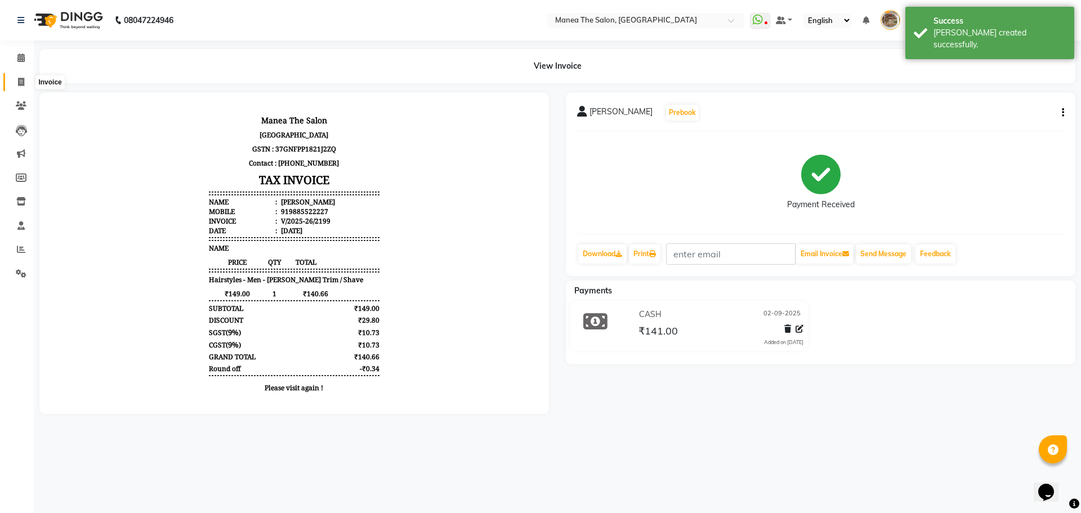
drag, startPoint x: 17, startPoint y: 78, endPoint x: 25, endPoint y: 79, distance: 7.9
click at [17, 78] on span at bounding box center [21, 82] width 20 height 13
select select "service"
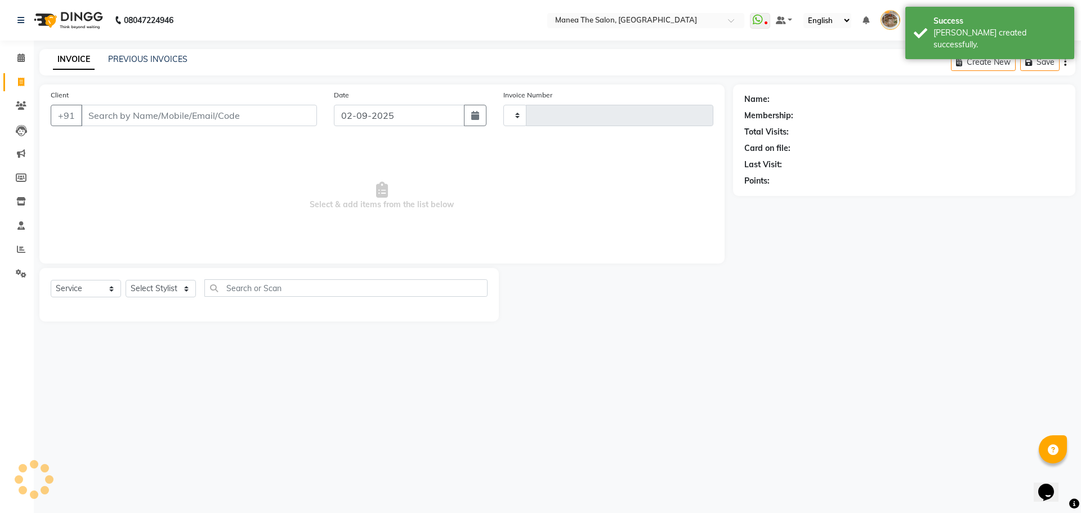
type input "2200"
select select "7287"
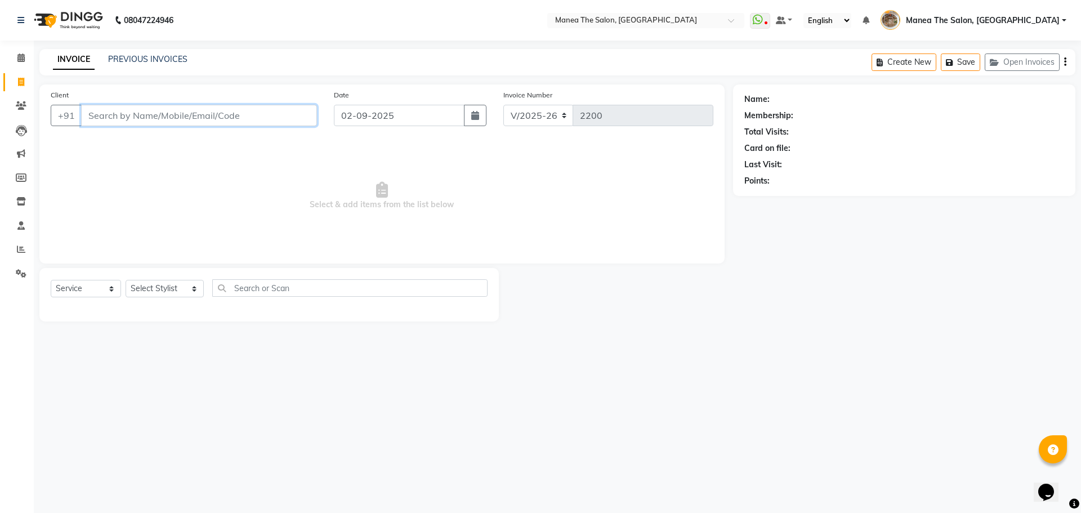
click at [193, 119] on input "Client" at bounding box center [199, 115] width 236 height 21
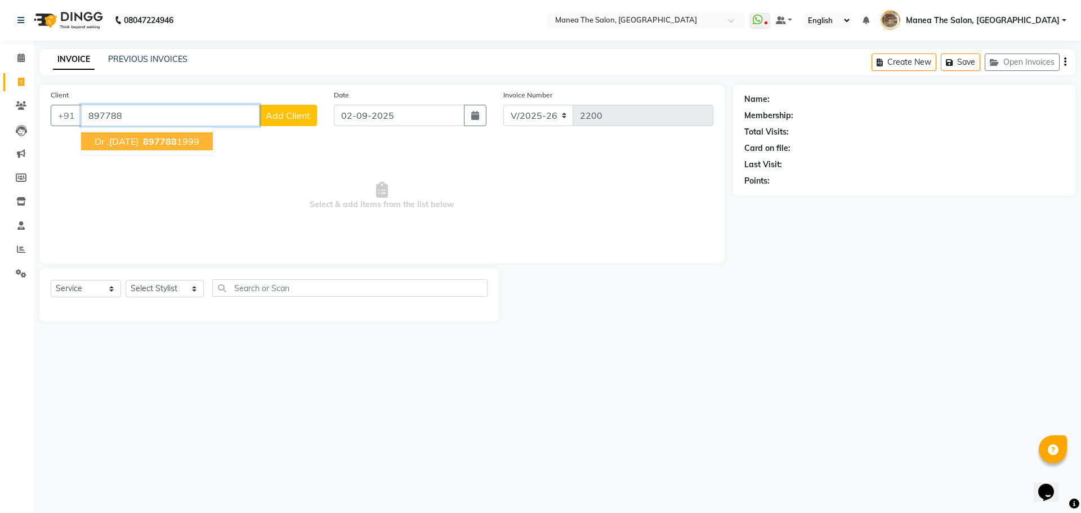
click at [167, 139] on ngb-highlight "897788 1999" at bounding box center [170, 141] width 59 height 11
type input "8977881999"
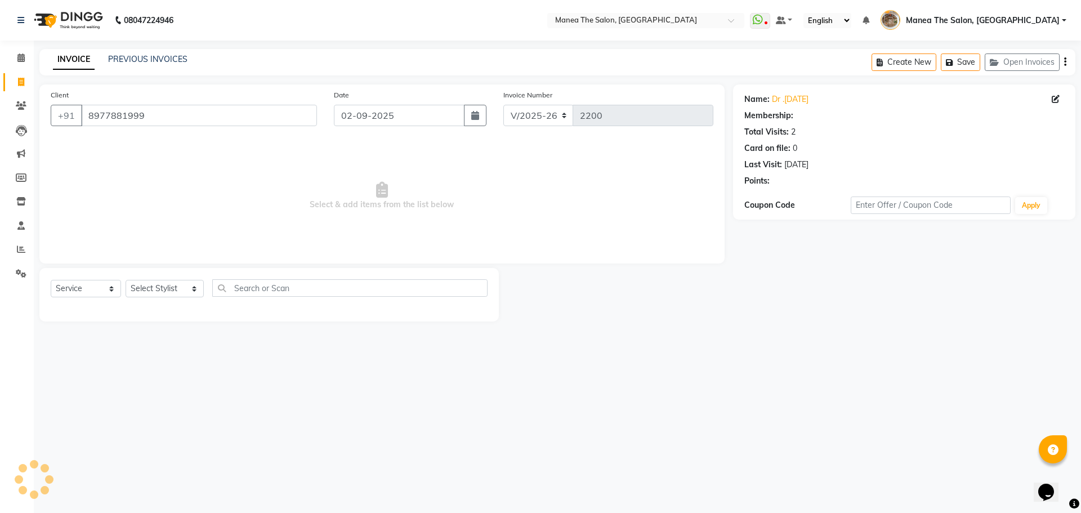
select select "1: Object"
click at [796, 99] on link "Dr .[DATE]" at bounding box center [790, 99] width 37 height 12
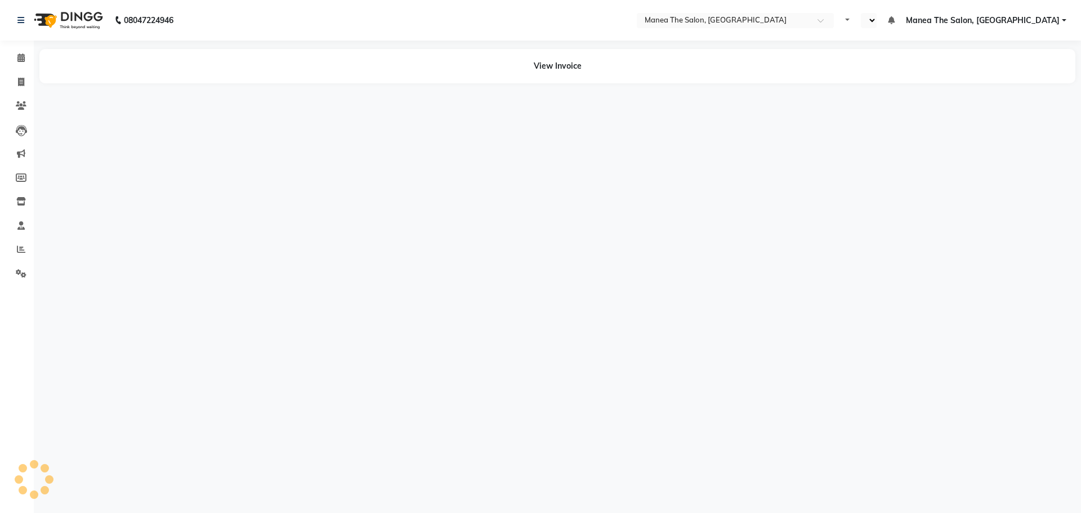
select select "en"
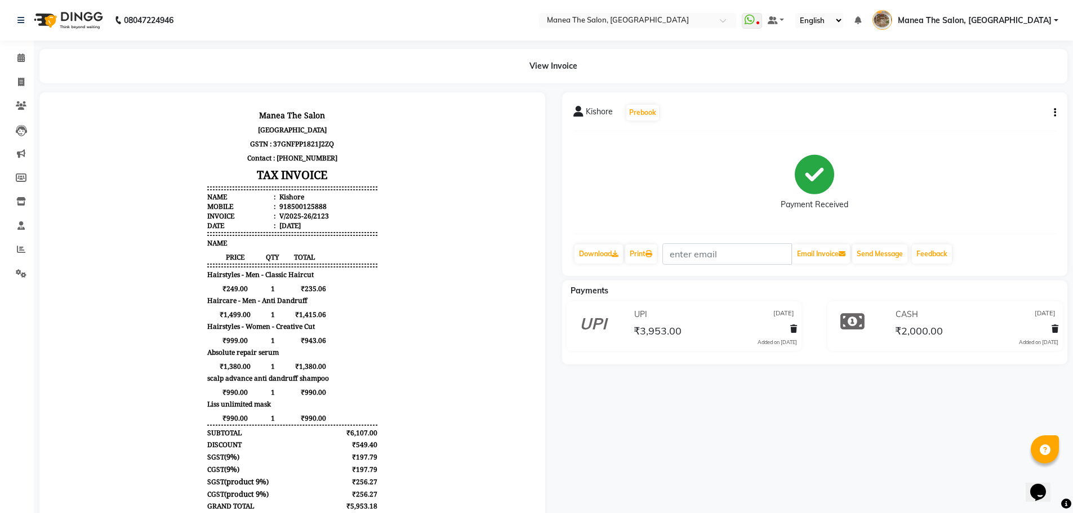
scroll to position [9, 0]
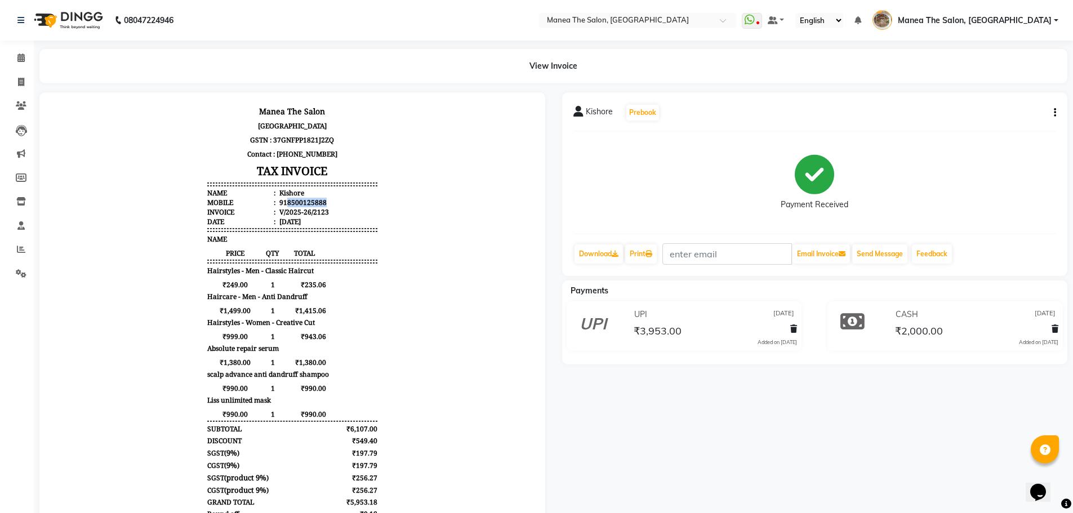
drag, startPoint x: 278, startPoint y: 201, endPoint x: 319, endPoint y: 202, distance: 40.6
click at [319, 202] on li "Mobile : 918500125888" at bounding box center [292, 203] width 170 height 10
copy div "8500125888"
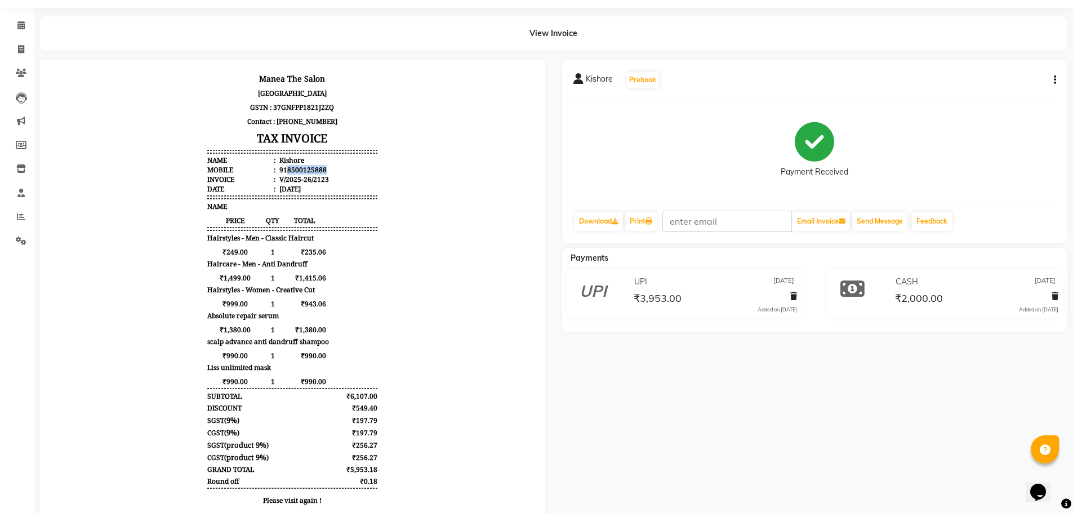
scroll to position [81, 0]
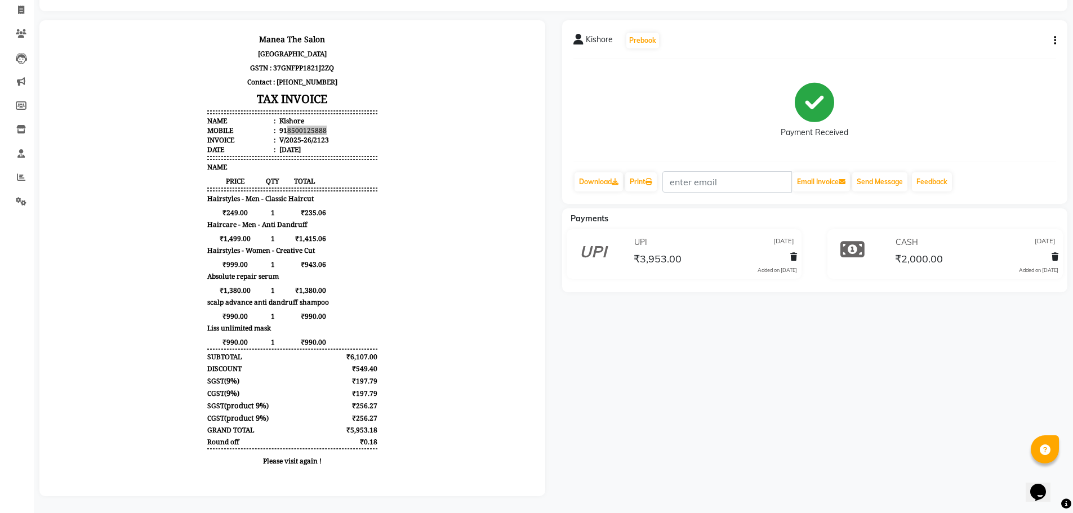
click at [1054, 41] on icon "button" at bounding box center [1055, 41] width 2 height 1
click at [1016, 34] on div "Edit Item Staff" at bounding box center [998, 41] width 77 height 14
select select
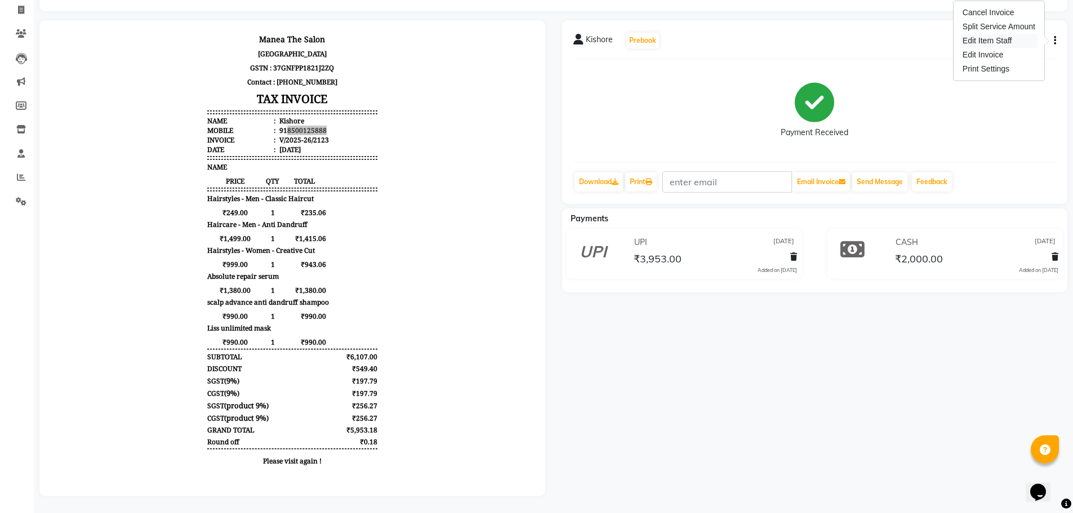
select select
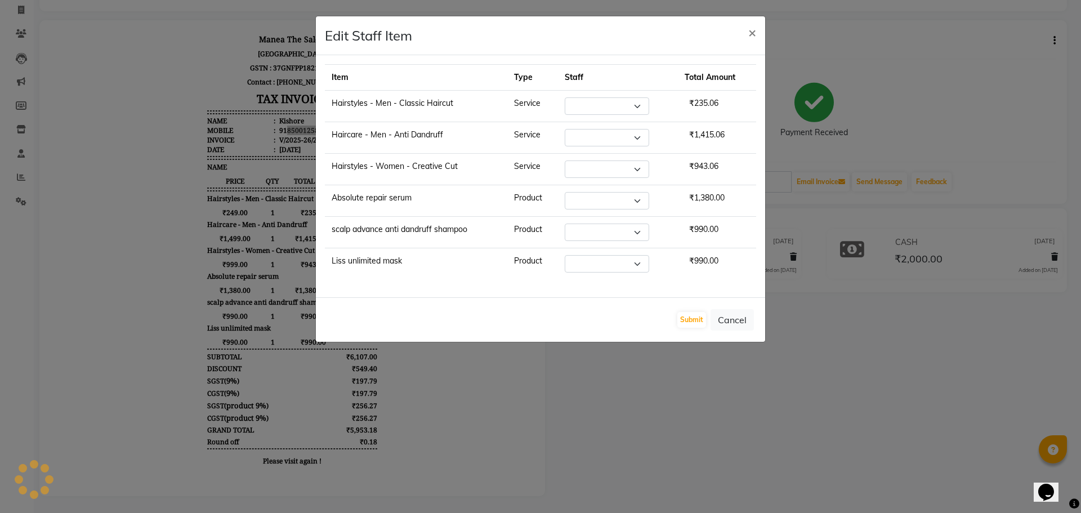
select select "82652"
select select "62386"
select select "82652"
select select "62386"
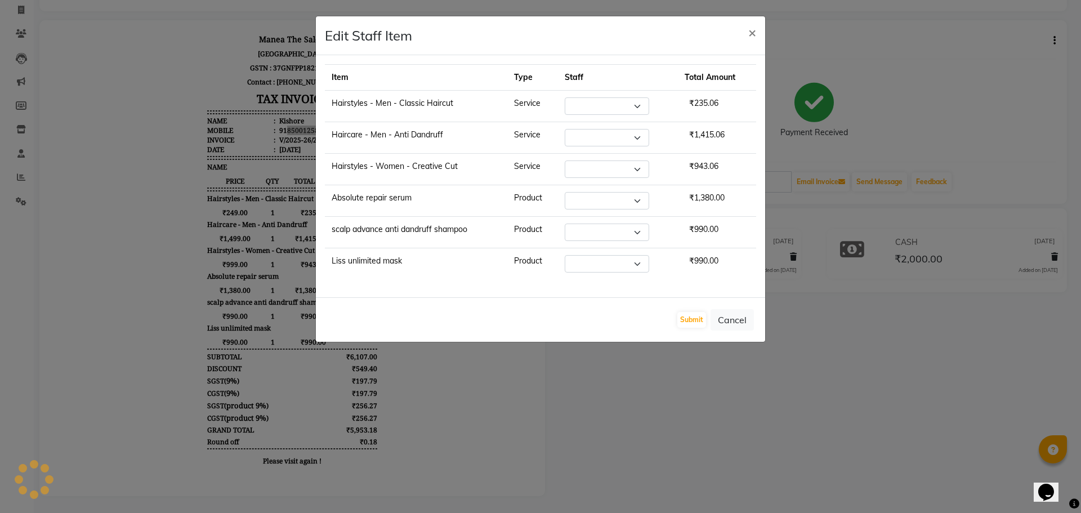
select select "62386"
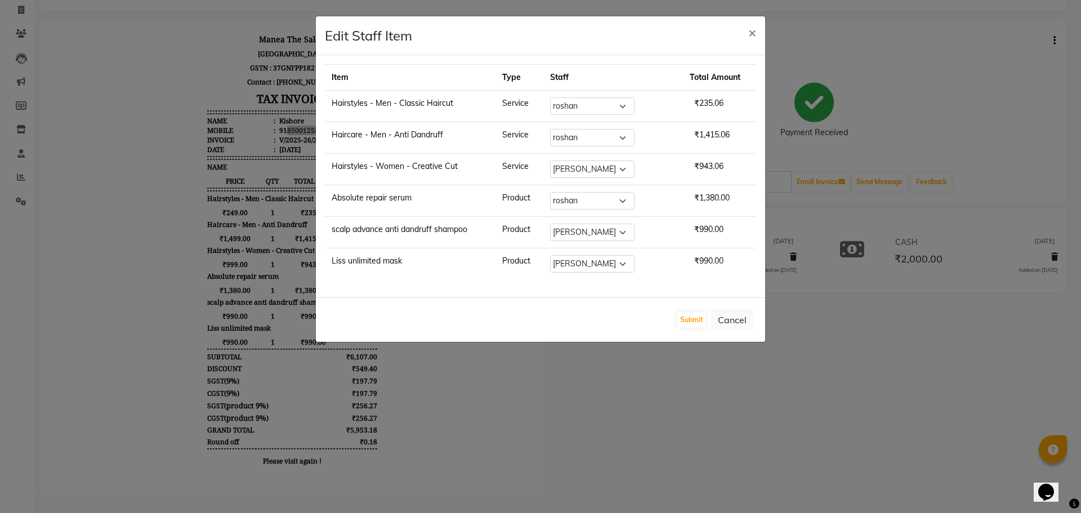
click at [835, 401] on ngb-modal-window "Edit Staff Item × Item Type Staff Total Amount Hairstyles - Men - Classic Hairc…" at bounding box center [540, 256] width 1081 height 513
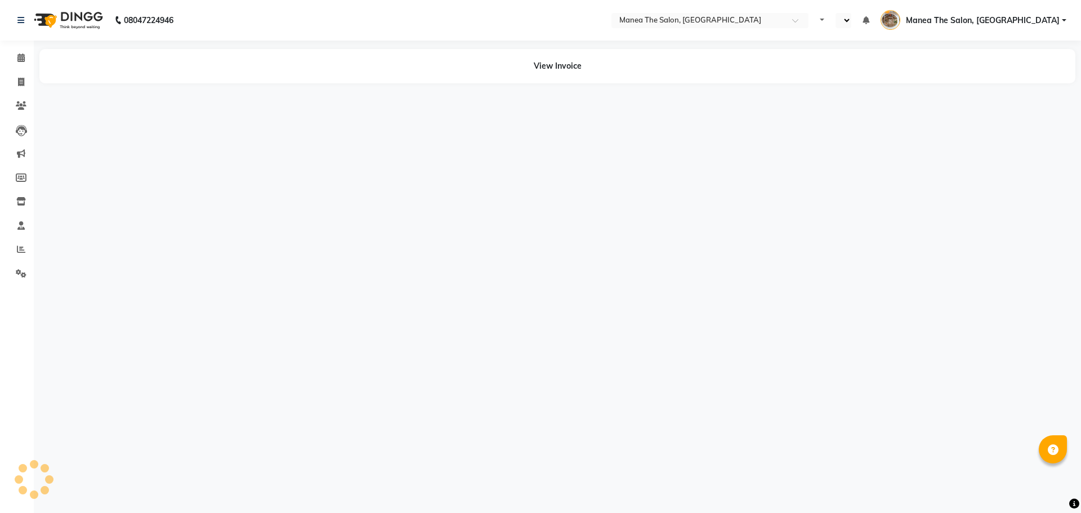
select select "en"
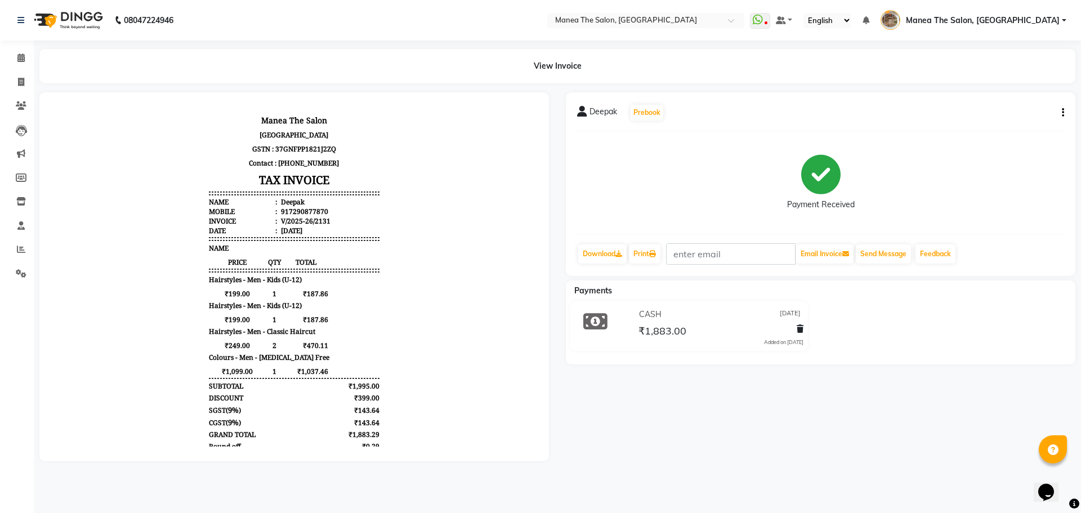
drag, startPoint x: 282, startPoint y: 208, endPoint x: 305, endPoint y: 208, distance: 23.1
click at [290, 208] on div "917290877870" at bounding box center [304, 212] width 50 height 10
drag, startPoint x: 305, startPoint y: 208, endPoint x: 278, endPoint y: 211, distance: 27.2
click at [320, 209] on li "Mobile : 917290877870" at bounding box center [294, 212] width 170 height 10
drag, startPoint x: 278, startPoint y: 211, endPoint x: 321, endPoint y: 211, distance: 42.8
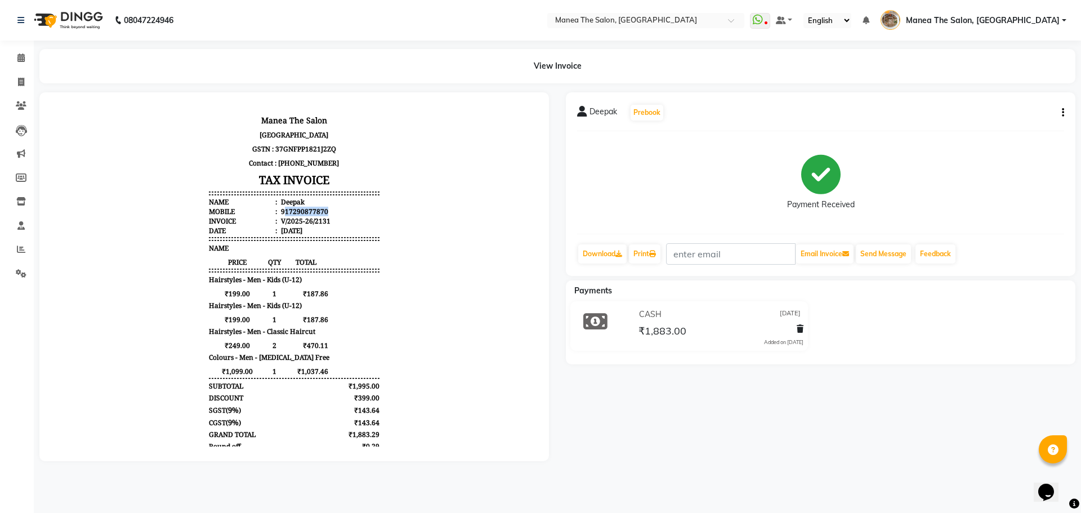
click at [321, 211] on li "Mobile : 917290877870" at bounding box center [294, 212] width 170 height 10
copy div "17290877870"
click at [1065, 115] on div "Deepak Prebook Payment Received Download Print Email Invoice Send Message Feedb…" at bounding box center [821, 184] width 510 height 184
click at [1062, 113] on icon "button" at bounding box center [1063, 113] width 2 height 1
click at [1011, 118] on div "Edit Item Staff" at bounding box center [1007, 113] width 77 height 14
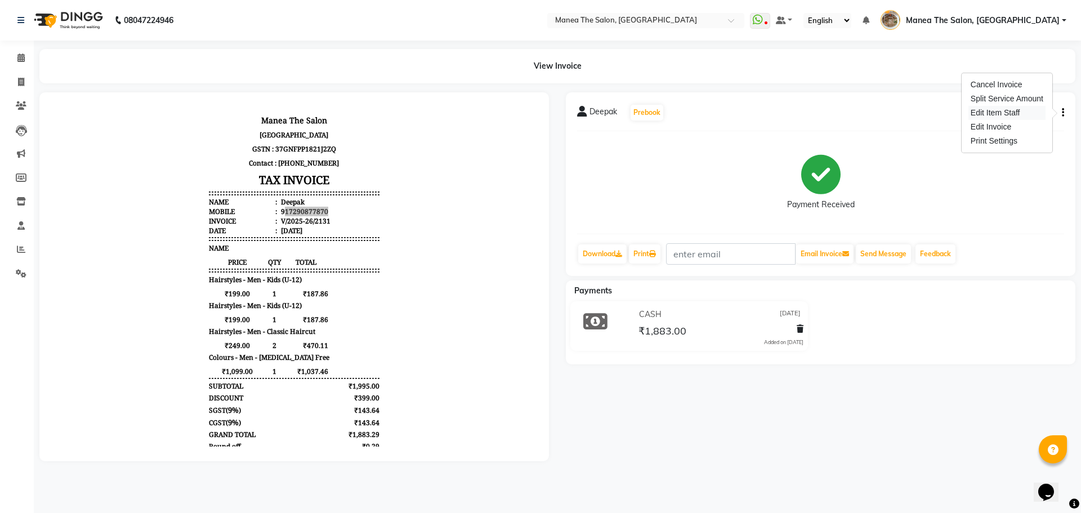
select select
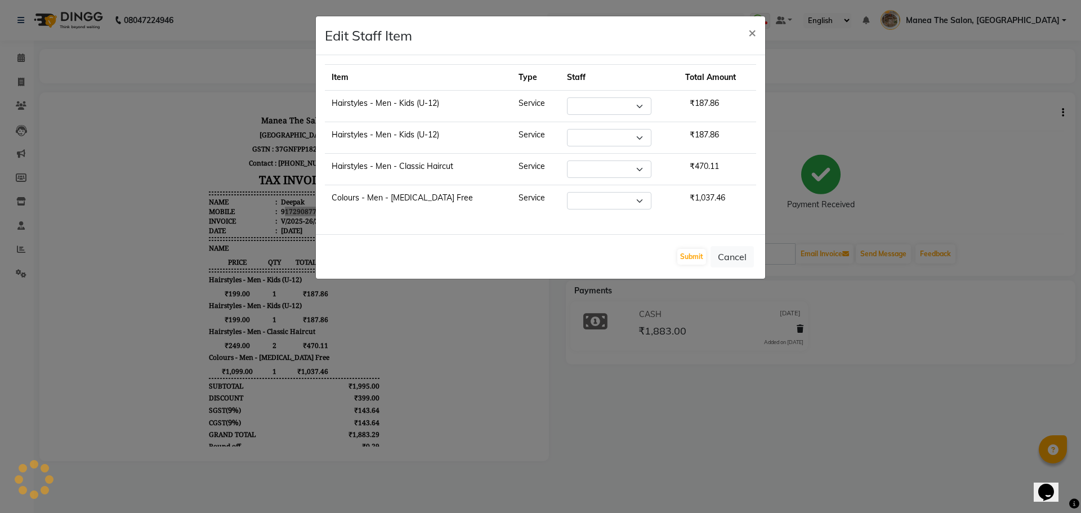
select select "70149"
select select "63309"
select select "82652"
click at [713, 417] on ngb-modal-window "Edit Staff Item × Item Type Staff Total Amount Hairstyles - Men - Kids (U-12) S…" at bounding box center [540, 256] width 1081 height 513
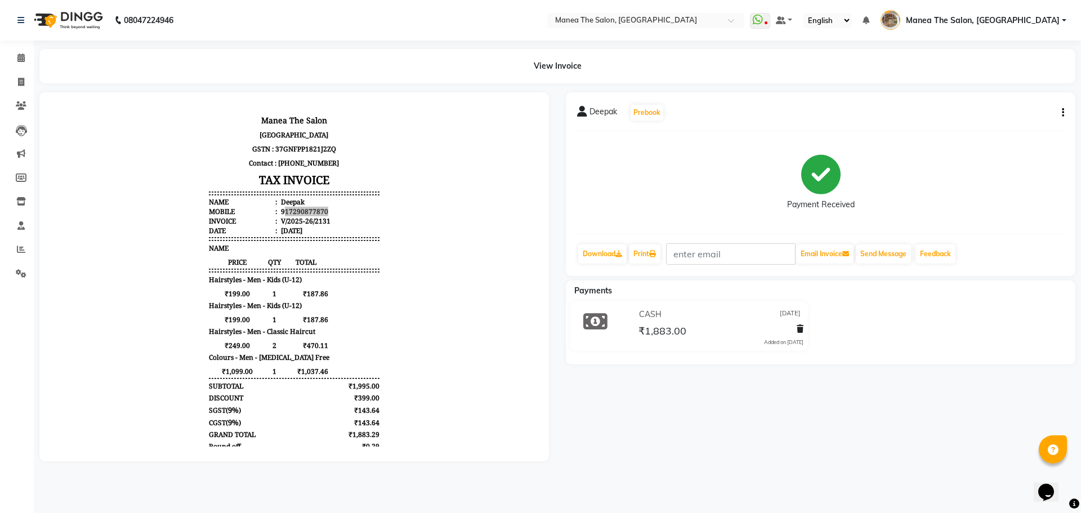
click at [1061, 111] on button "button" at bounding box center [1061, 113] width 7 height 12
click at [1015, 110] on div "Edit Item Staff" at bounding box center [1007, 113] width 77 height 14
select select "70149"
select select "63309"
select select "82652"
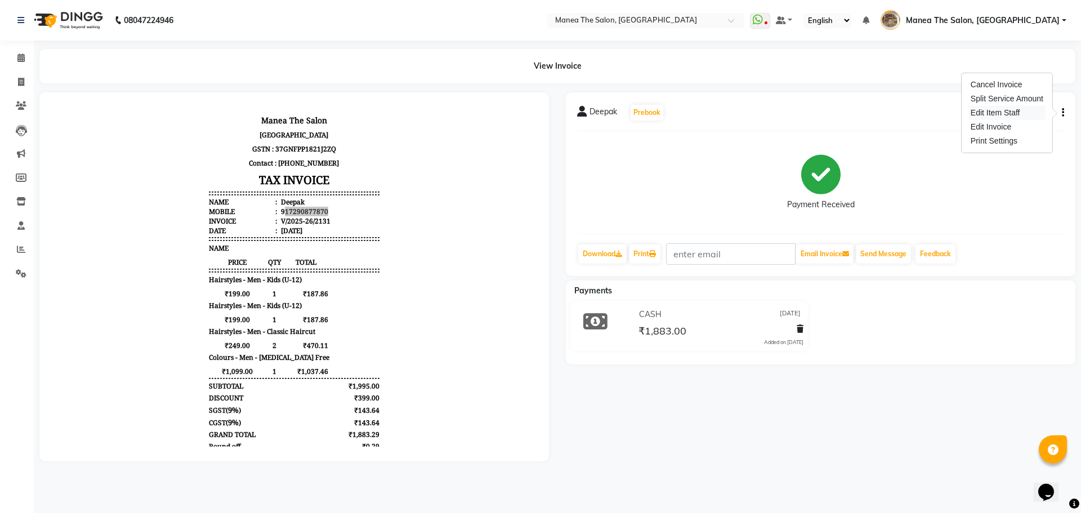
select select "82652"
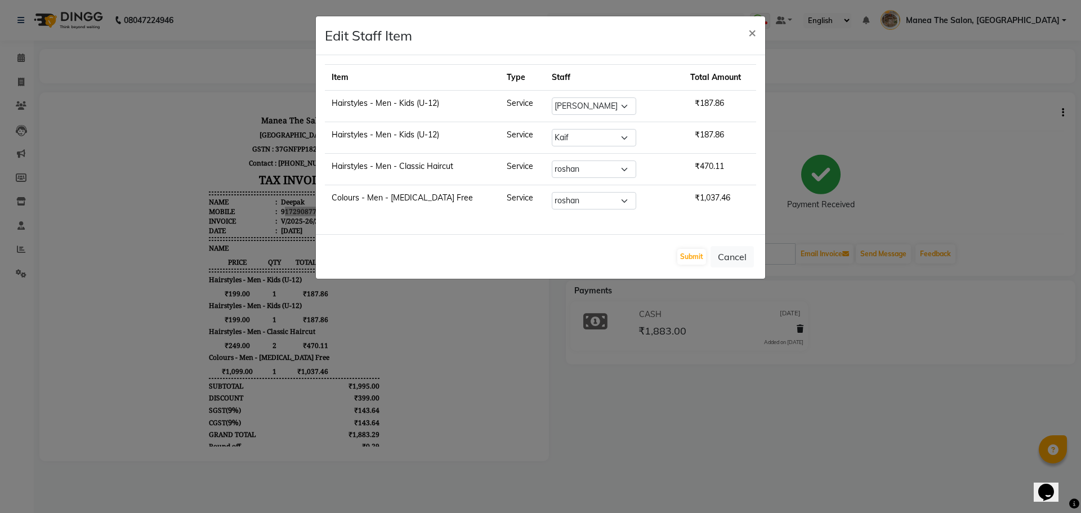
click at [688, 400] on ngb-modal-window "Edit Staff Item × Item Type Staff Total Amount Hairstyles - Men - Kids (U-12) S…" at bounding box center [540, 256] width 1081 height 513
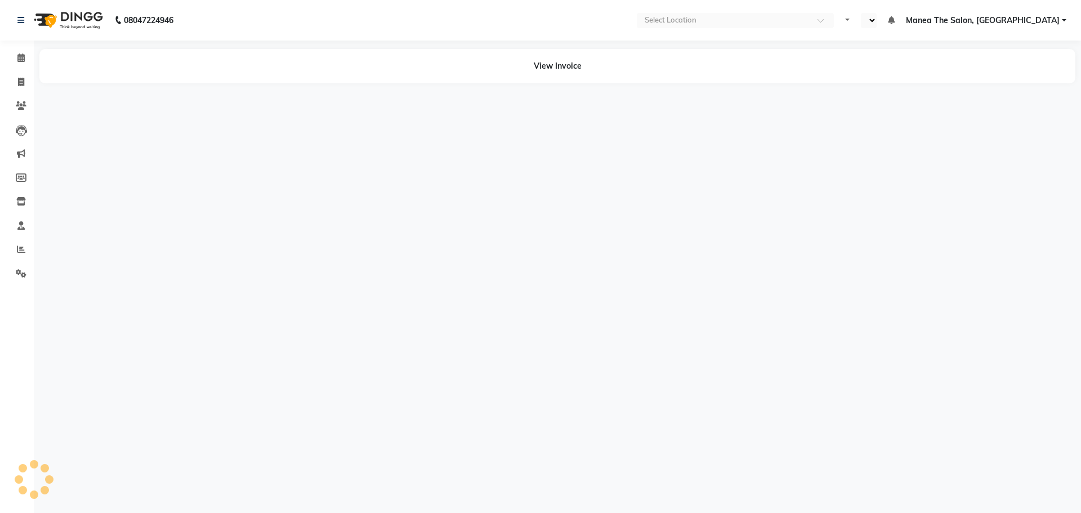
select select "en"
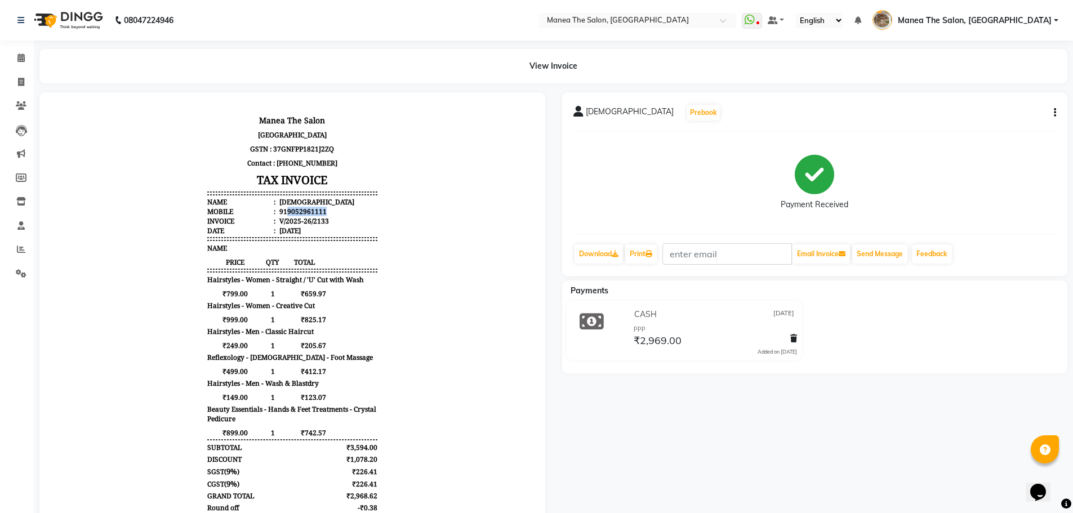
drag, startPoint x: 276, startPoint y: 212, endPoint x: 318, endPoint y: 212, distance: 41.1
click at [318, 212] on li "Mobile : 919052961111" at bounding box center [292, 212] width 170 height 10
copy div "9052961111"
click at [1052, 111] on button "button" at bounding box center [1052, 113] width 7 height 12
click at [1011, 115] on div "Edit Item Staff" at bounding box center [998, 113] width 77 height 14
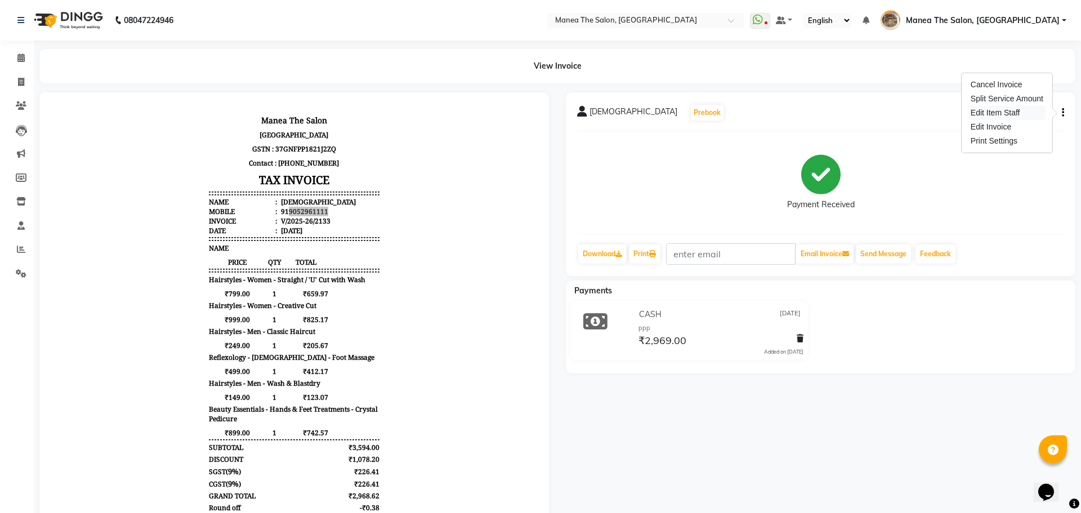
select select "70149"
select select "62424"
select select "63309"
select select "82652"
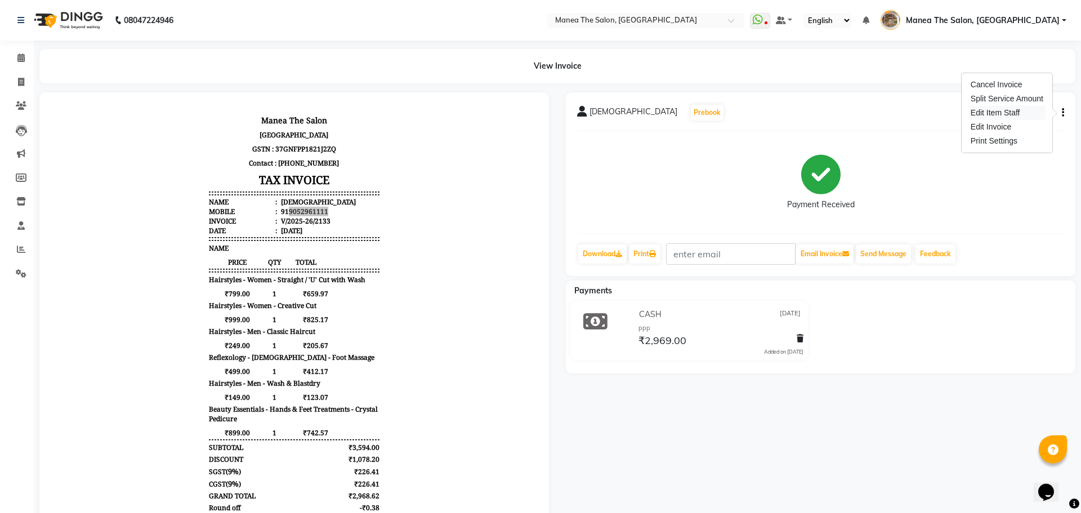
select select "62386"
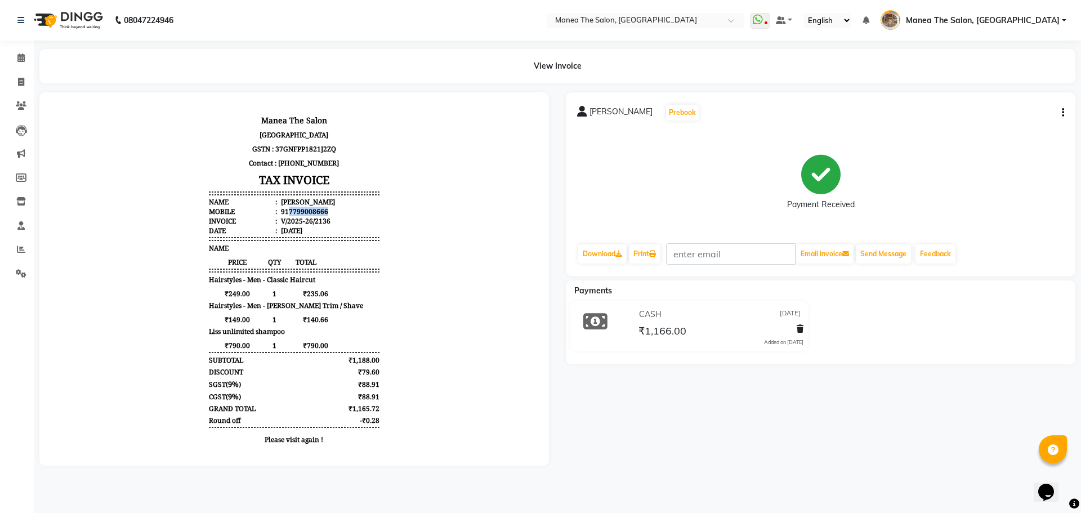
drag, startPoint x: 279, startPoint y: 211, endPoint x: 326, endPoint y: 209, distance: 46.8
click at [326, 209] on li "Mobile : 917799008666" at bounding box center [294, 212] width 170 height 10
copy div "7799008666"
click at [1064, 113] on icon "button" at bounding box center [1063, 113] width 2 height 1
click at [1006, 118] on div "Edit Item Staff" at bounding box center [1007, 113] width 77 height 14
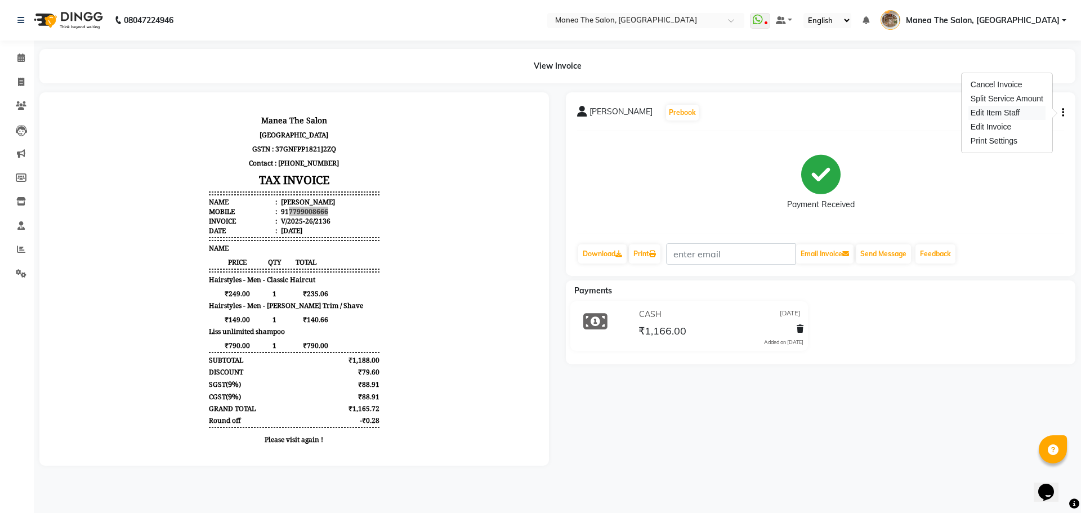
select select
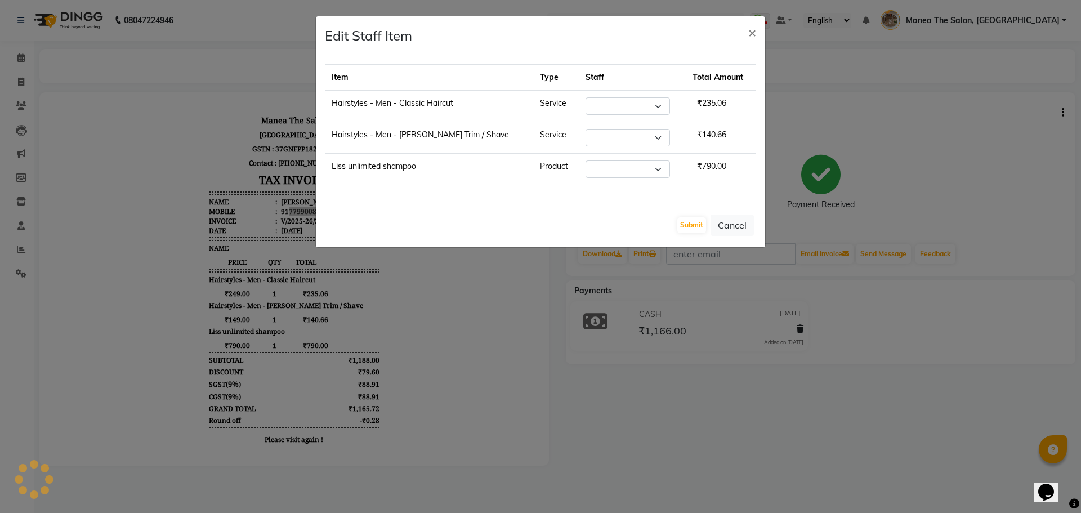
select select "70149"
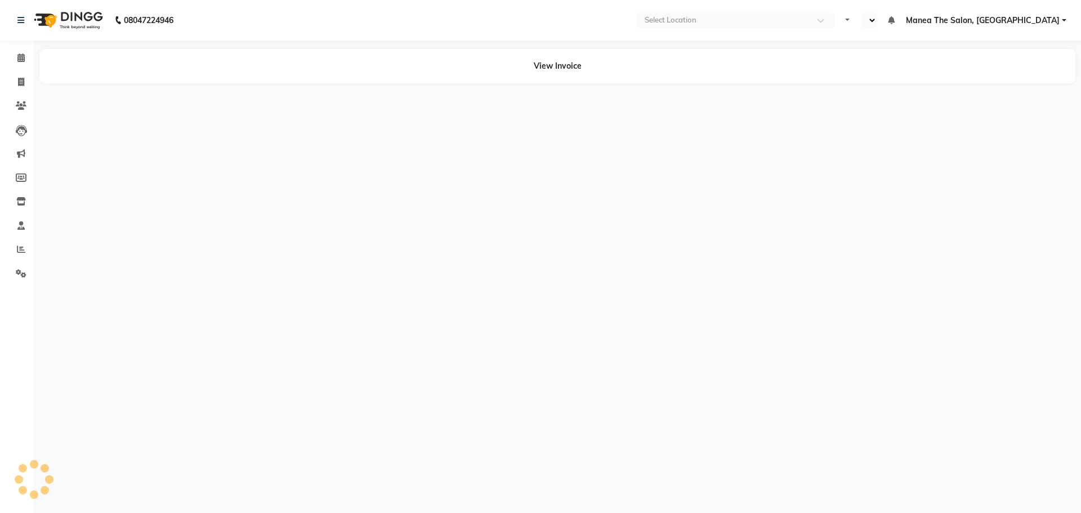
select select "en"
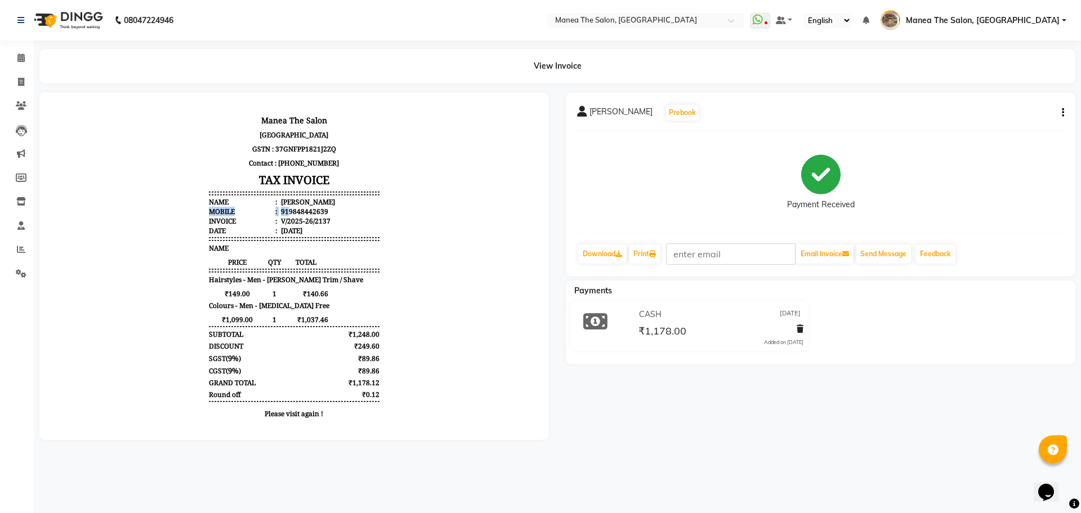
drag, startPoint x: 282, startPoint y: 209, endPoint x: 344, endPoint y: 204, distance: 62.1
click at [344, 204] on ul "Name : chaitanya Mobile : 919848442639 Invoice : V/2025-26/2137 Date : 28/08/20…" at bounding box center [294, 216] width 170 height 38
click at [351, 214] on li "Mobile : 919848442639" at bounding box center [294, 212] width 170 height 10
drag, startPoint x: 278, startPoint y: 212, endPoint x: 318, endPoint y: 209, distance: 39.5
click at [318, 209] on div "919848442639" at bounding box center [304, 212] width 50 height 10
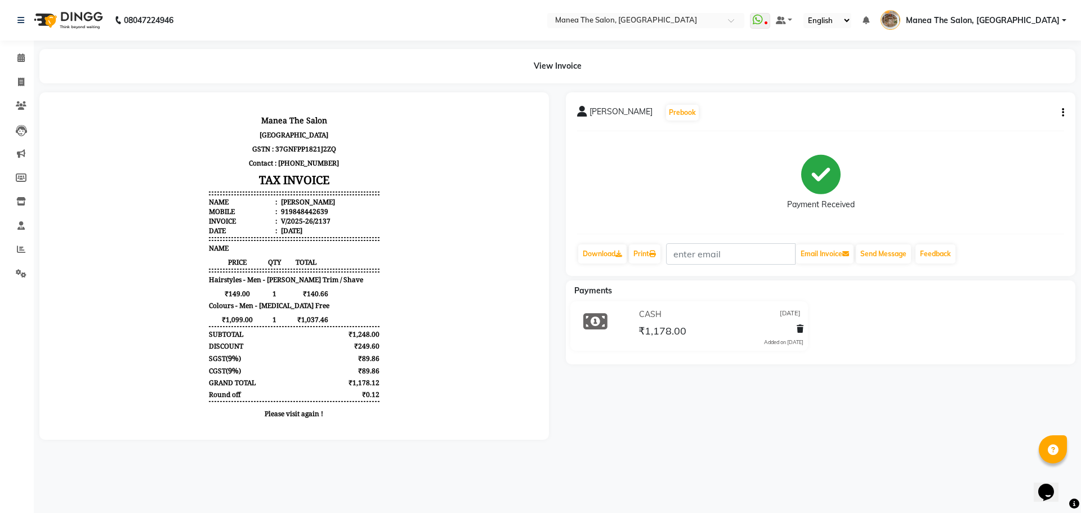
drag, startPoint x: 349, startPoint y: 215, endPoint x: 332, endPoint y: 216, distance: 16.4
click at [348, 215] on li "Mobile : 919848442639" at bounding box center [294, 212] width 170 height 10
drag, startPoint x: 280, startPoint y: 213, endPoint x: 324, endPoint y: 211, distance: 43.4
click at [324, 211] on li "Mobile : 919848442639" at bounding box center [294, 212] width 170 height 10
copy div "9848442639"
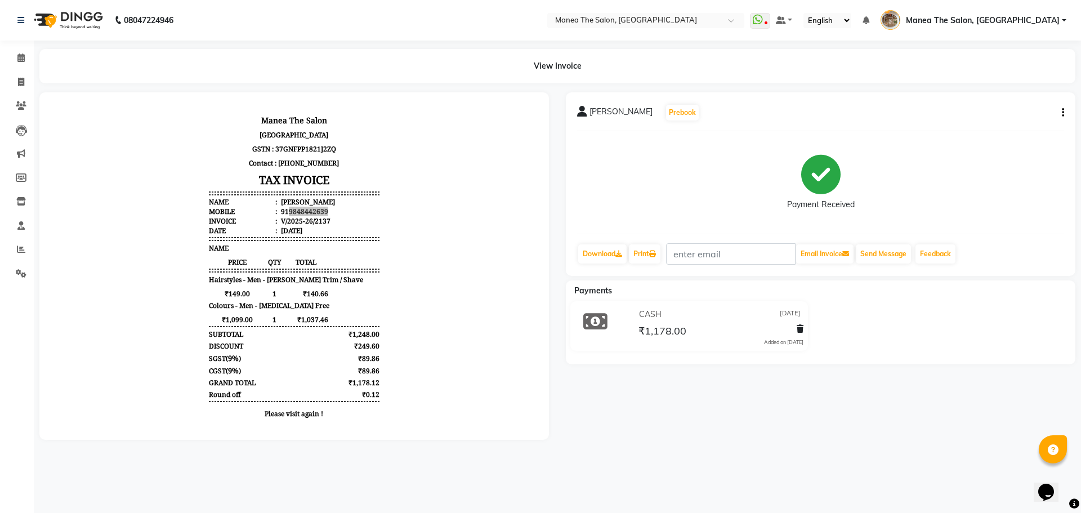
click at [1063, 113] on icon "button" at bounding box center [1063, 113] width 2 height 1
click at [980, 109] on div "Edit Item Staff" at bounding box center [1007, 113] width 77 height 14
select select
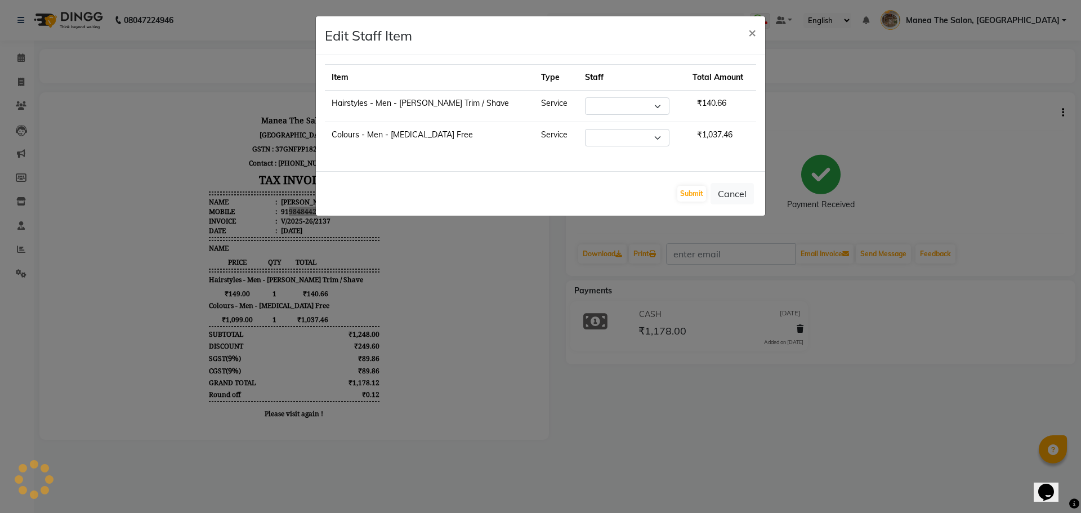
select select "82652"
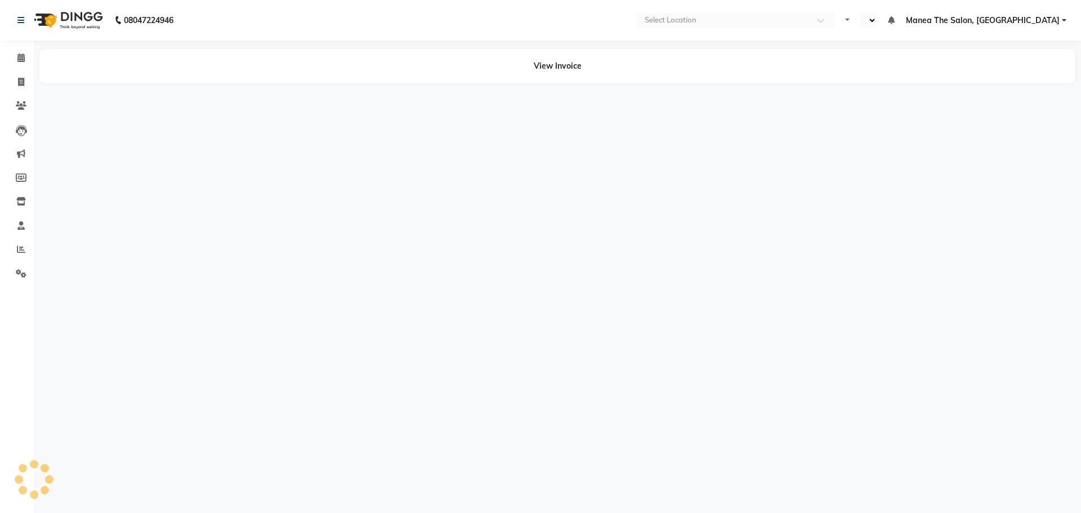
select select "en"
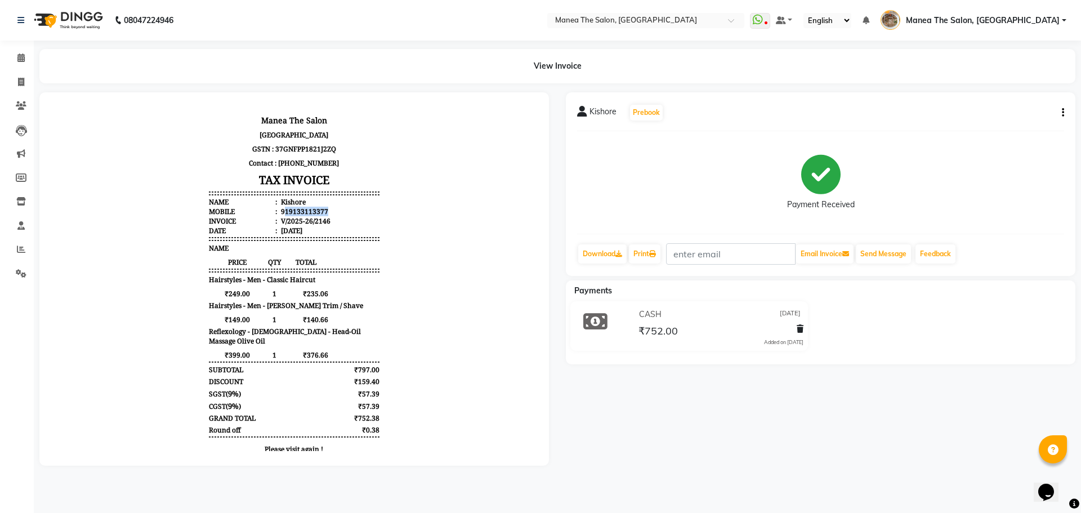
drag, startPoint x: 278, startPoint y: 212, endPoint x: 333, endPoint y: 210, distance: 55.2
click at [333, 210] on li "Mobile : 919133113377" at bounding box center [294, 212] width 170 height 10
copy div "19133113377"
click at [1063, 113] on icon "button" at bounding box center [1063, 113] width 2 height 1
click at [1024, 114] on div "Edit Item Staff" at bounding box center [1007, 113] width 77 height 14
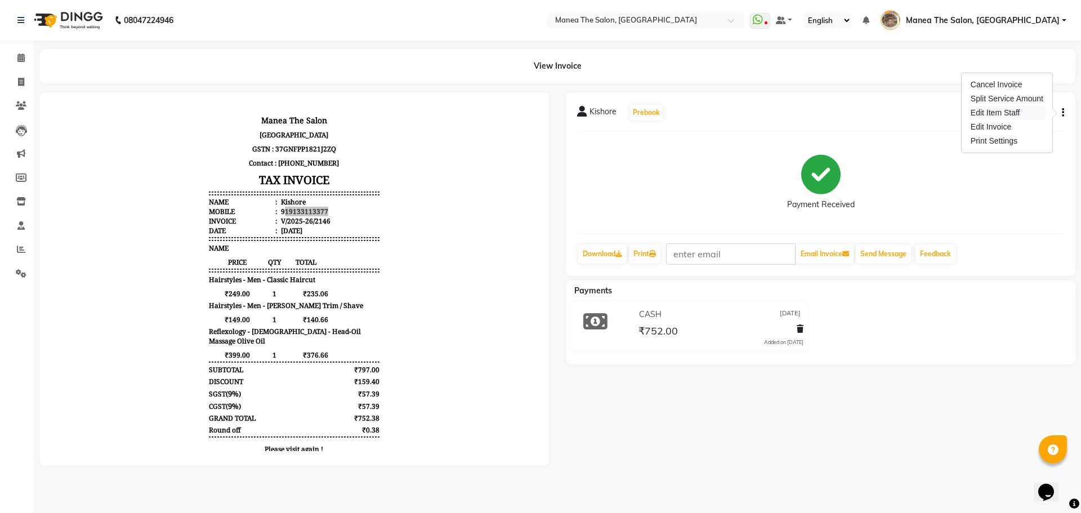
select select
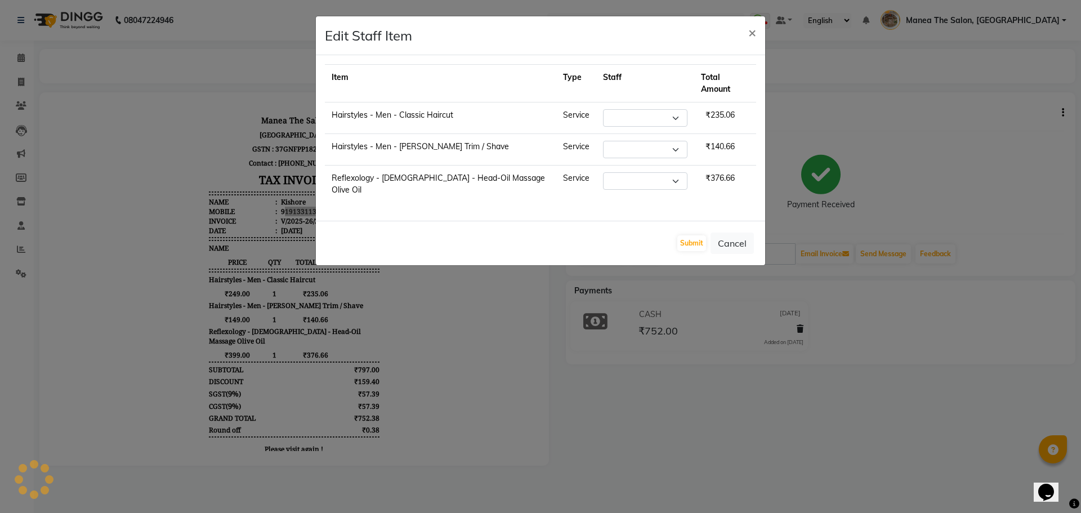
select select "63195"
click at [719, 396] on ngb-modal-window "Edit Staff Item × Item Type Staff Total Amount Hairstyles - Men - Classic Hairc…" at bounding box center [540, 256] width 1081 height 513
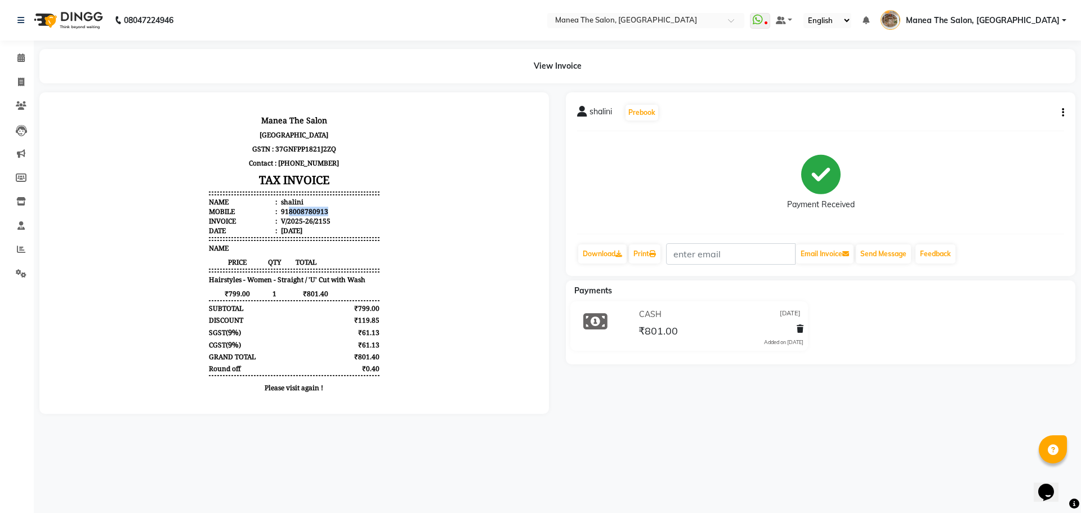
drag, startPoint x: 280, startPoint y: 209, endPoint x: 319, endPoint y: 210, distance: 39.4
click at [319, 210] on li "Mobile : 918008780913" at bounding box center [294, 212] width 170 height 10
copy div "8008780913"
click at [1063, 113] on icon "button" at bounding box center [1063, 113] width 2 height 1
click at [1016, 115] on div "Edit Item Staff" at bounding box center [1007, 113] width 77 height 14
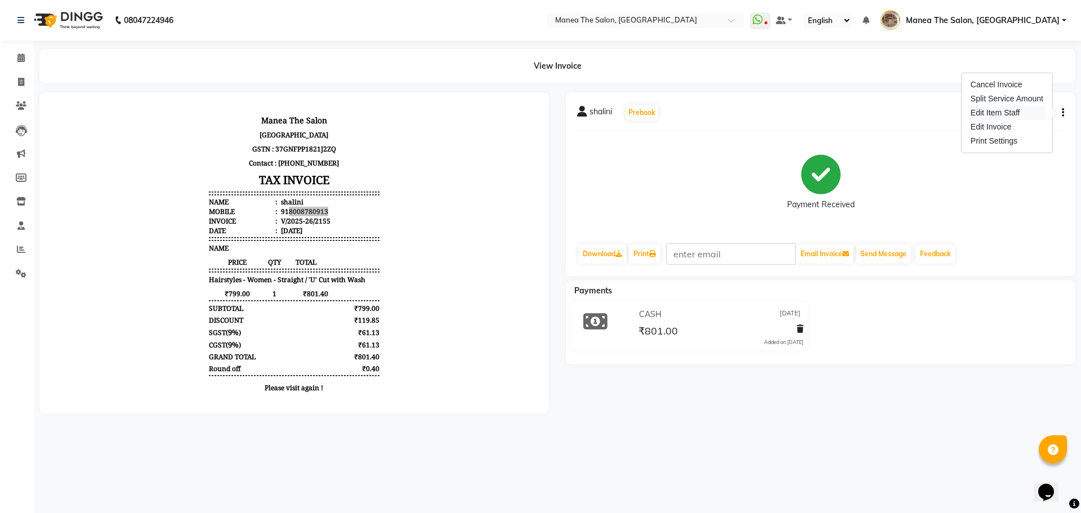
select select "62424"
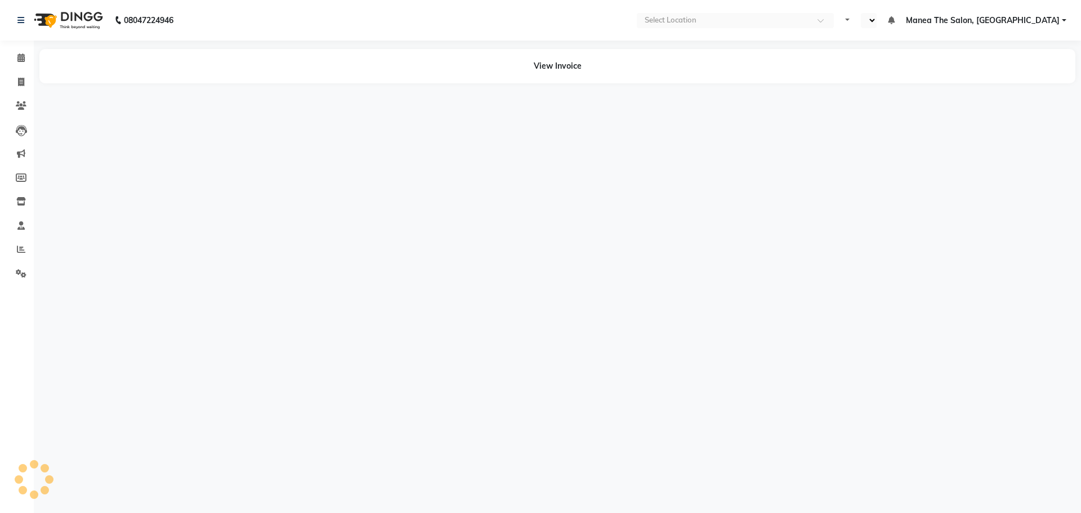
select select "en"
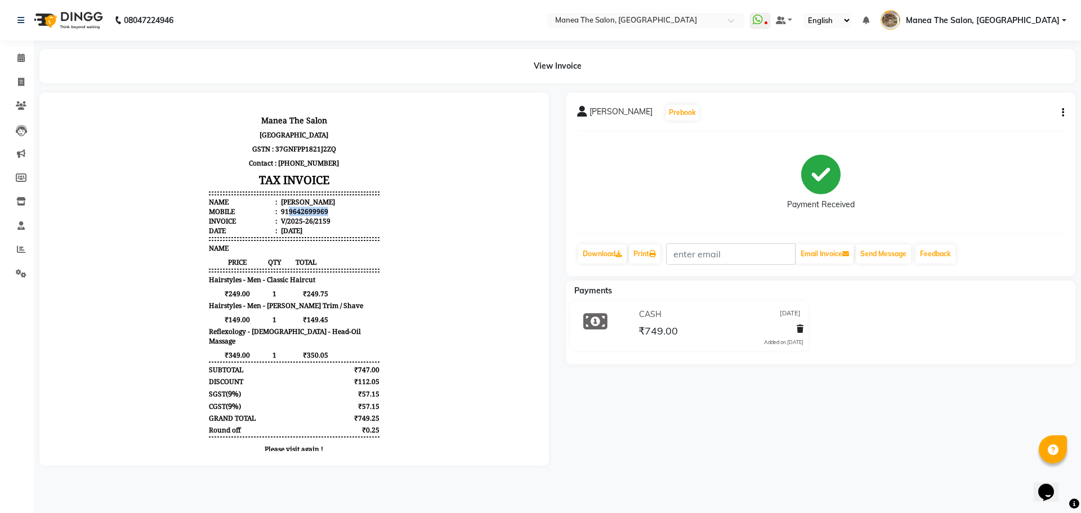
drag, startPoint x: 280, startPoint y: 212, endPoint x: 319, endPoint y: 212, distance: 38.3
click at [319, 212] on li "Mobile : 919642699969" at bounding box center [294, 212] width 170 height 10
copy div "9642699969"
click at [1063, 113] on icon "button" at bounding box center [1063, 113] width 2 height 1
click at [1025, 117] on div "Edit Item Staff" at bounding box center [1007, 113] width 77 height 14
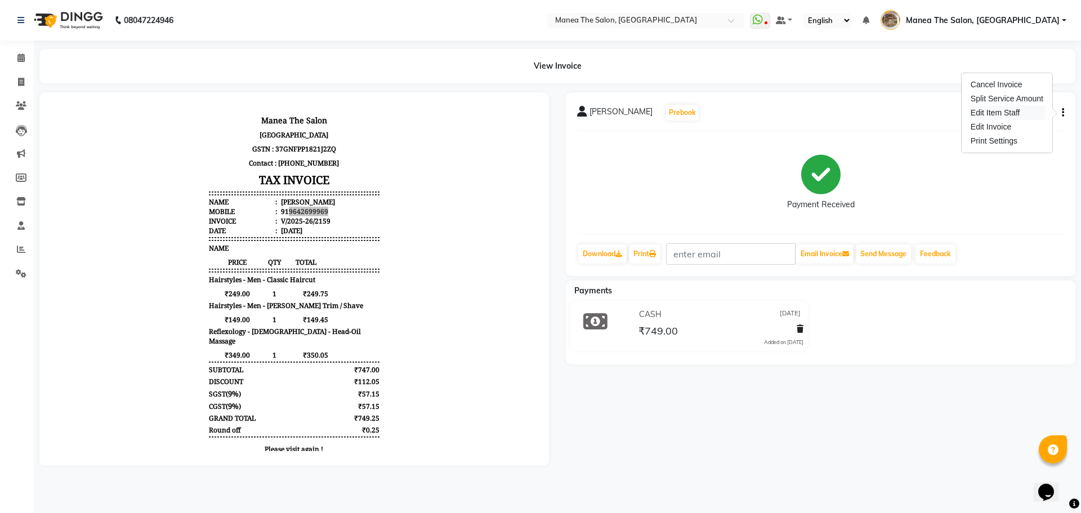
select select
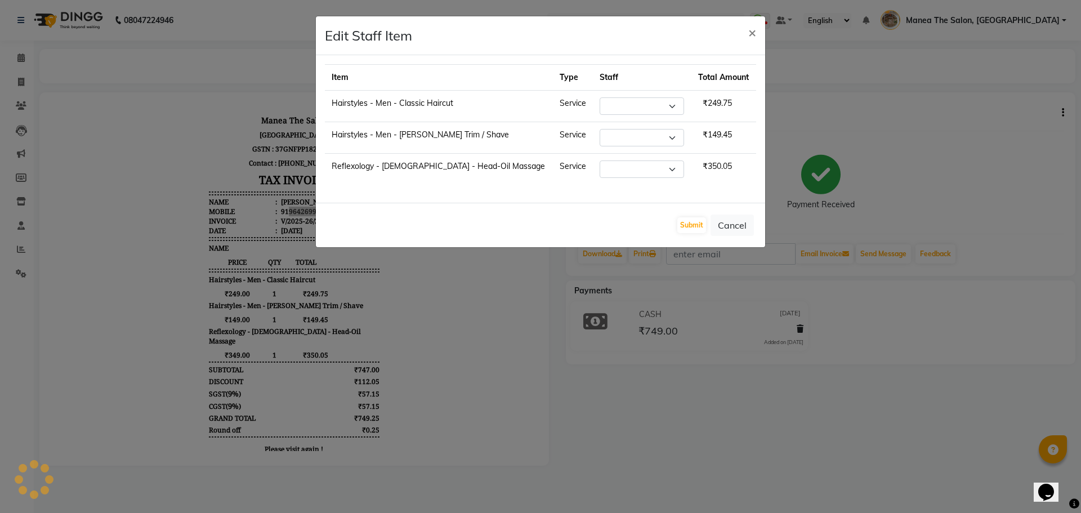
select select "70149"
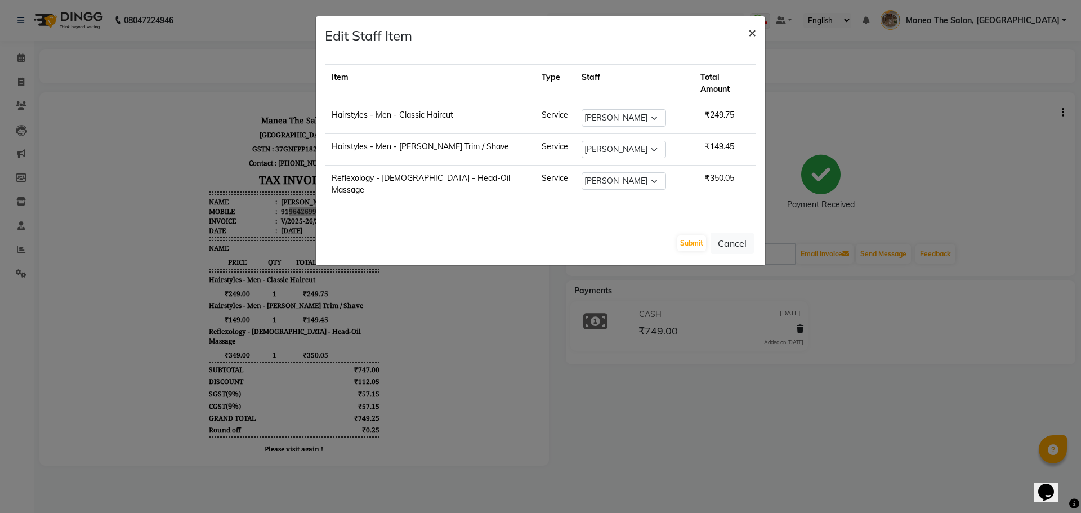
click at [755, 30] on span "×" at bounding box center [752, 32] width 8 height 17
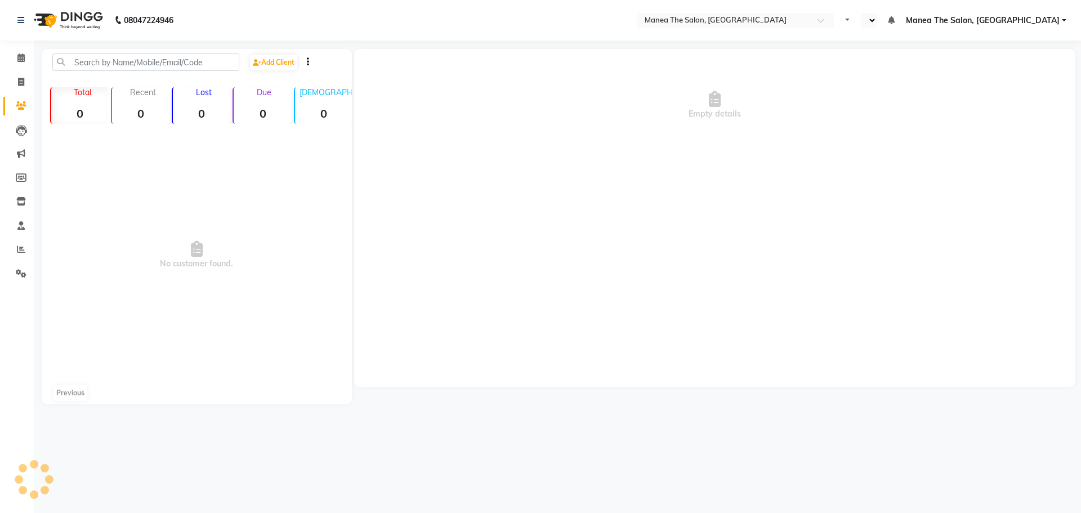
select select "en"
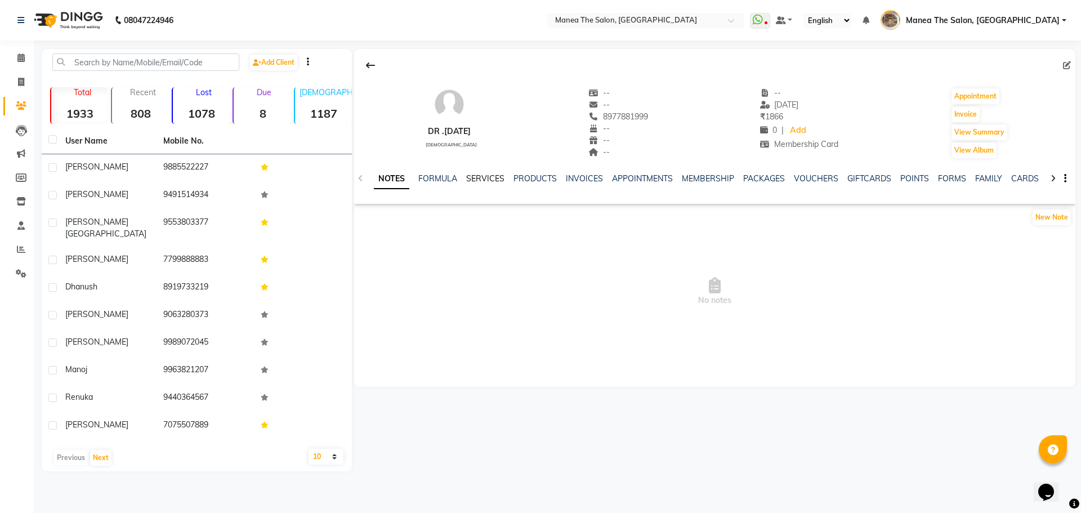
click at [466, 177] on link "SERVICES" at bounding box center [485, 178] width 38 height 10
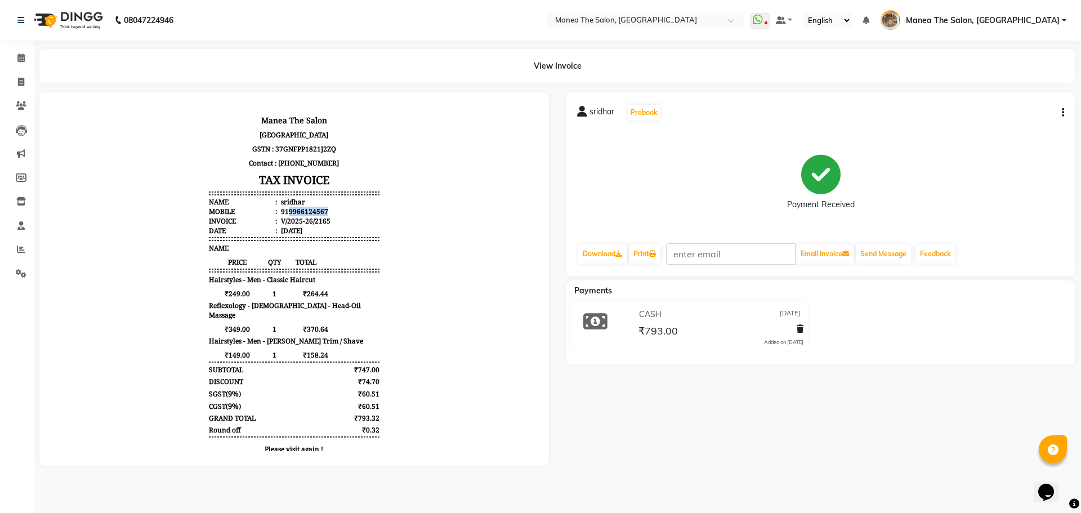
drag, startPoint x: 280, startPoint y: 211, endPoint x: 324, endPoint y: 211, distance: 44.5
click at [324, 211] on li "Mobile : 919966124567" at bounding box center [294, 212] width 170 height 10
drag, startPoint x: 287, startPoint y: 210, endPoint x: 333, endPoint y: 212, distance: 46.2
click at [333, 212] on li "Mobile : 919966124567" at bounding box center [294, 212] width 170 height 10
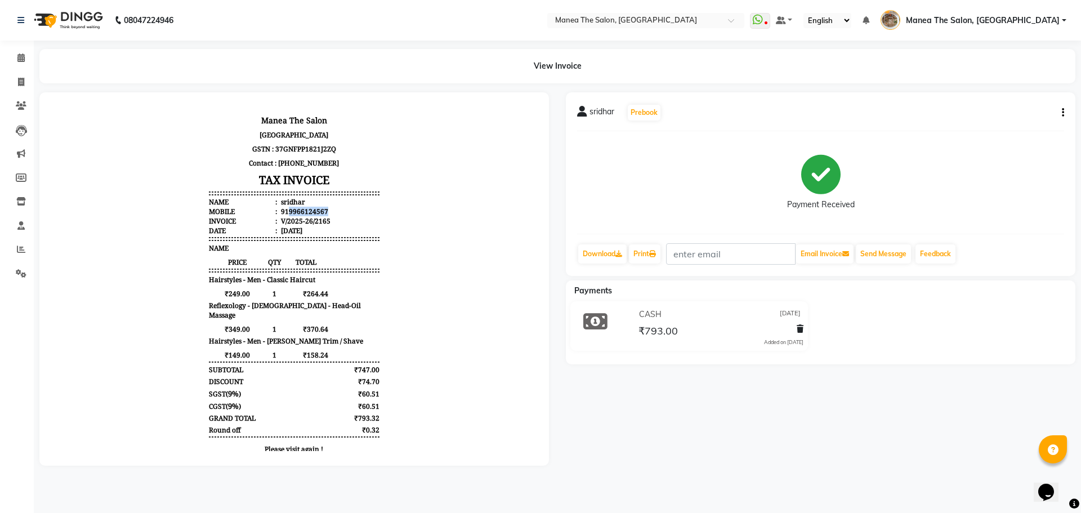
copy div "9966124567"
click at [1062, 113] on icon "button" at bounding box center [1063, 113] width 2 height 1
click at [1016, 114] on div "Edit Item Staff" at bounding box center [1007, 113] width 77 height 14
select select
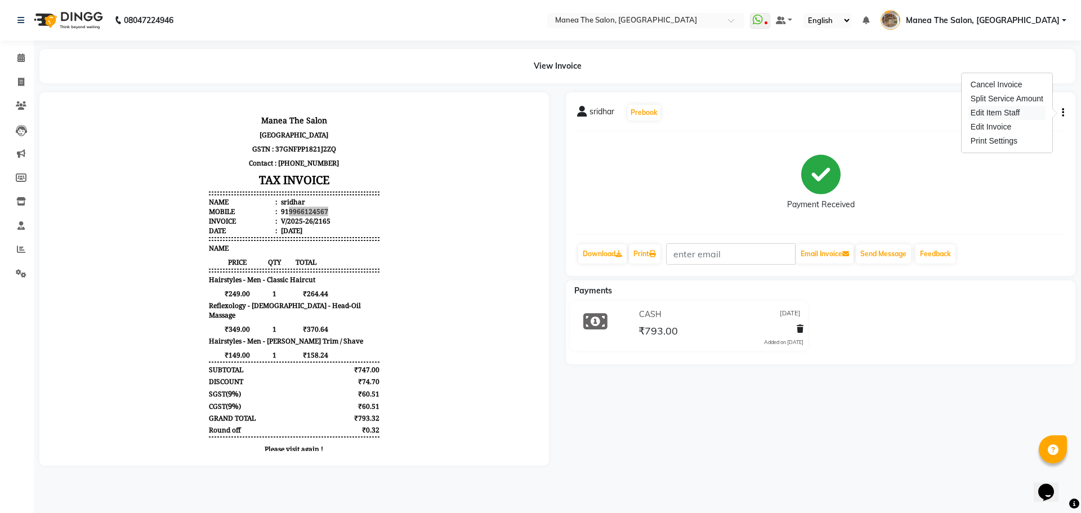
select select
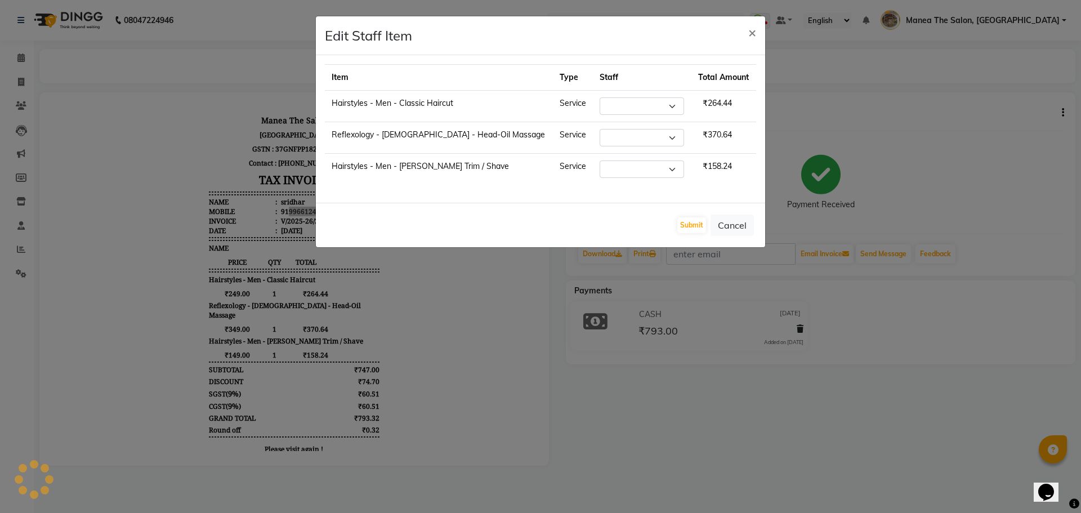
select select "63195"
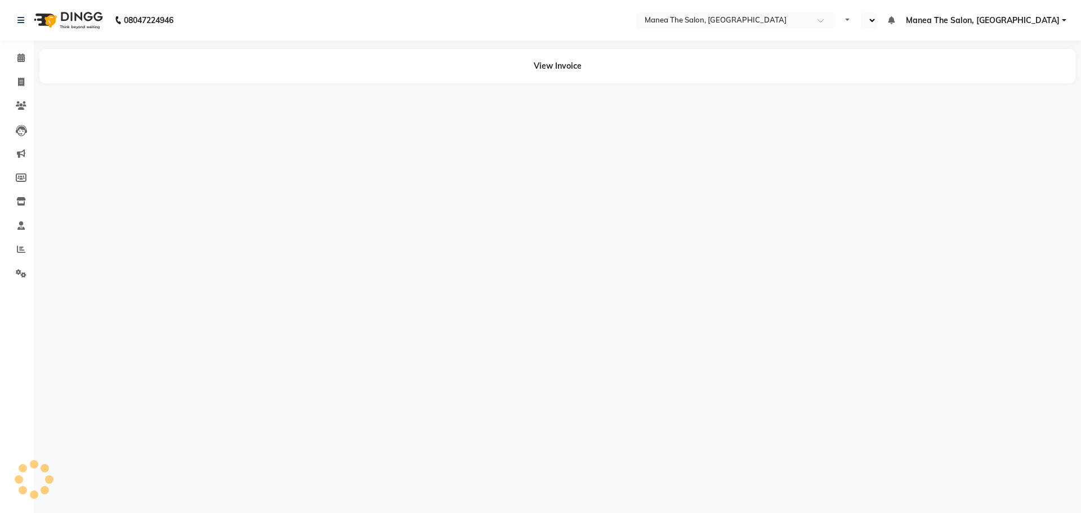
select select "en"
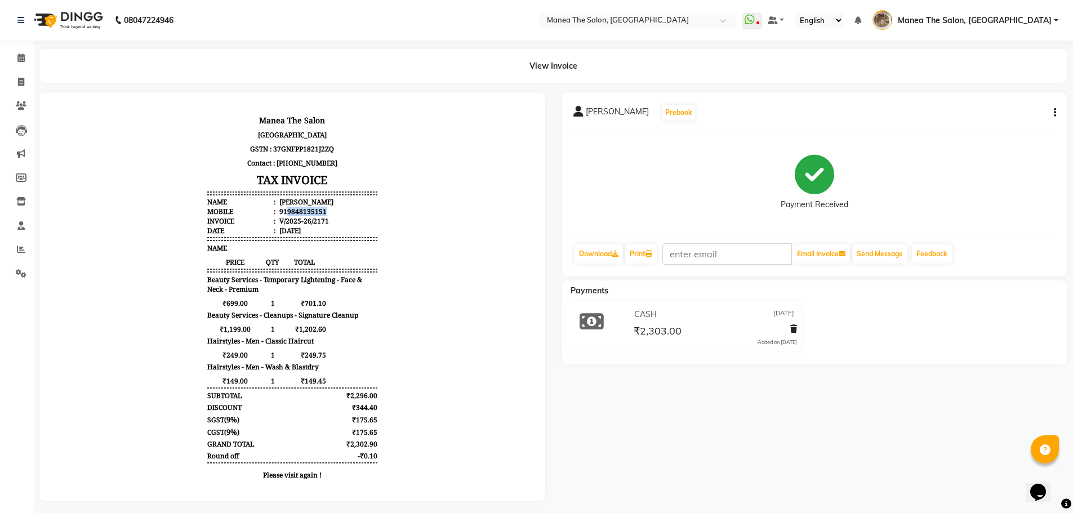
drag, startPoint x: 276, startPoint y: 211, endPoint x: 316, endPoint y: 211, distance: 40.0
click at [316, 211] on li "Mobile : 919848135151" at bounding box center [292, 212] width 170 height 10
copy div "9848135151"
click at [1054, 113] on icon "button" at bounding box center [1055, 113] width 2 height 1
click at [1010, 116] on div "Edit Item Staff" at bounding box center [998, 113] width 77 height 14
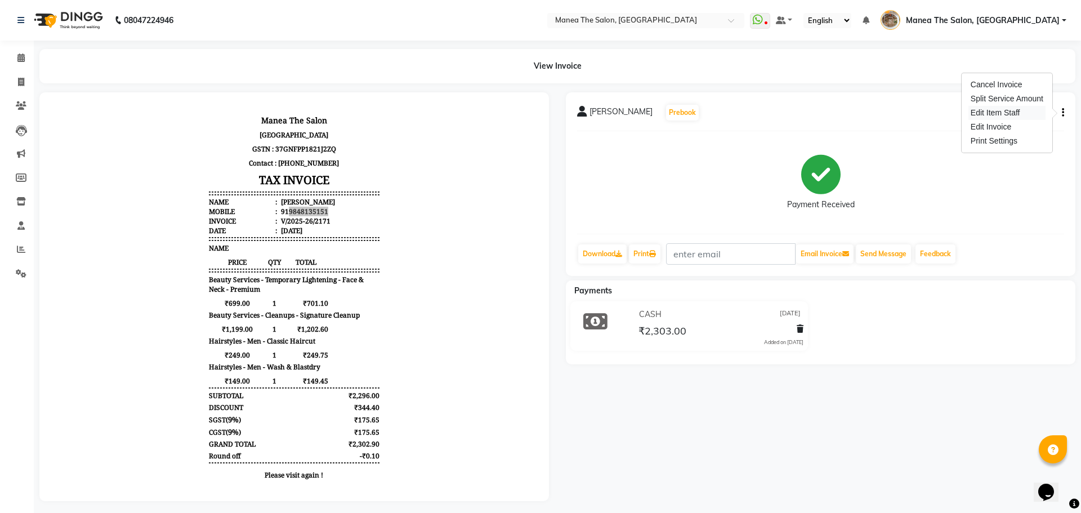
select select "88212"
select select "63195"
select select "63309"
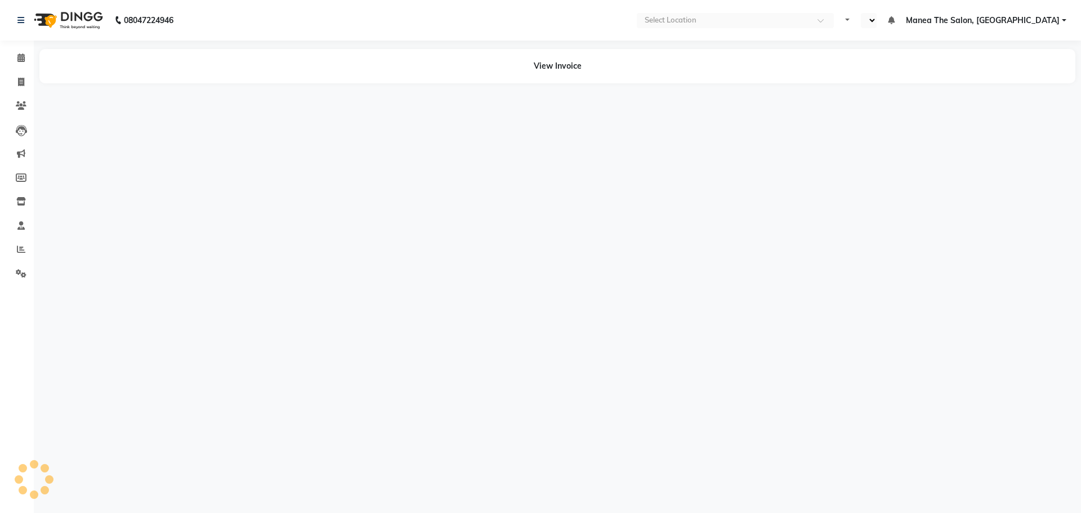
select select "en"
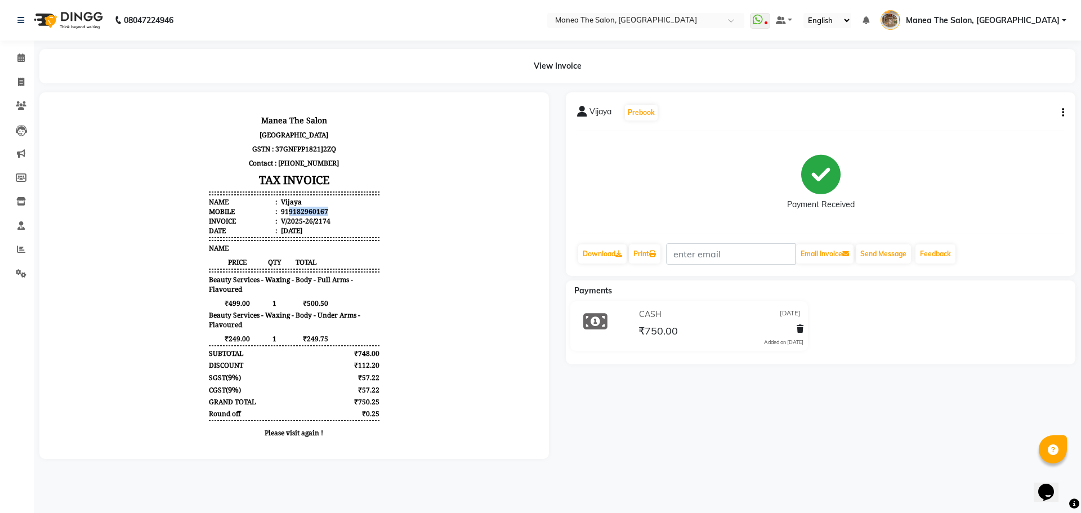
drag, startPoint x: 280, startPoint y: 211, endPoint x: 323, endPoint y: 207, distance: 43.0
click at [323, 207] on li "Mobile : 919182960167" at bounding box center [294, 212] width 170 height 10
copy div "9182960167"
click at [1062, 113] on icon "button" at bounding box center [1063, 113] width 2 height 1
click at [1033, 117] on div "Edit Item Staff" at bounding box center [1007, 113] width 77 height 14
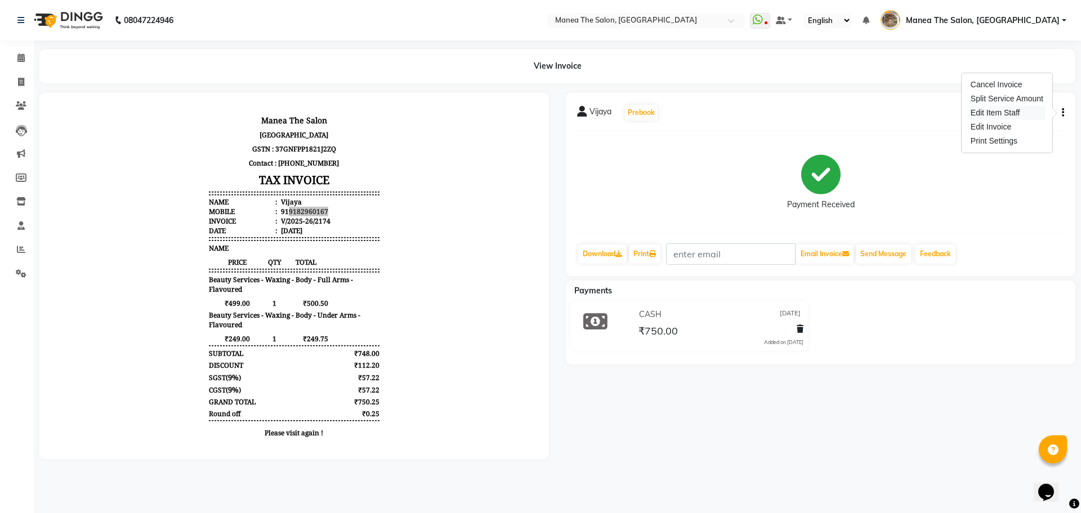
select select "62380"
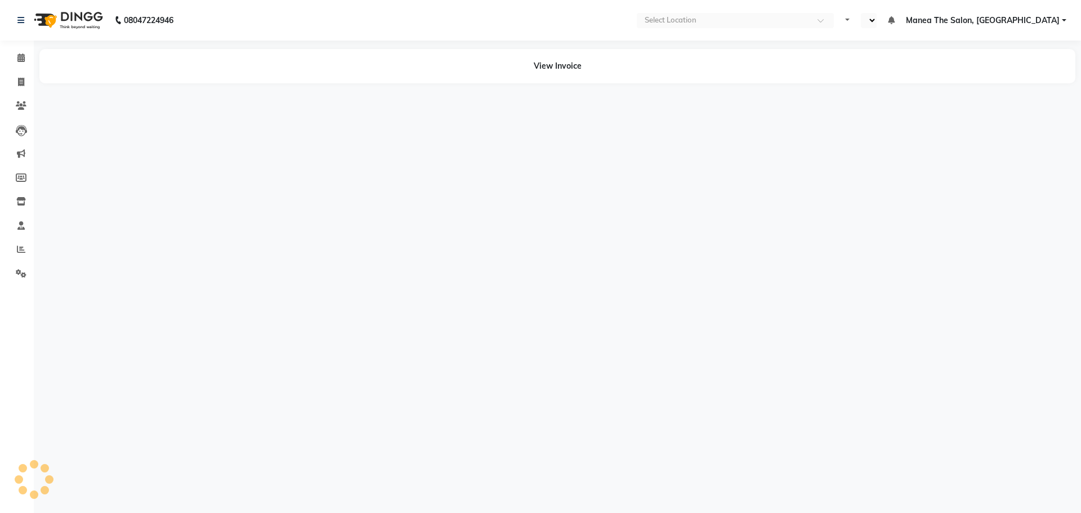
select select "en"
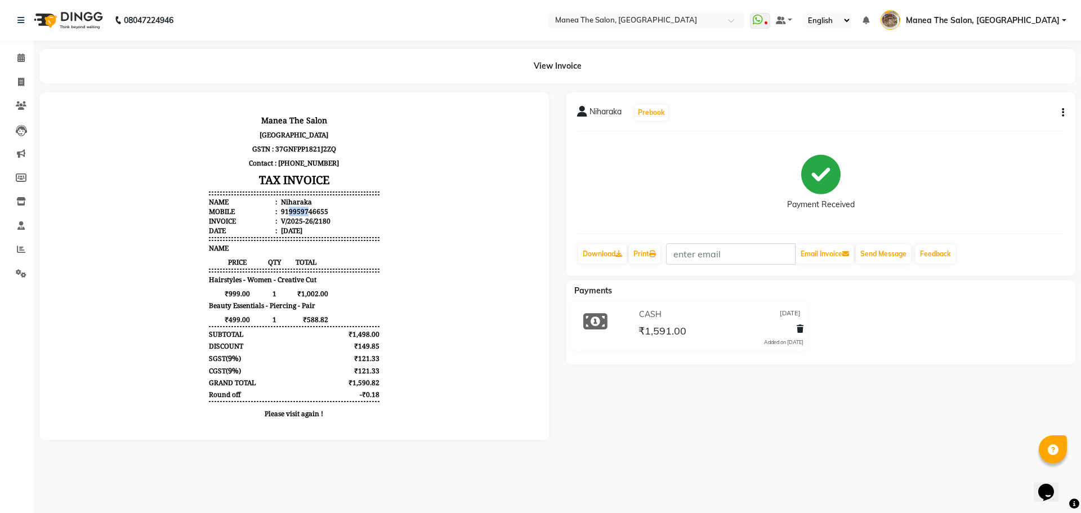
drag, startPoint x: 280, startPoint y: 211, endPoint x: 319, endPoint y: 211, distance: 38.9
click at [306, 211] on div "919959746655" at bounding box center [304, 212] width 50 height 10
click at [319, 211] on li "Mobile : 919959746655" at bounding box center [294, 212] width 170 height 10
drag, startPoint x: 278, startPoint y: 211, endPoint x: 297, endPoint y: 211, distance: 18.6
click at [293, 211] on div "919959746655" at bounding box center [304, 212] width 50 height 10
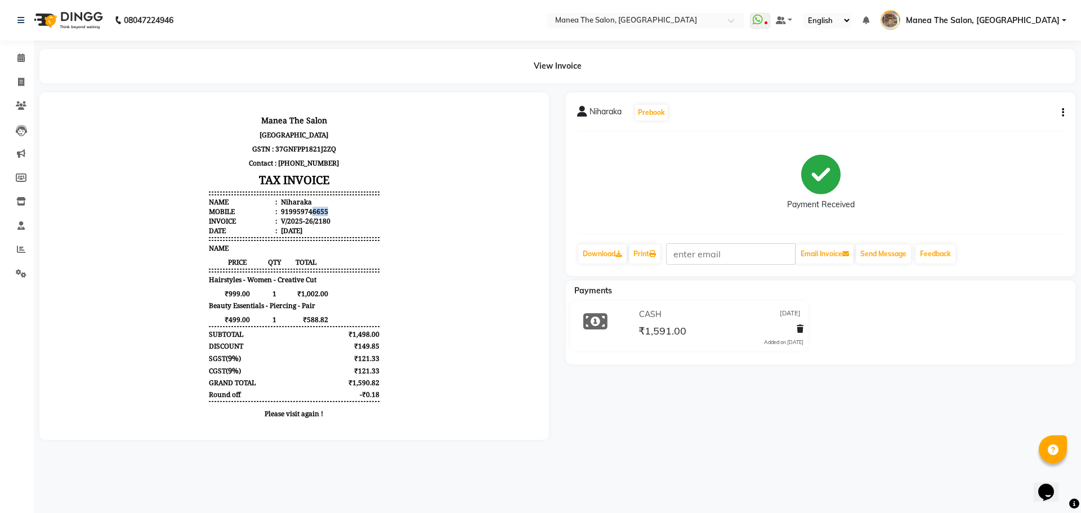
click at [323, 211] on li "Mobile : 919959746655" at bounding box center [294, 212] width 170 height 10
drag, startPoint x: 282, startPoint y: 209, endPoint x: 314, endPoint y: 210, distance: 32.1
click at [310, 210] on div "919959746655" at bounding box center [304, 212] width 50 height 10
click at [324, 210] on li "Mobile : 919959746655" at bounding box center [294, 212] width 170 height 10
drag, startPoint x: 280, startPoint y: 211, endPoint x: 298, endPoint y: 211, distance: 17.5
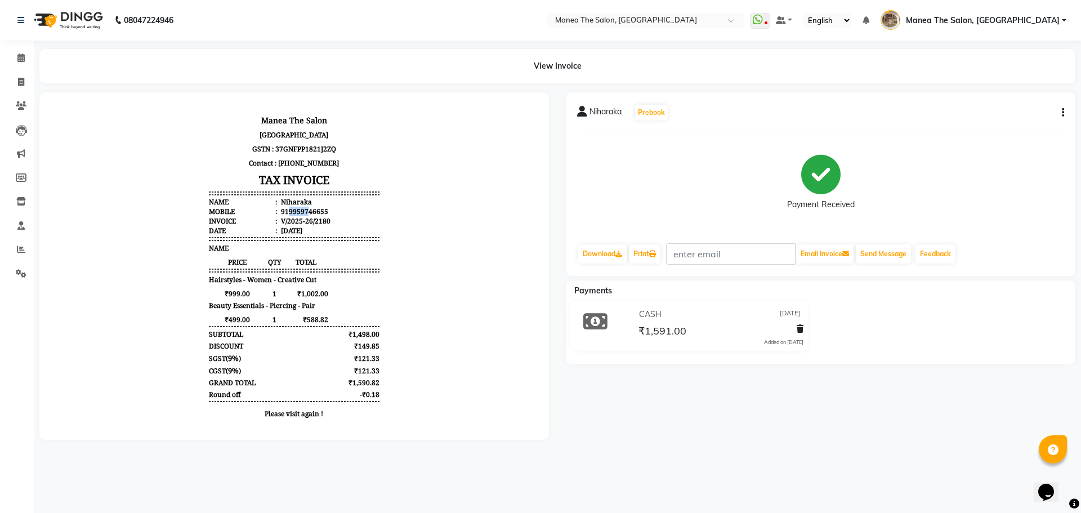
click at [298, 211] on div "919959746655" at bounding box center [304, 212] width 50 height 10
drag, startPoint x: 308, startPoint y: 211, endPoint x: 318, endPoint y: 211, distance: 10.1
click at [318, 211] on li "Mobile : 919959746655" at bounding box center [294, 212] width 170 height 10
click at [354, 220] on li "Invoice : V/2025-26/2180" at bounding box center [294, 221] width 170 height 10
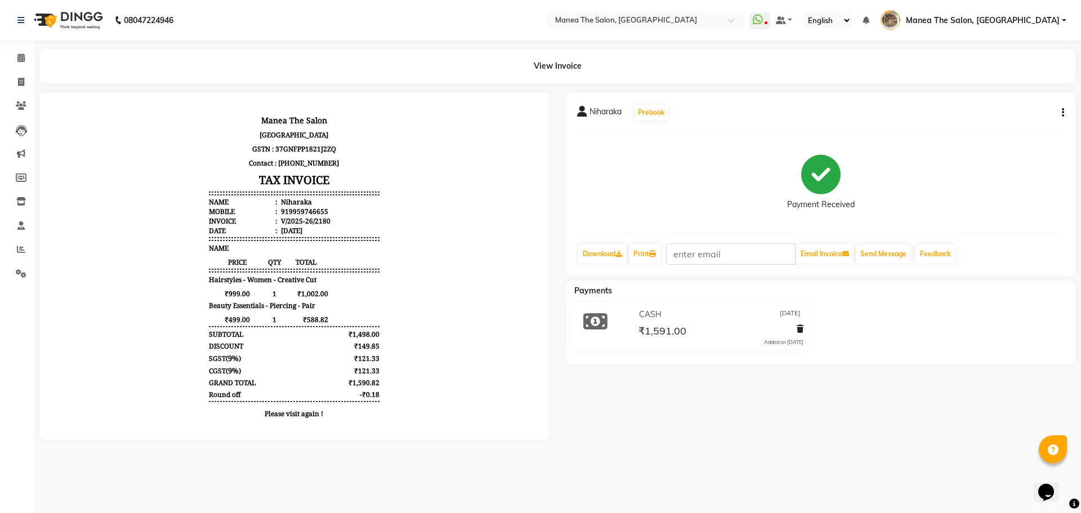
click at [304, 214] on div "919959746655" at bounding box center [304, 212] width 50 height 10
click at [304, 213] on div "919959746655" at bounding box center [304, 212] width 50 height 10
copy div "919959746655"
click at [1061, 115] on button "button" at bounding box center [1061, 113] width 7 height 12
click at [901, 469] on div "08047224946 Select Location × Manea The Salon, Kanuru WhatsApp Status ✕ Status:…" at bounding box center [540, 256] width 1081 height 513
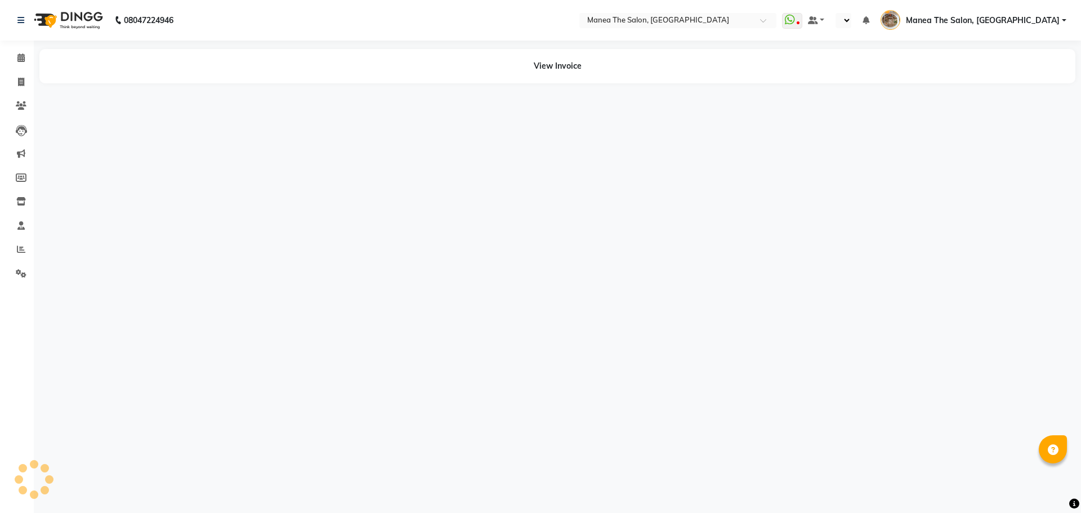
select select "en"
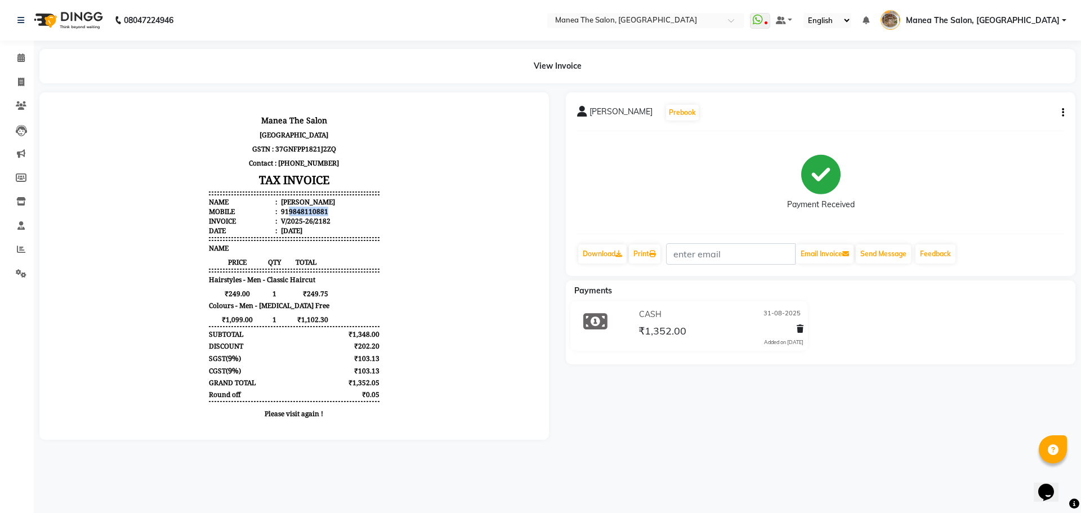
drag, startPoint x: 281, startPoint y: 211, endPoint x: 330, endPoint y: 211, distance: 49.0
click at [330, 211] on li "Mobile : 919848110881" at bounding box center [294, 212] width 170 height 10
copy div "9848110881"
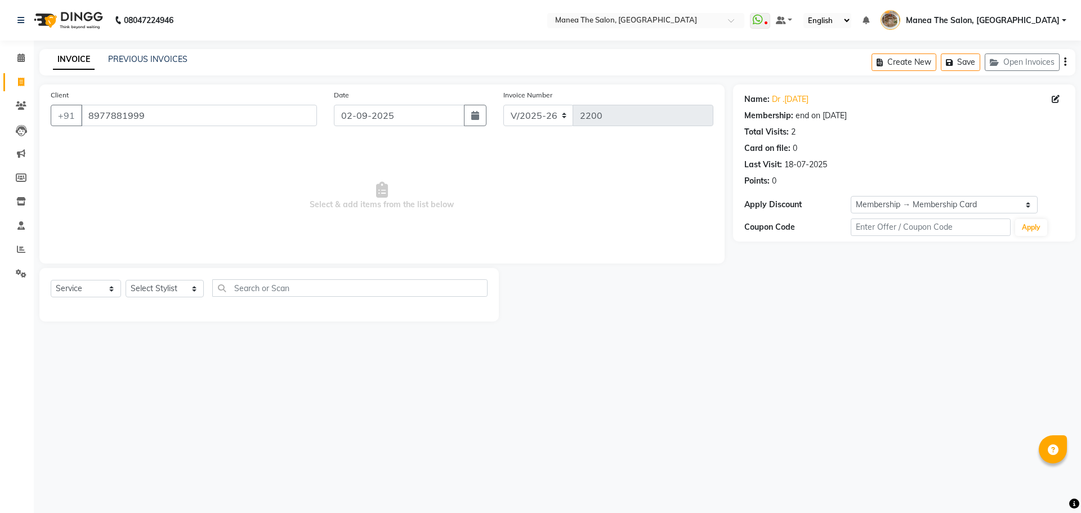
select select "7287"
select select "service"
select select "1: Object"
drag, startPoint x: 0, startPoint y: 0, endPoint x: 172, endPoint y: 288, distance: 335.1
click at [172, 288] on select "Select Stylist [PERSON_NAME] Front Office Kaif [PERSON_NAME] [PERSON_NAME] Pelu…" at bounding box center [165, 288] width 78 height 17
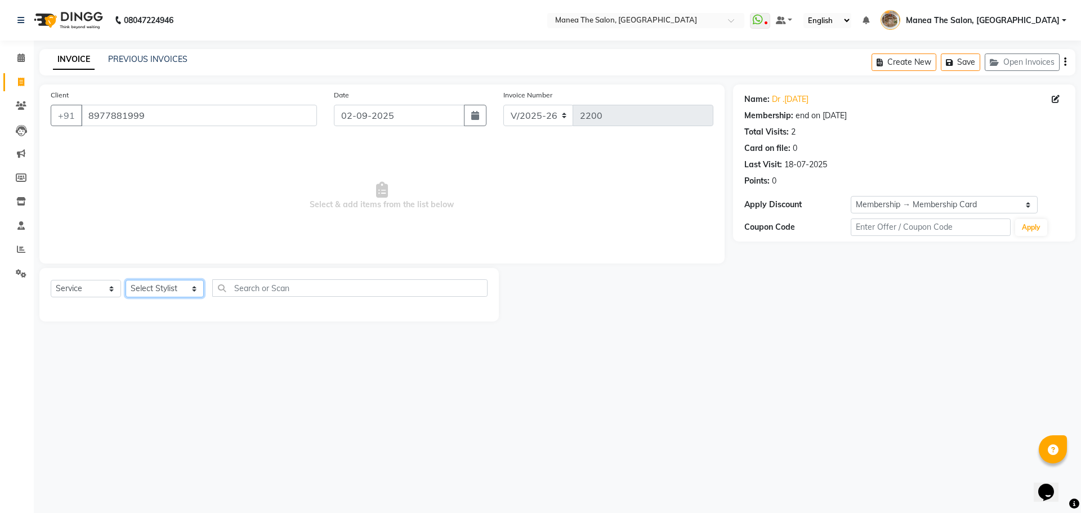
select select "82652"
click at [126, 280] on select "Select Stylist [PERSON_NAME] Front Office Kaif [PERSON_NAME] [PERSON_NAME] Pelu…" at bounding box center [165, 288] width 78 height 17
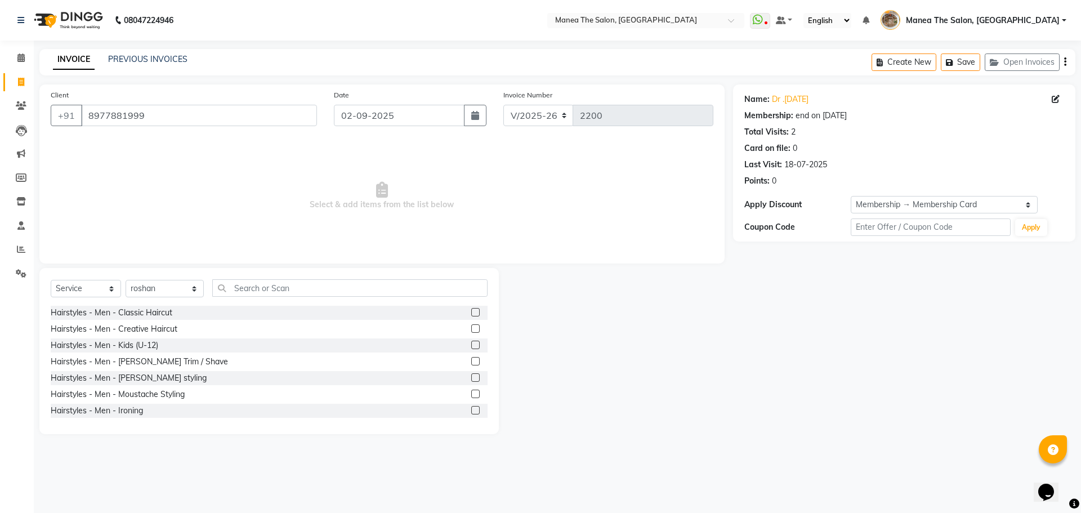
click at [471, 314] on label at bounding box center [475, 312] width 8 height 8
click at [471, 314] on input "checkbox" at bounding box center [474, 312] width 7 height 7
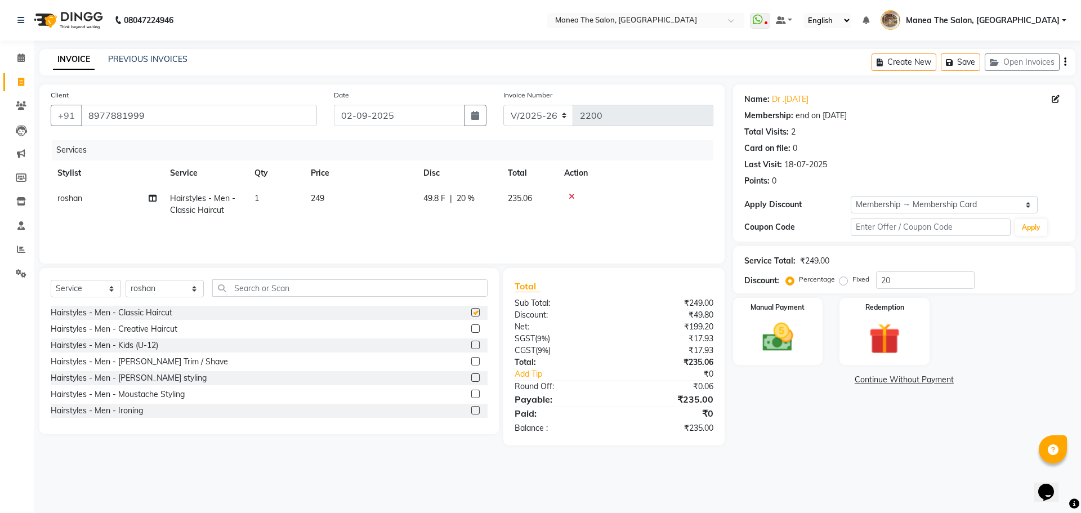
checkbox input "false"
click at [471, 346] on label at bounding box center [475, 345] width 8 height 8
click at [471, 346] on input "checkbox" at bounding box center [474, 345] width 7 height 7
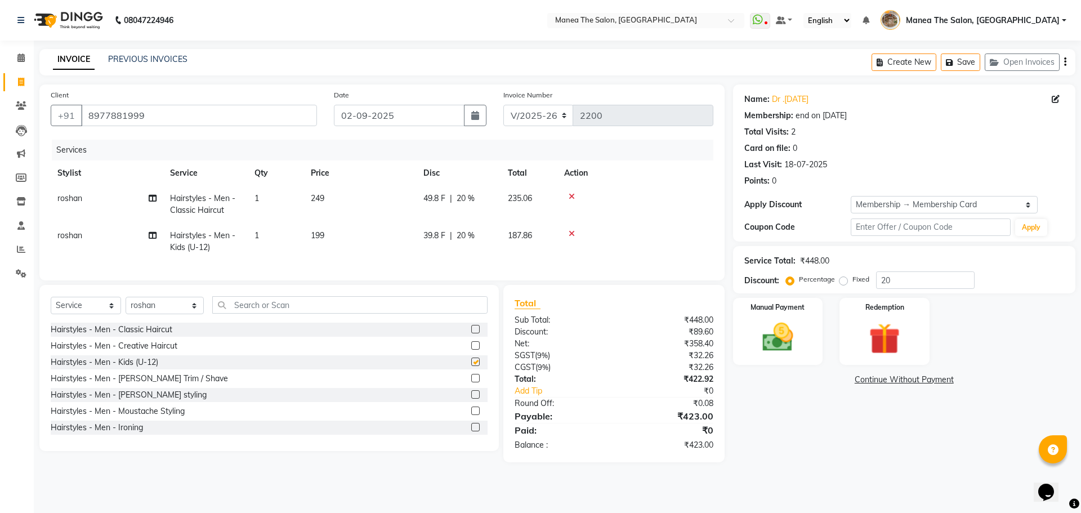
checkbox input "false"
click at [751, 323] on div "Manual Payment" at bounding box center [777, 331] width 93 height 69
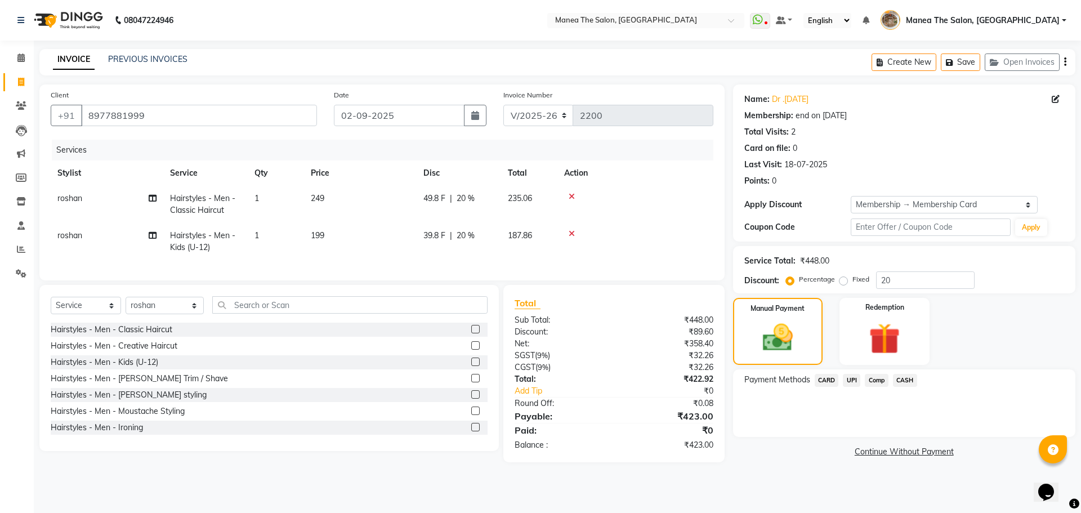
click at [852, 381] on span "UPI" at bounding box center [851, 380] width 17 height 13
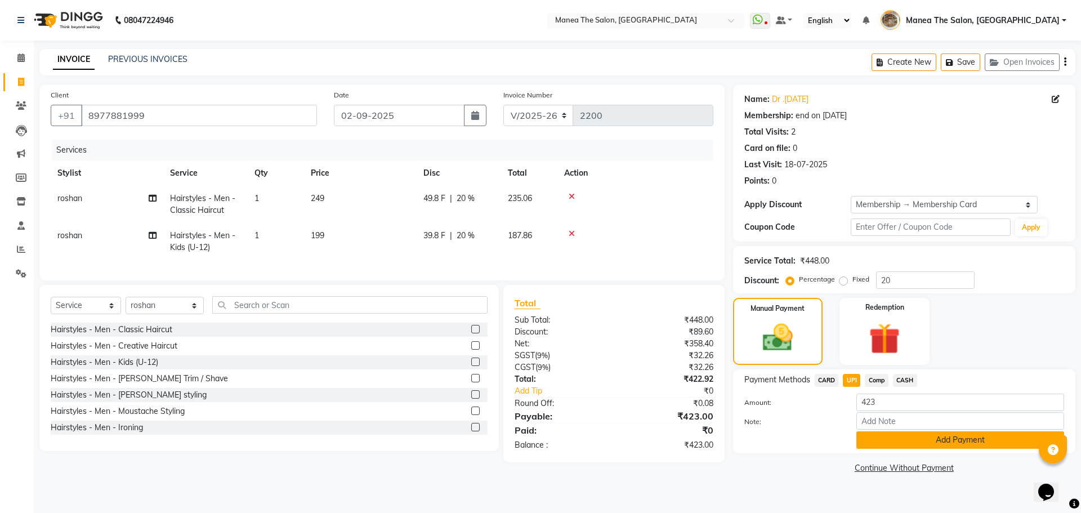
click at [891, 439] on button "Add Payment" at bounding box center [960, 439] width 208 height 17
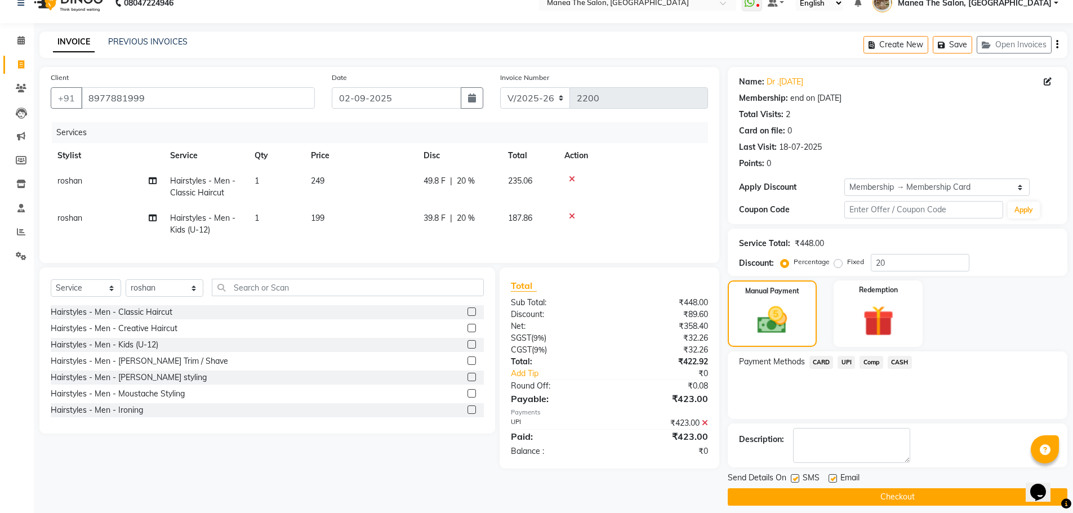
scroll to position [27, 0]
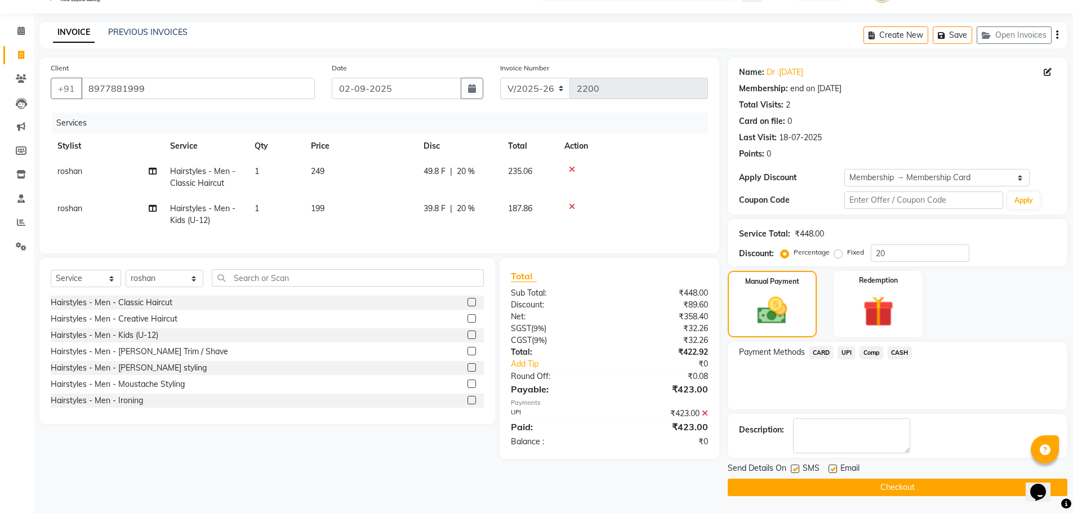
click at [896, 484] on button "Checkout" at bounding box center [898, 487] width 340 height 17
